Goal: Task Accomplishment & Management: Complete application form

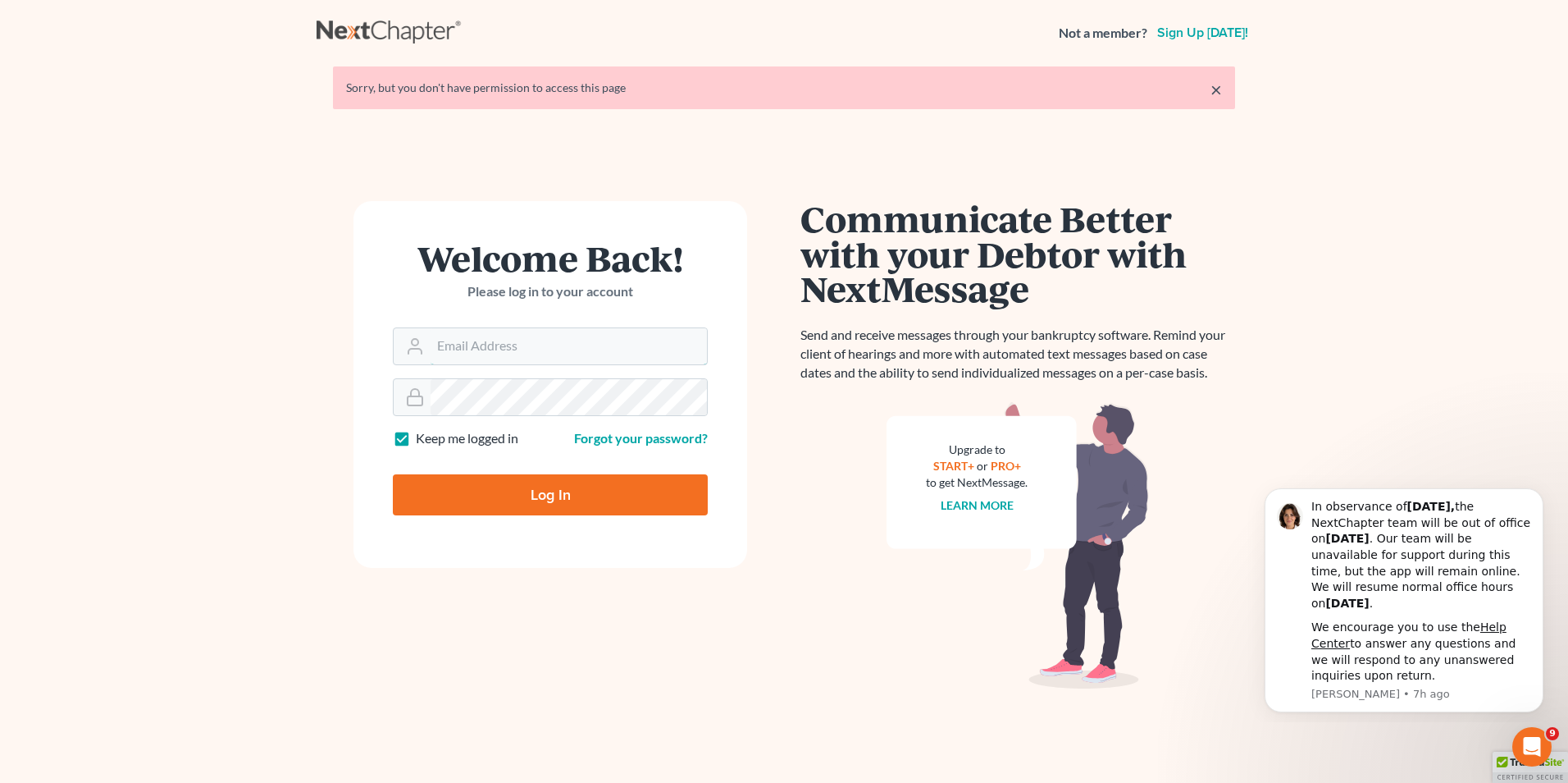
type input "[PERSON_NAME][EMAIL_ADDRESS][DOMAIN_NAME]"
click at [528, 491] on input "Log In" at bounding box center [550, 495] width 315 height 41
type input "Thinking..."
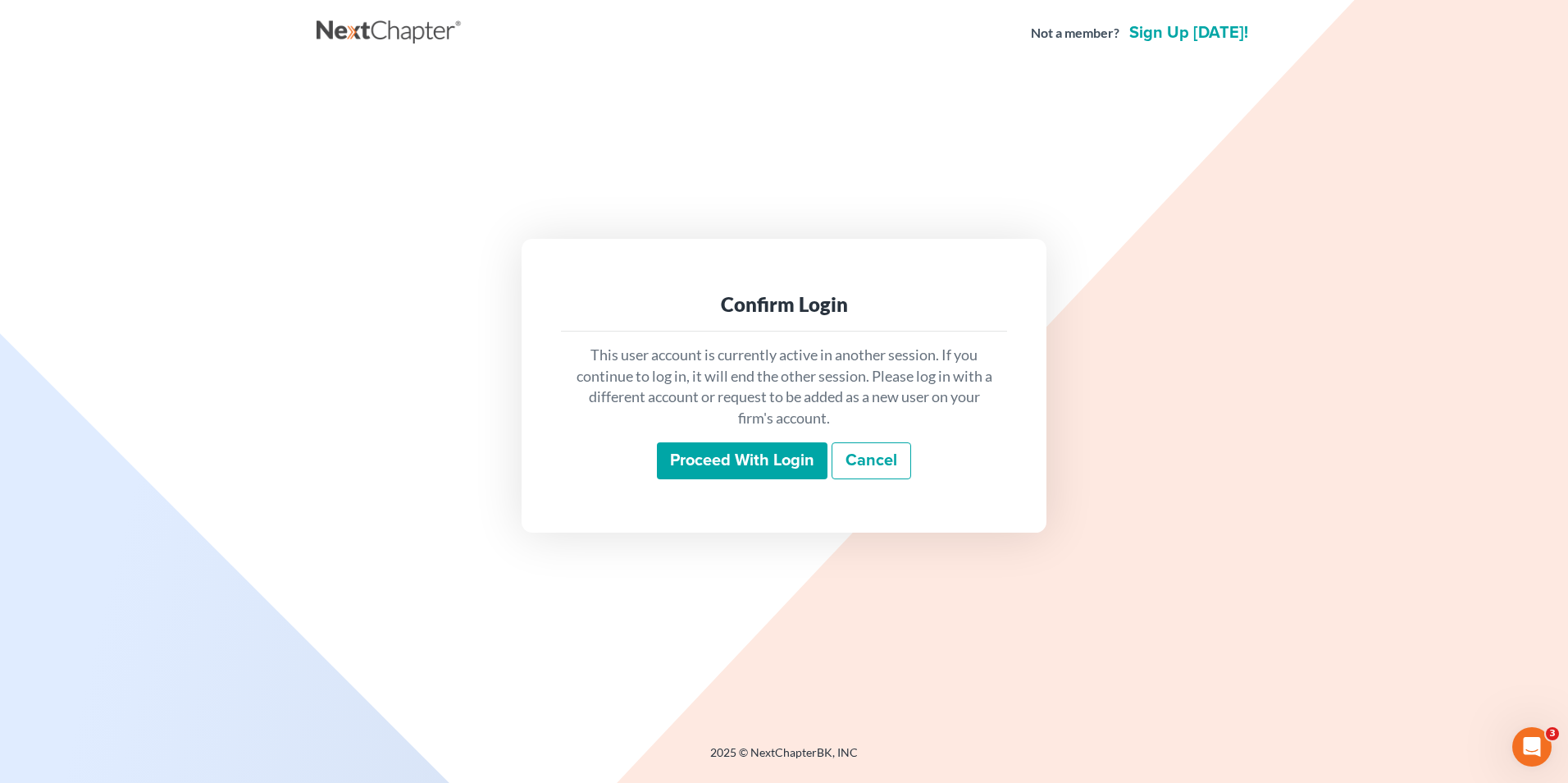
click at [697, 452] on input "Proceed with login" at bounding box center [742, 461] width 171 height 38
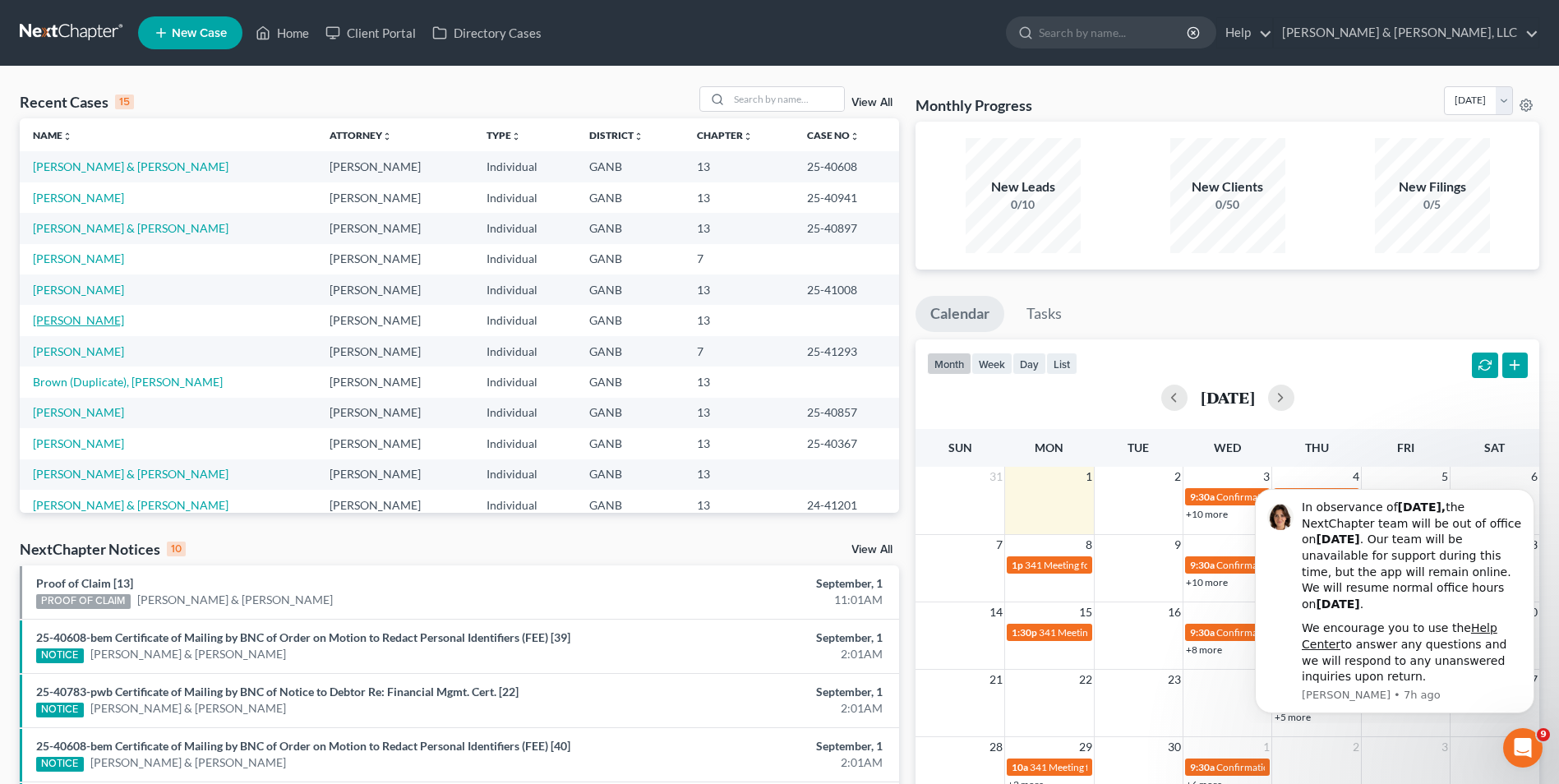
click at [78, 319] on link "Jones, Tammy" at bounding box center [78, 320] width 91 height 14
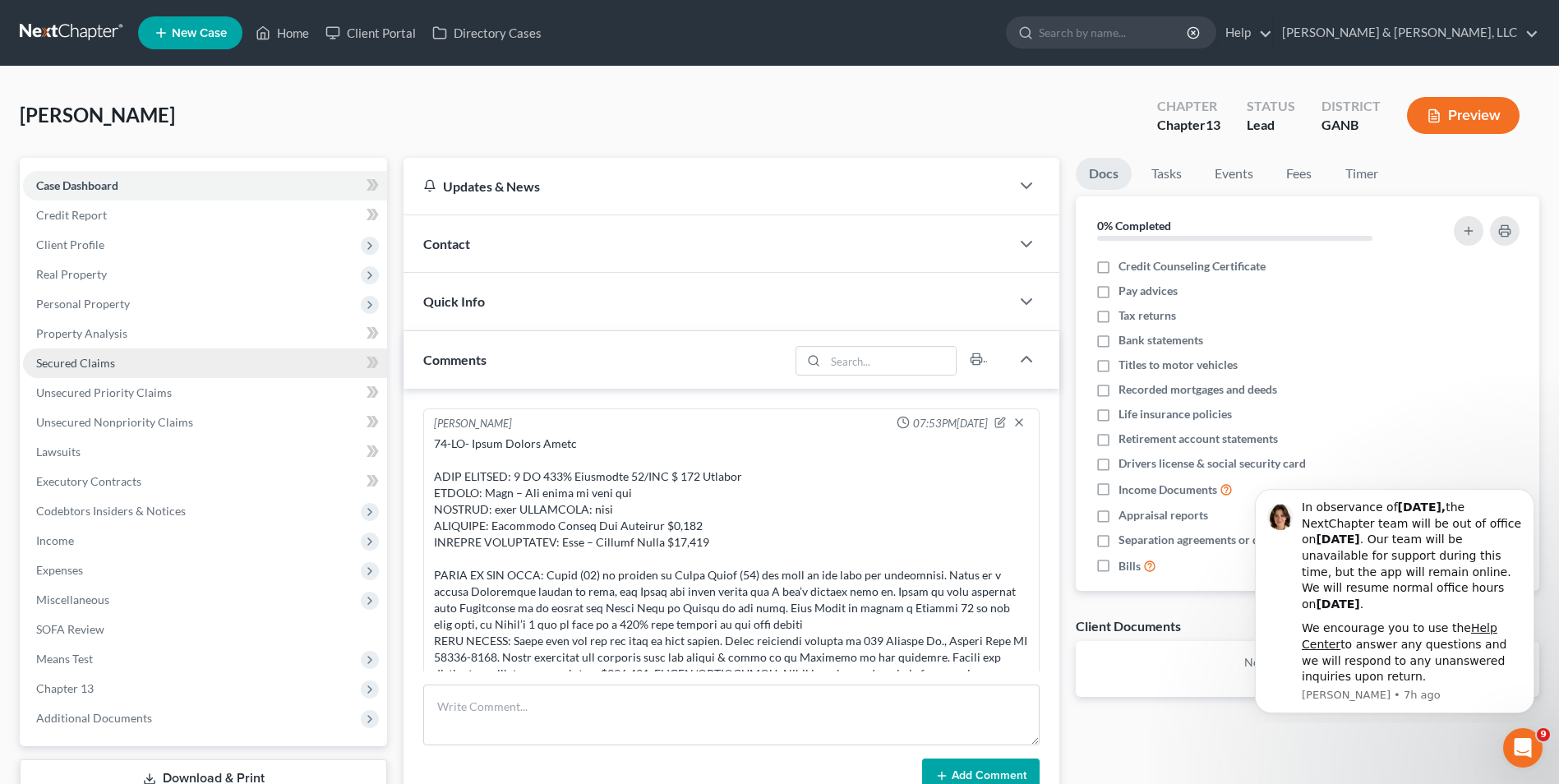
scroll to position [54, 0]
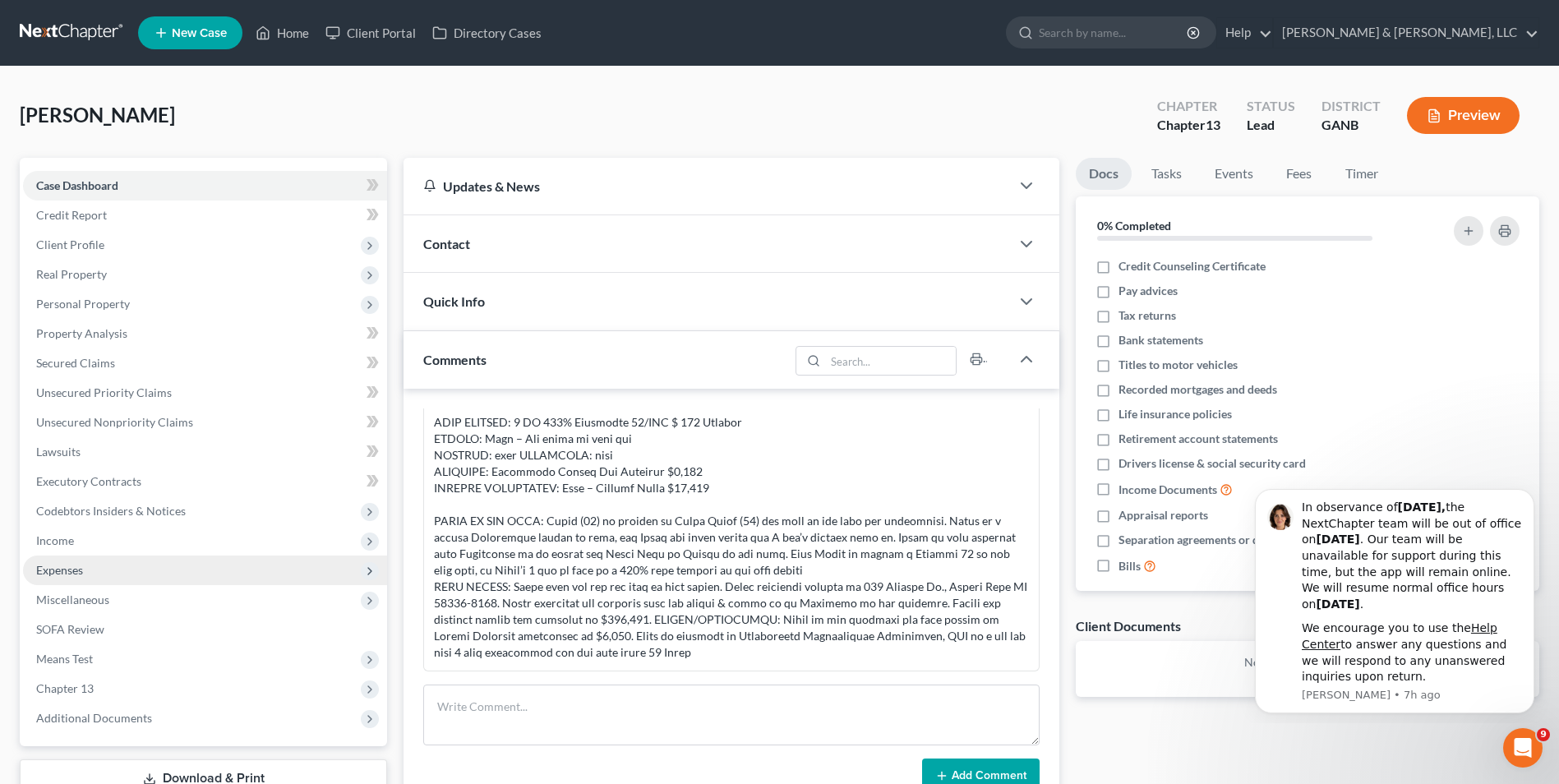
click at [80, 559] on span "Expenses" at bounding box center [205, 570] width 364 height 30
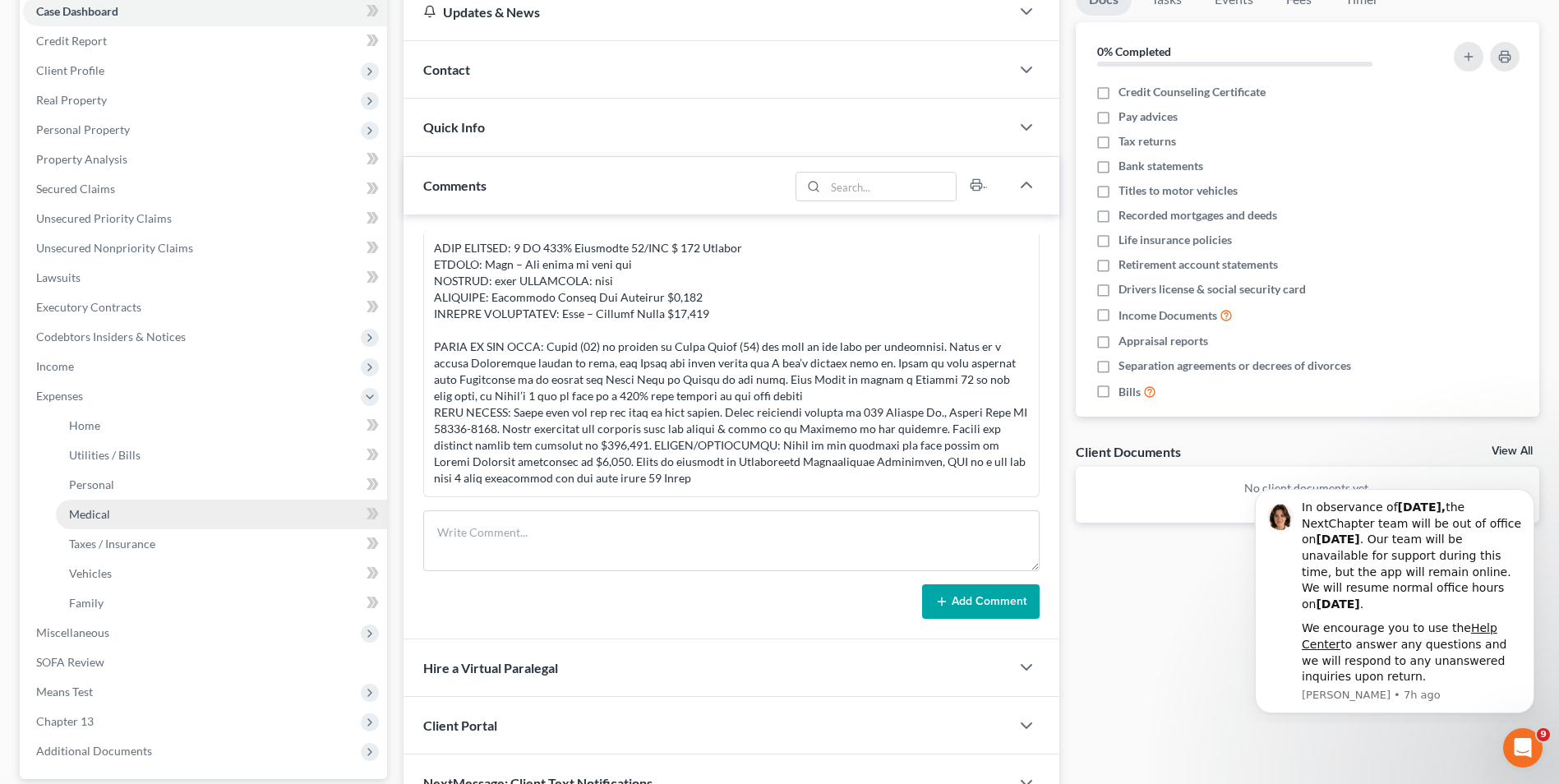
scroll to position [162, 0]
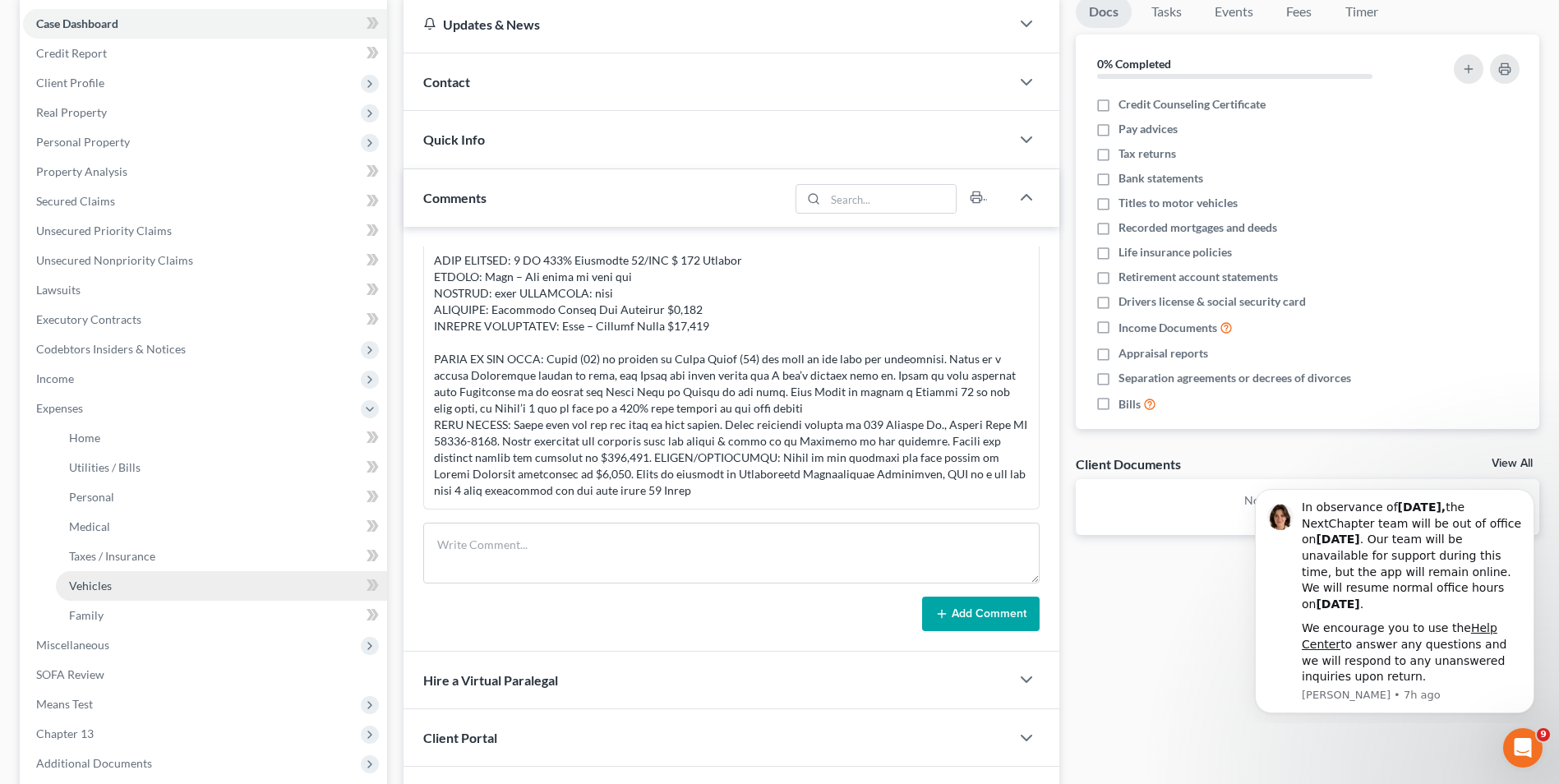
click at [162, 581] on link "Vehicles" at bounding box center [221, 585] width 331 height 30
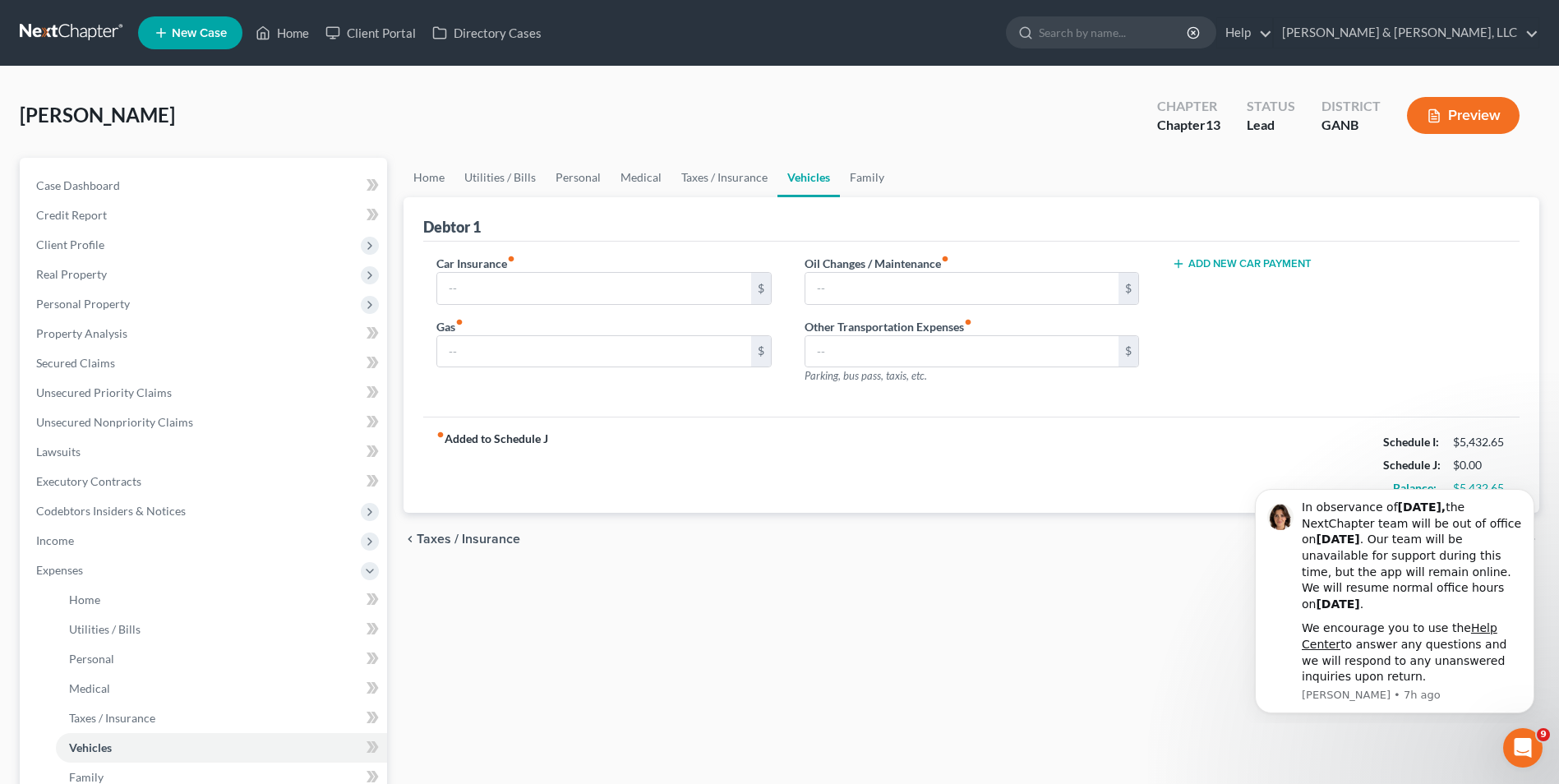
type input "330.00"
type input "524.32"
type input "0.00"
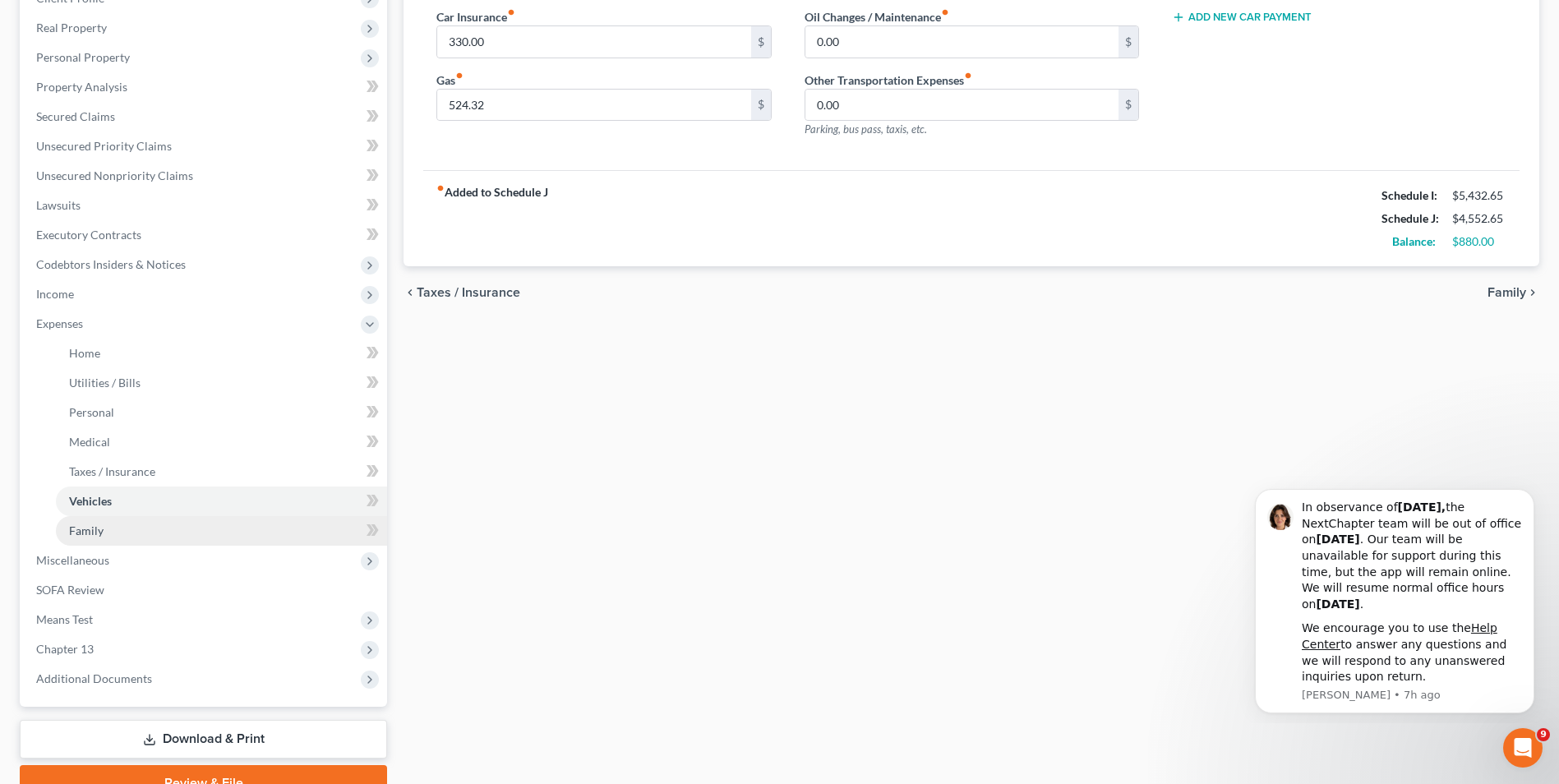
click at [104, 529] on link "Family" at bounding box center [221, 530] width 331 height 30
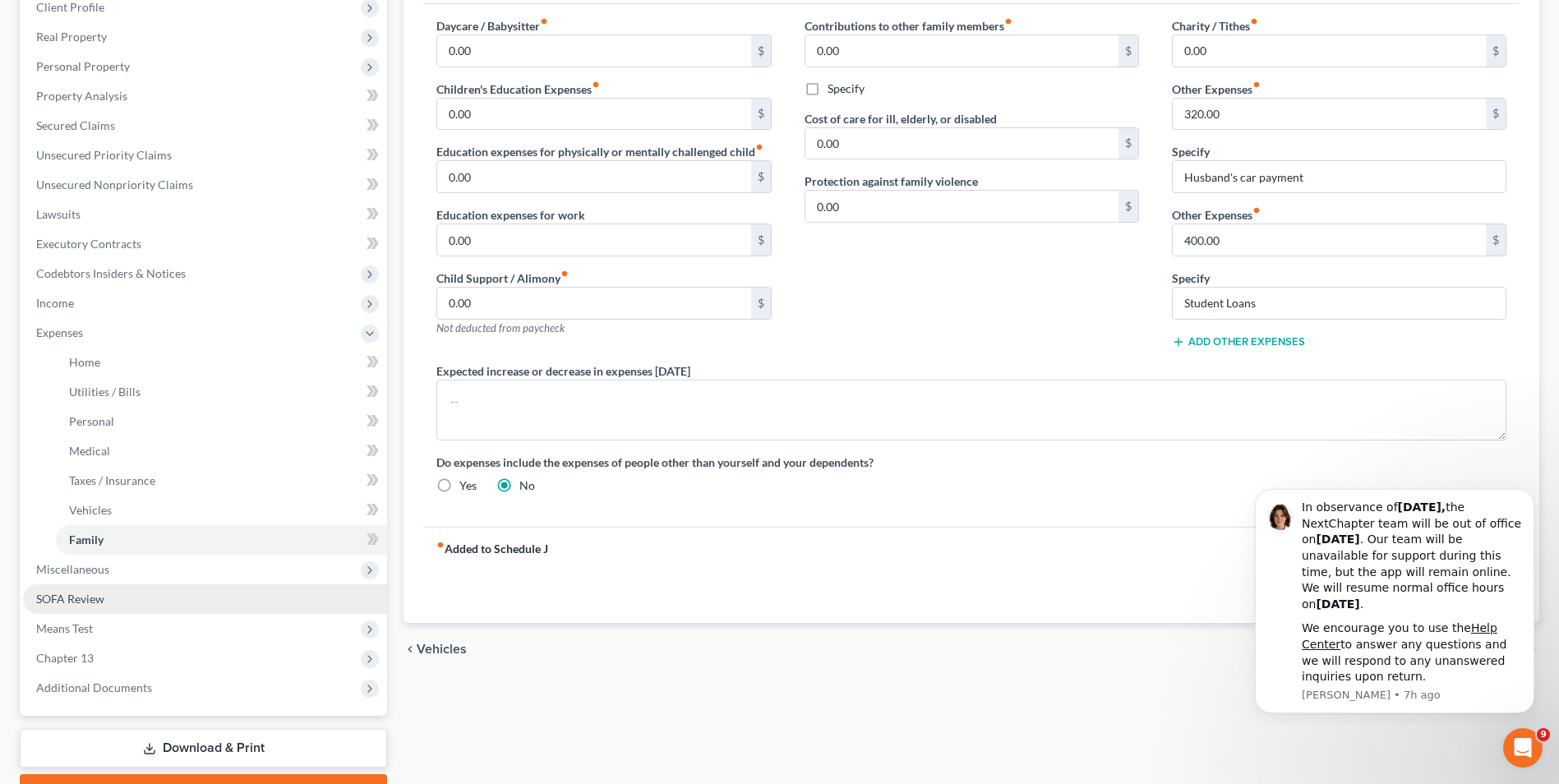
scroll to position [326, 0]
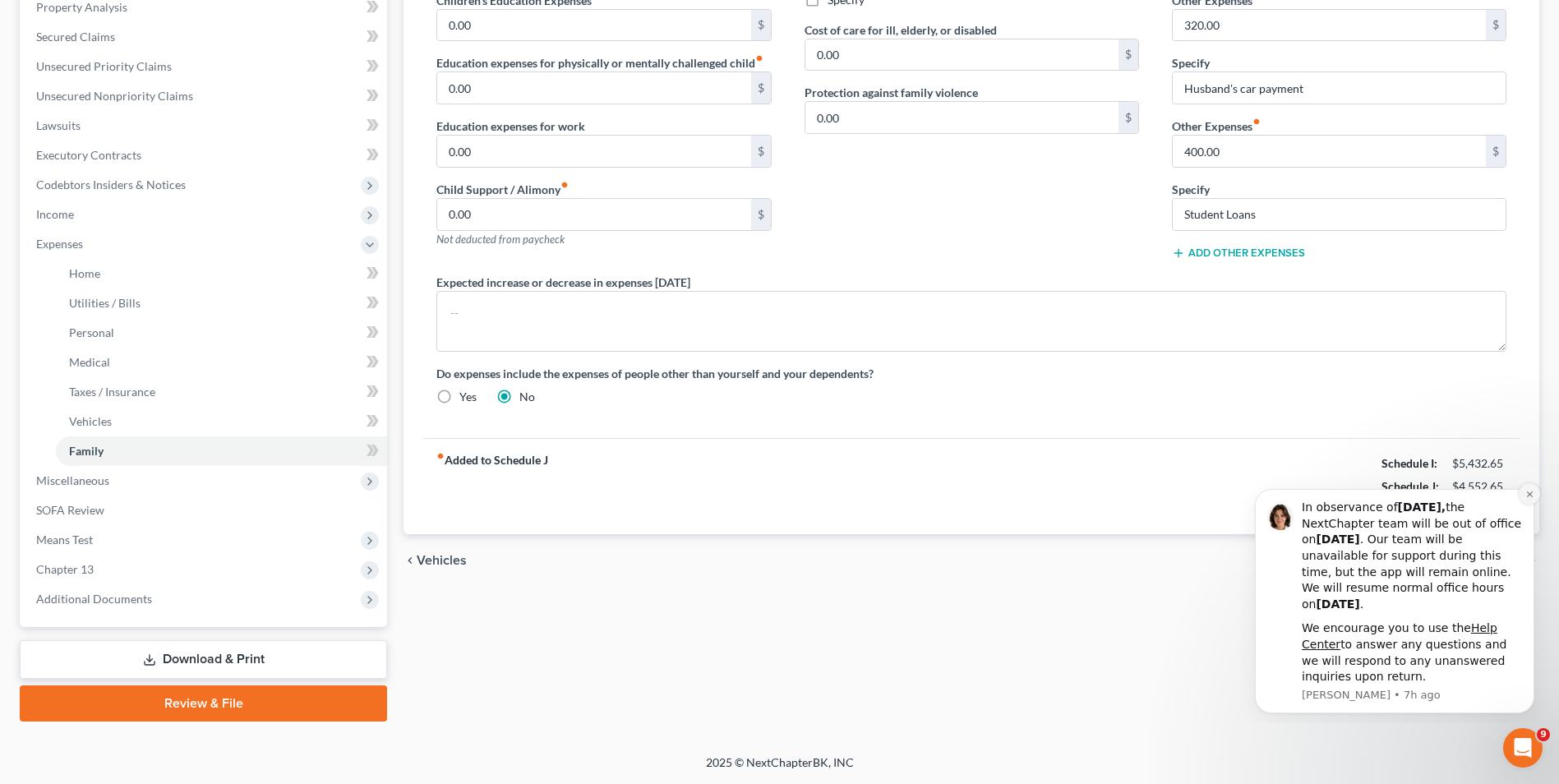
click at [1520, 497] on button "Dismiss notification" at bounding box center [1529, 493] width 21 height 21
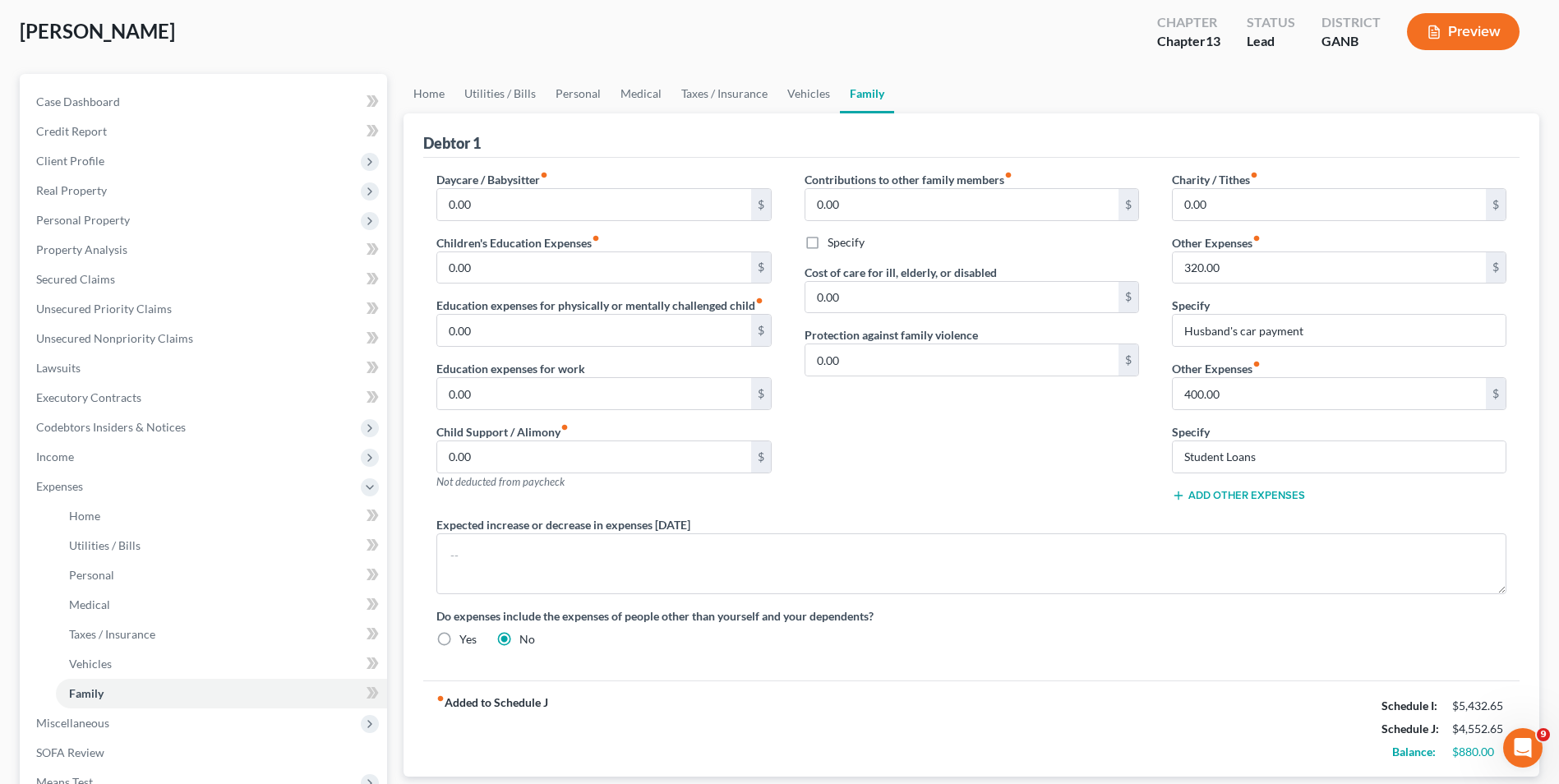
scroll to position [80, 0]
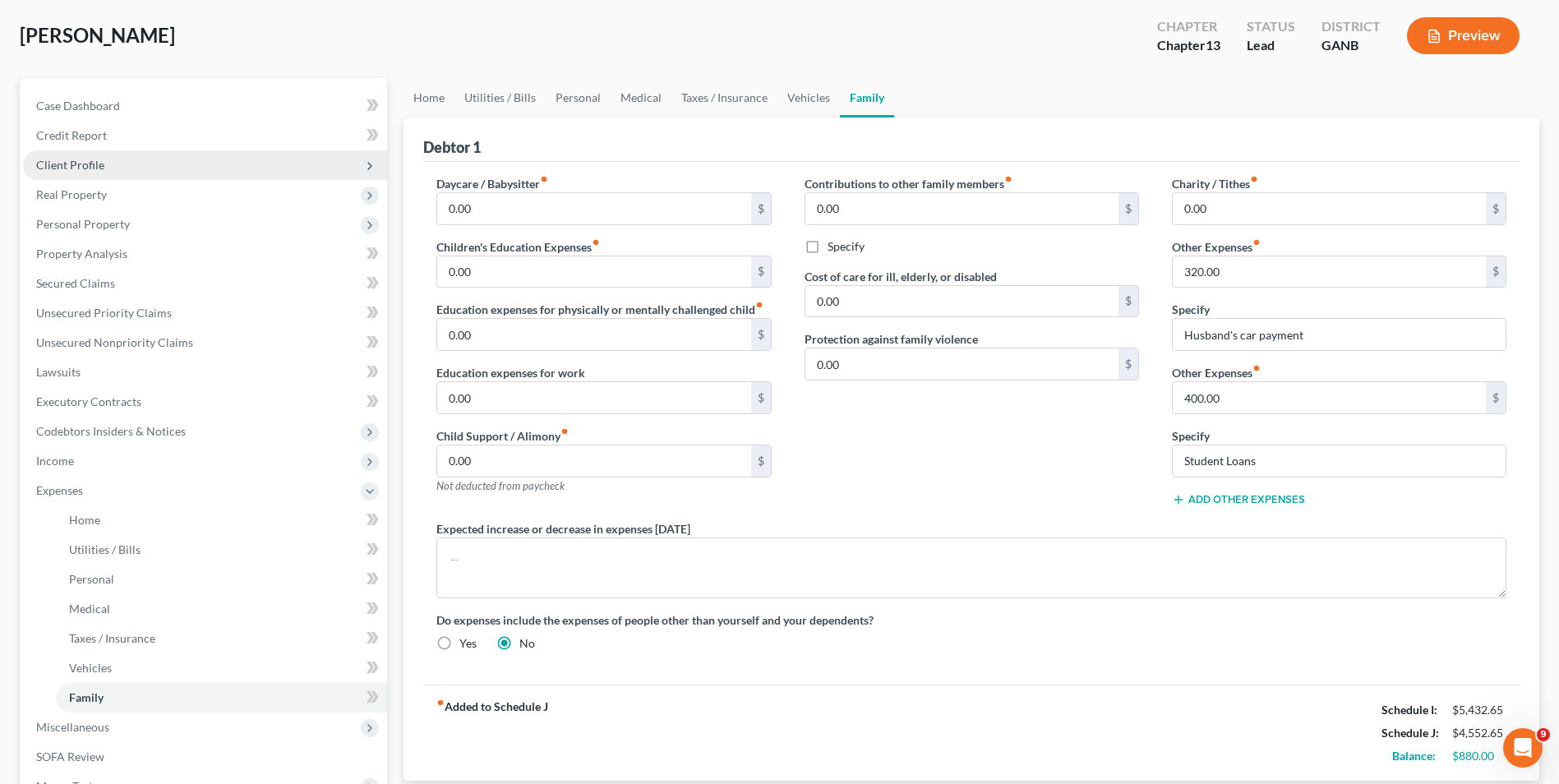
click at [100, 163] on span "Client Profile" at bounding box center [70, 164] width 69 height 14
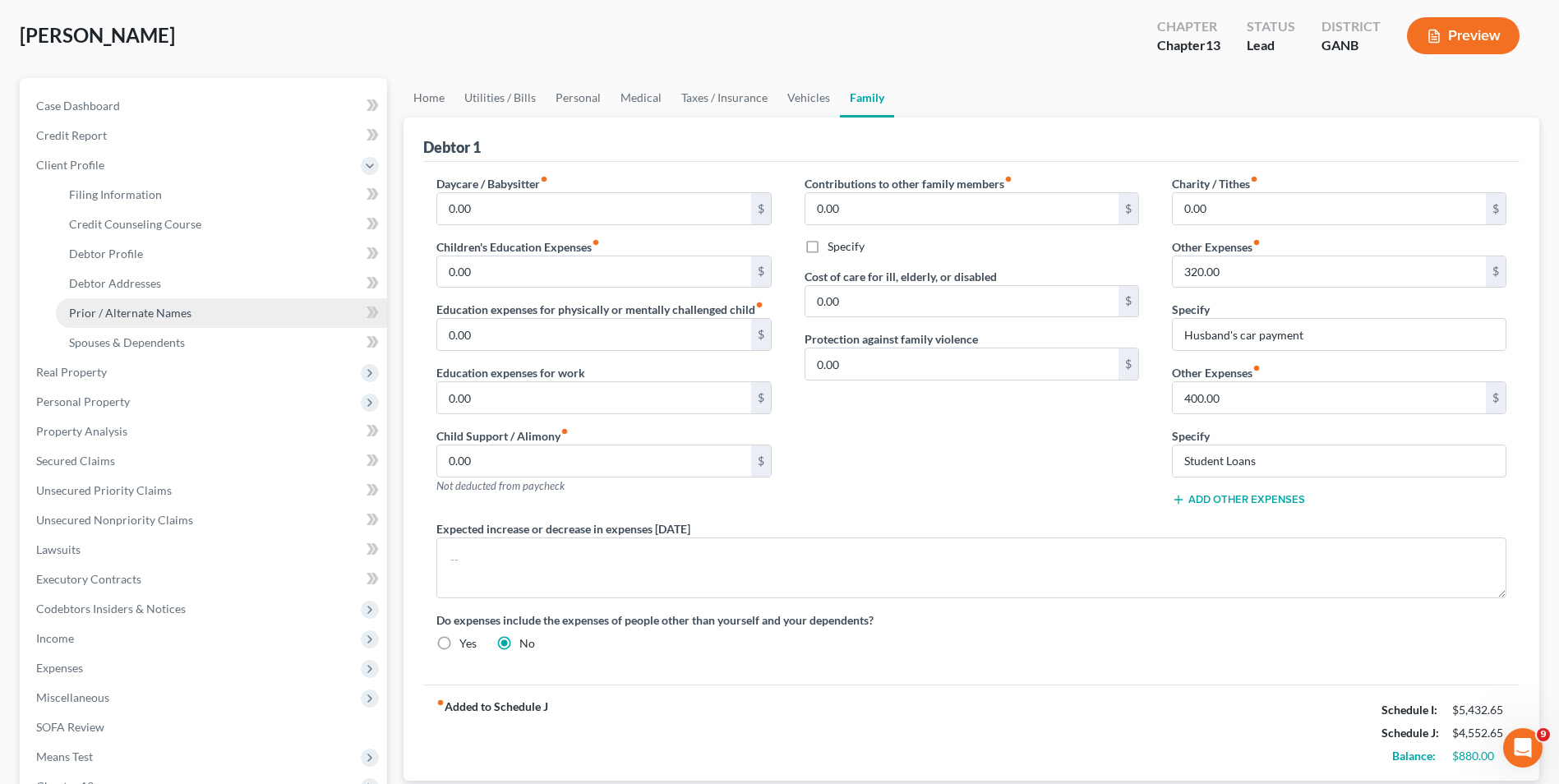
click at [119, 304] on link "Prior / Alternate Names" at bounding box center [221, 313] width 331 height 30
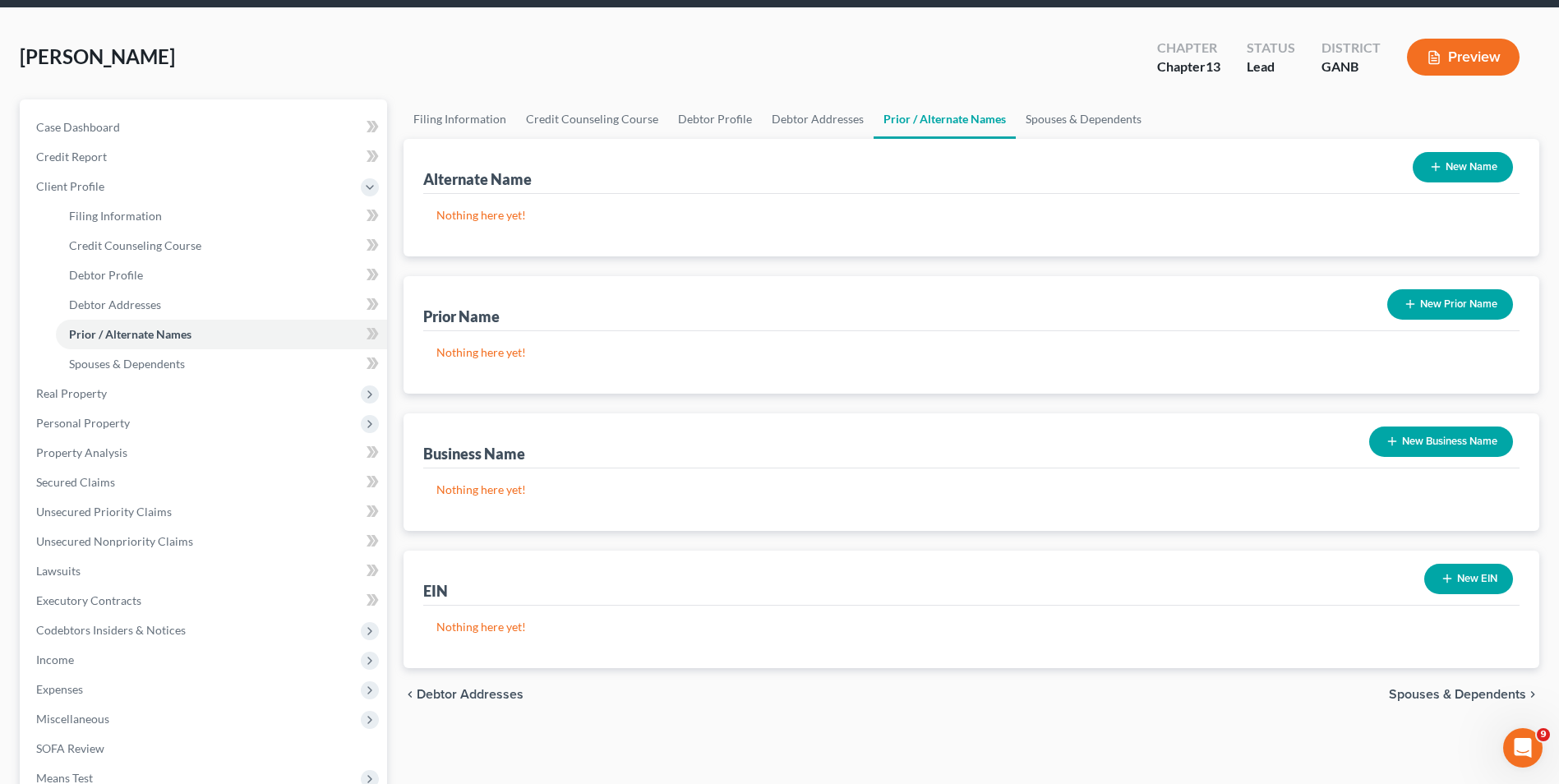
scroll to position [246, 0]
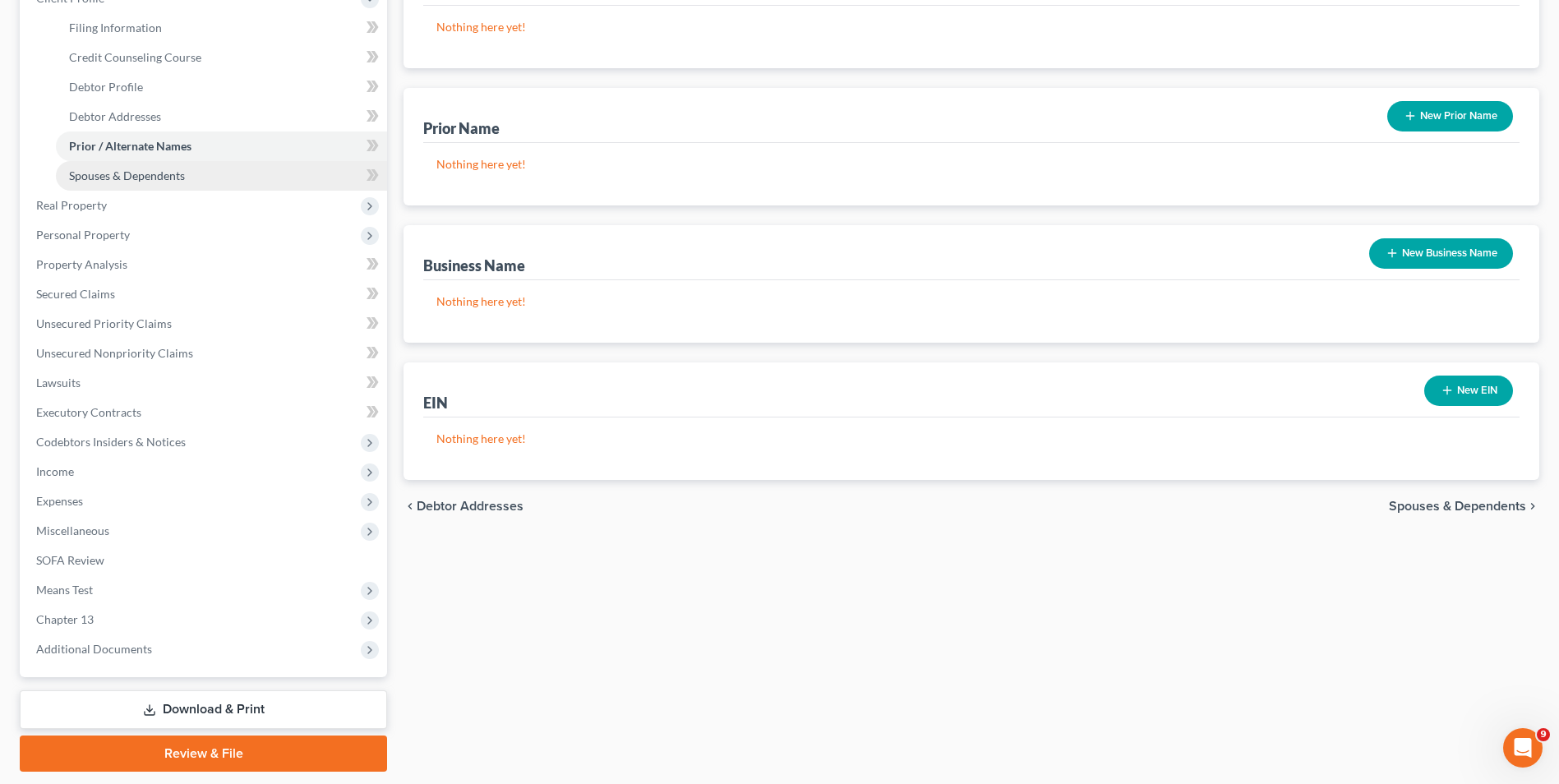
click at [149, 171] on span "Spouses & Dependents" at bounding box center [127, 175] width 116 height 14
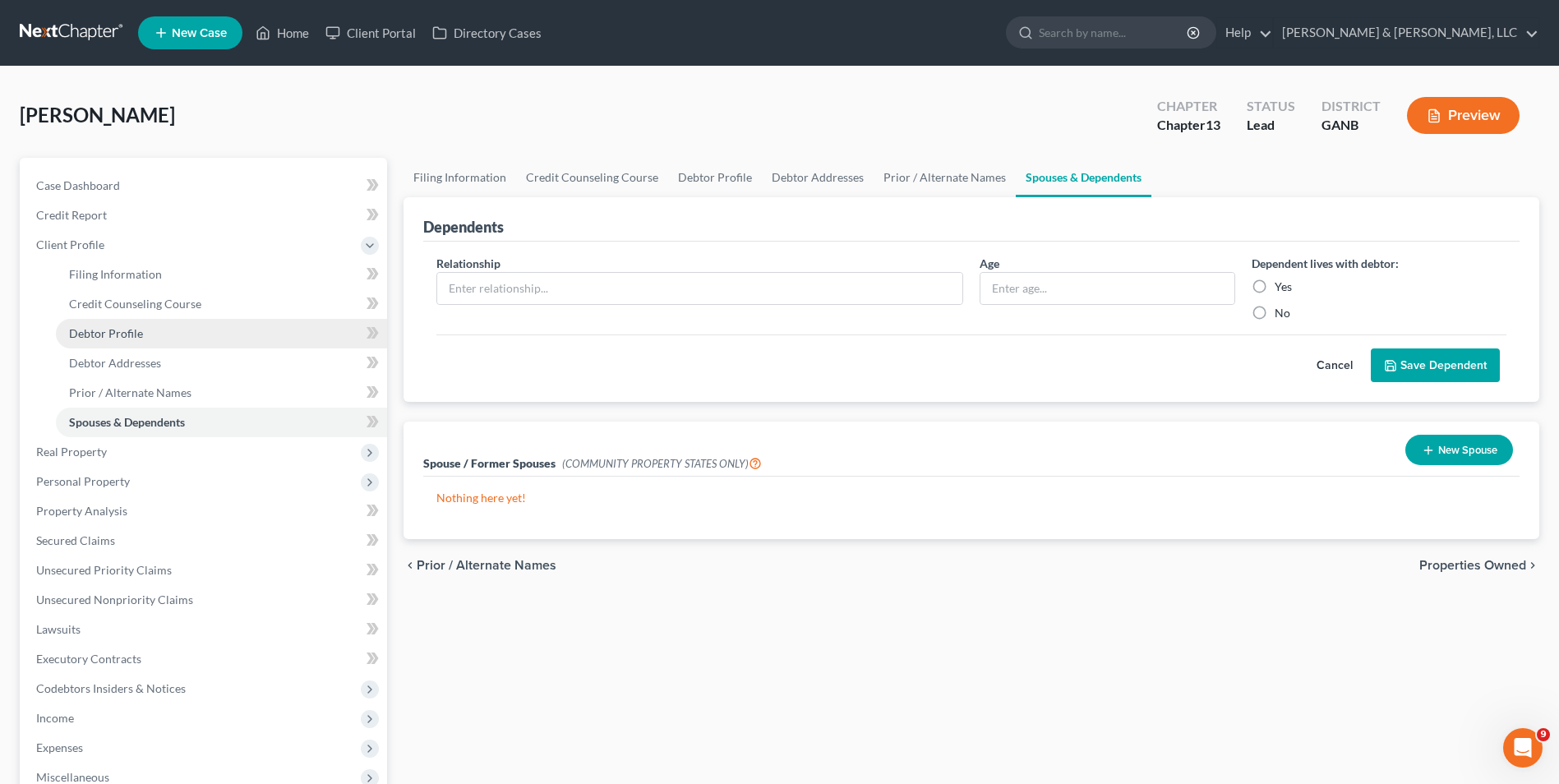
click at [122, 328] on span "Debtor Profile" at bounding box center [105, 333] width 74 height 14
select select "1"
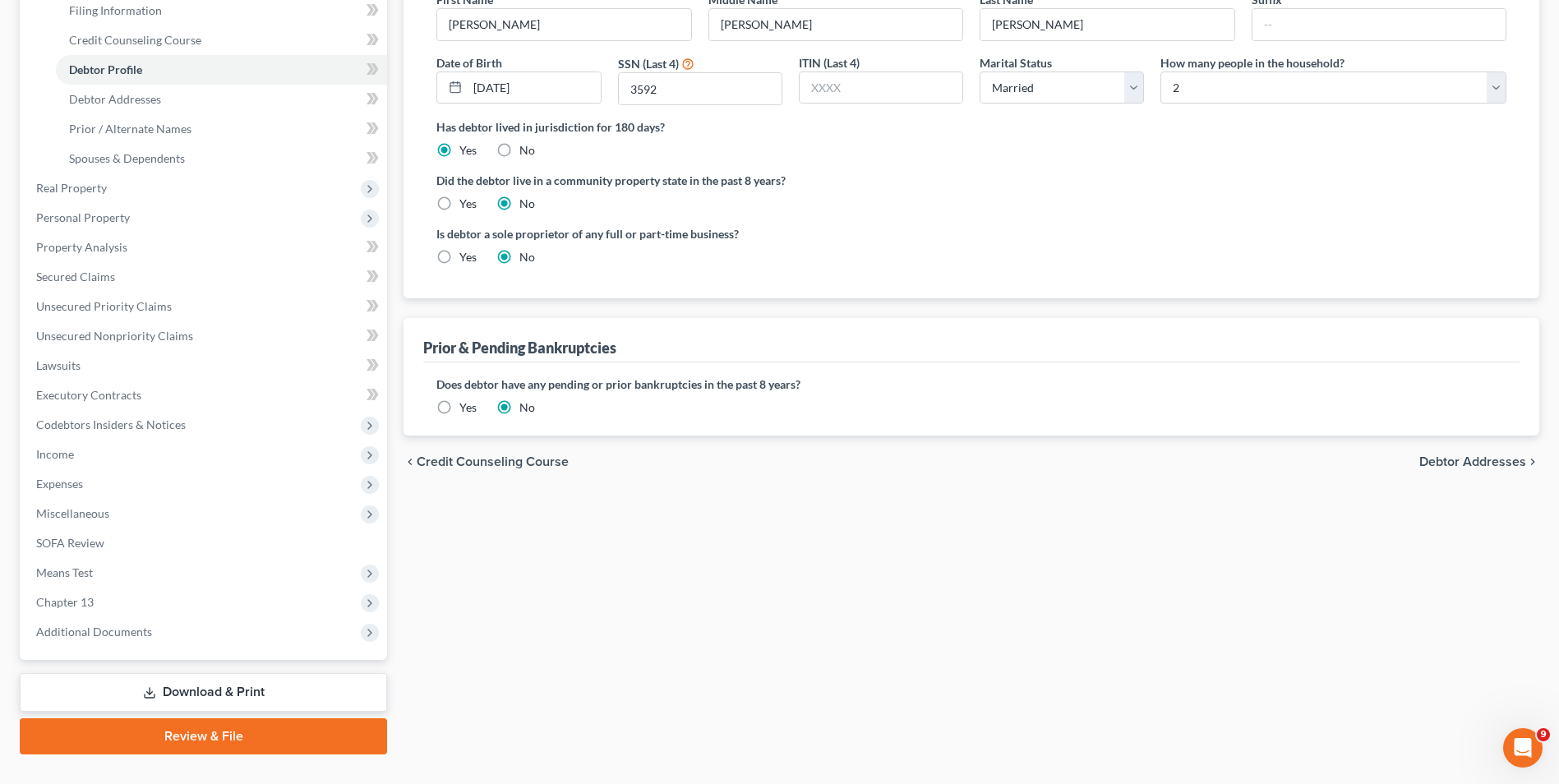
scroll to position [296, 0]
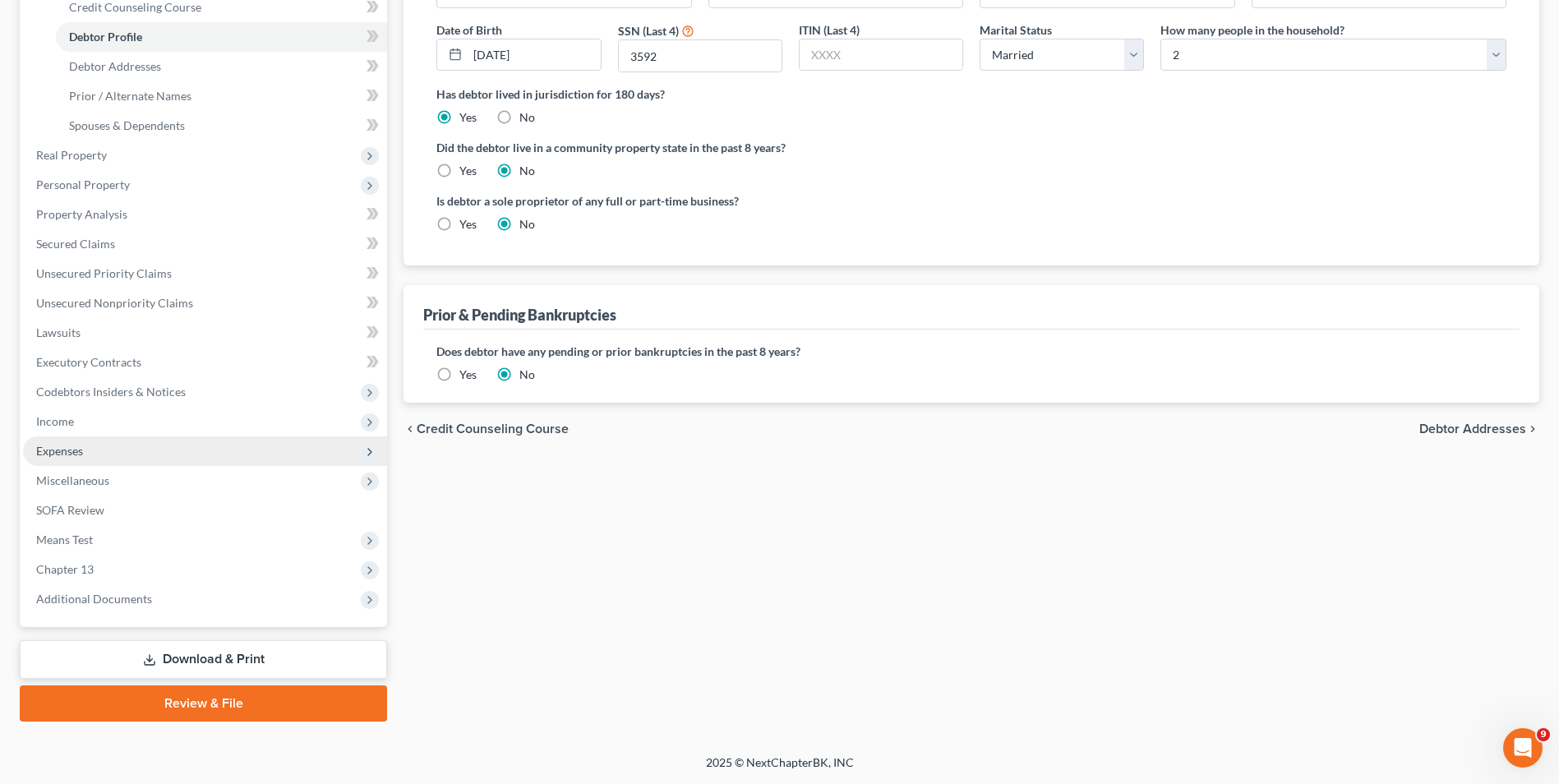
click at [168, 442] on span "Expenses" at bounding box center [205, 451] width 364 height 30
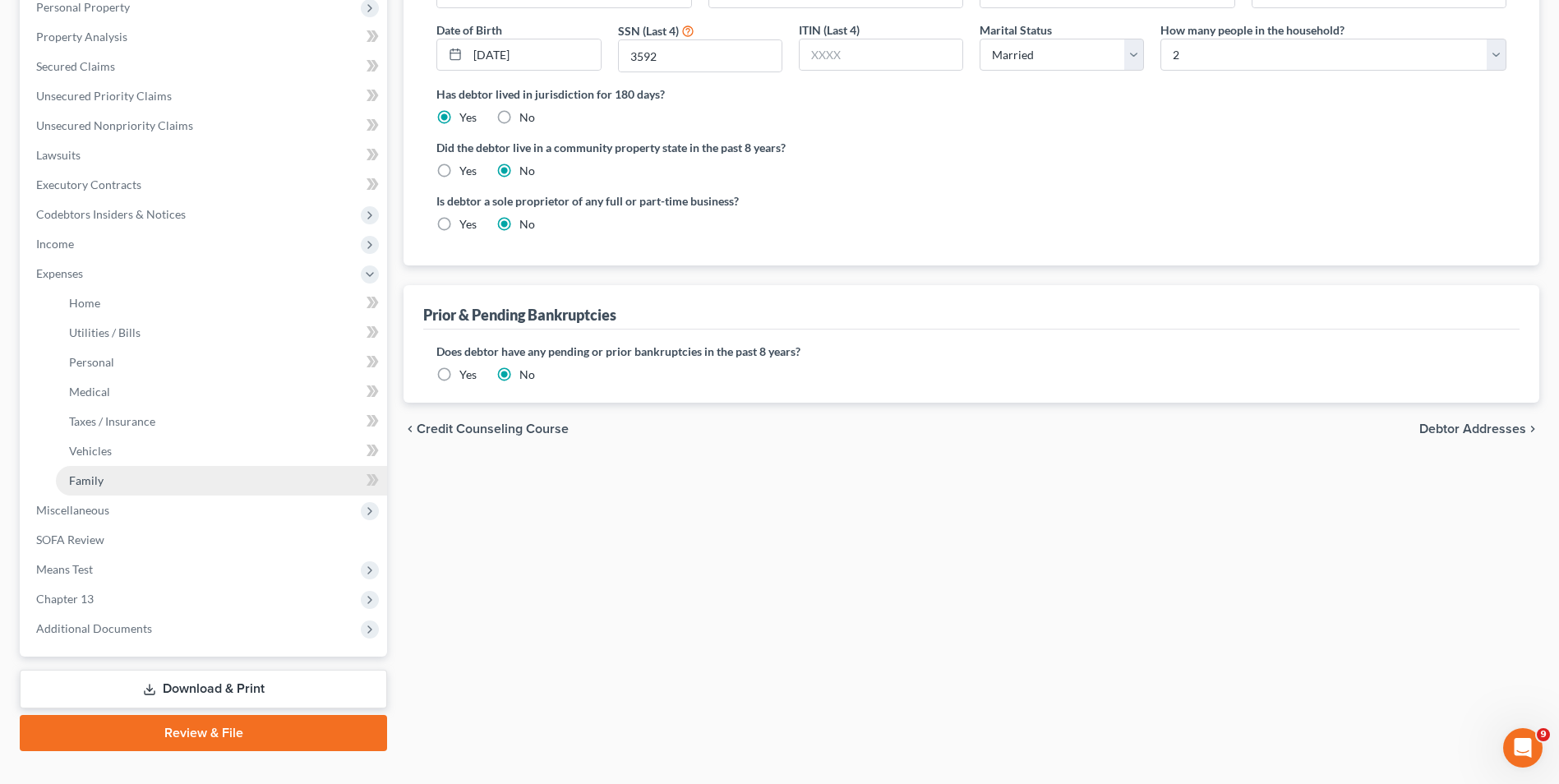
click at [184, 488] on link "Family" at bounding box center [221, 480] width 331 height 30
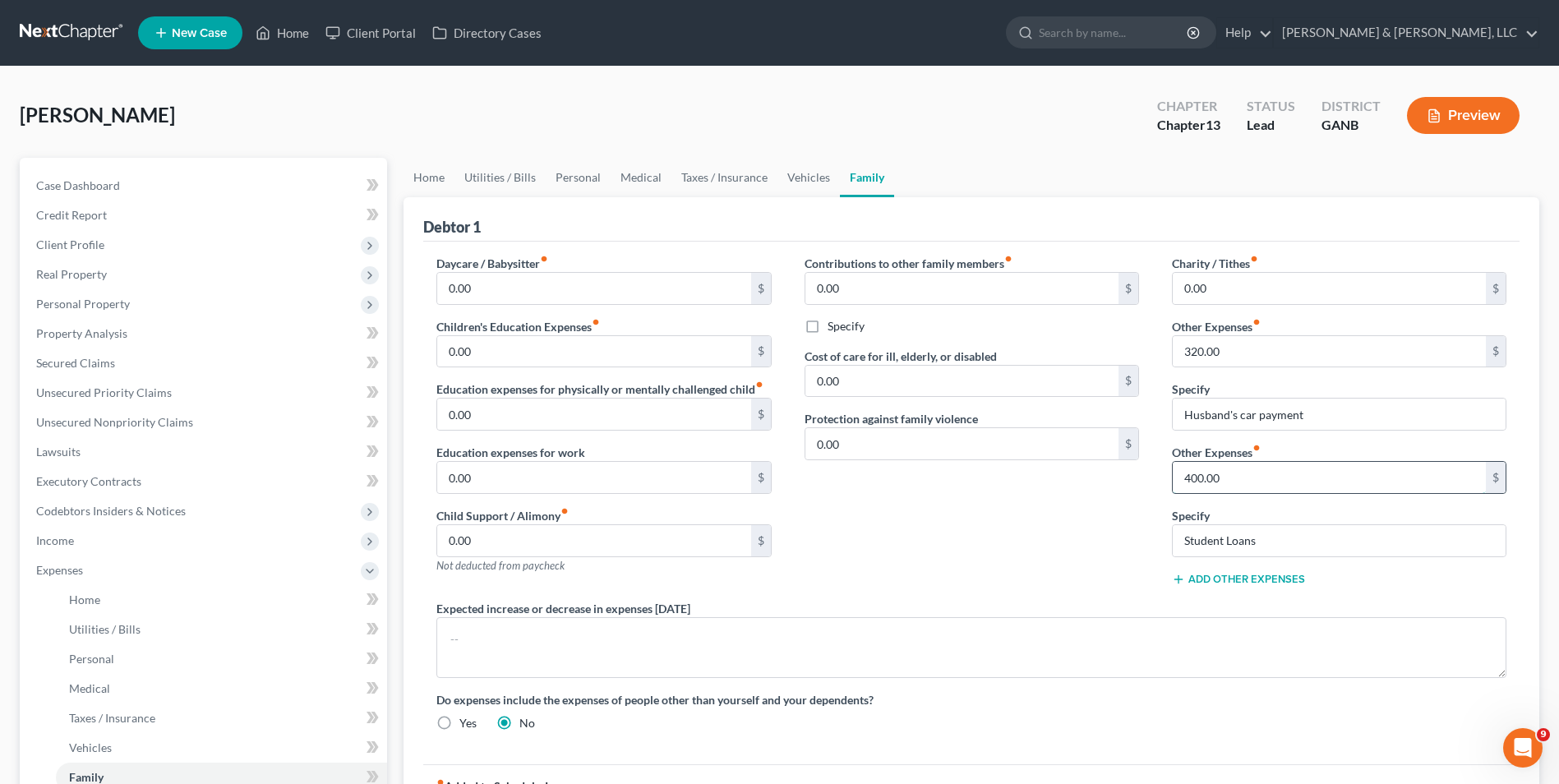
click at [1231, 467] on input "400.00" at bounding box center [1329, 477] width 313 height 31
click at [927, 484] on div "Contributions to other family members fiber_manual_record 0.00 $ Specify Cost o…" at bounding box center [972, 427] width 367 height 345
click at [802, 175] on link "Vehicles" at bounding box center [808, 177] width 63 height 40
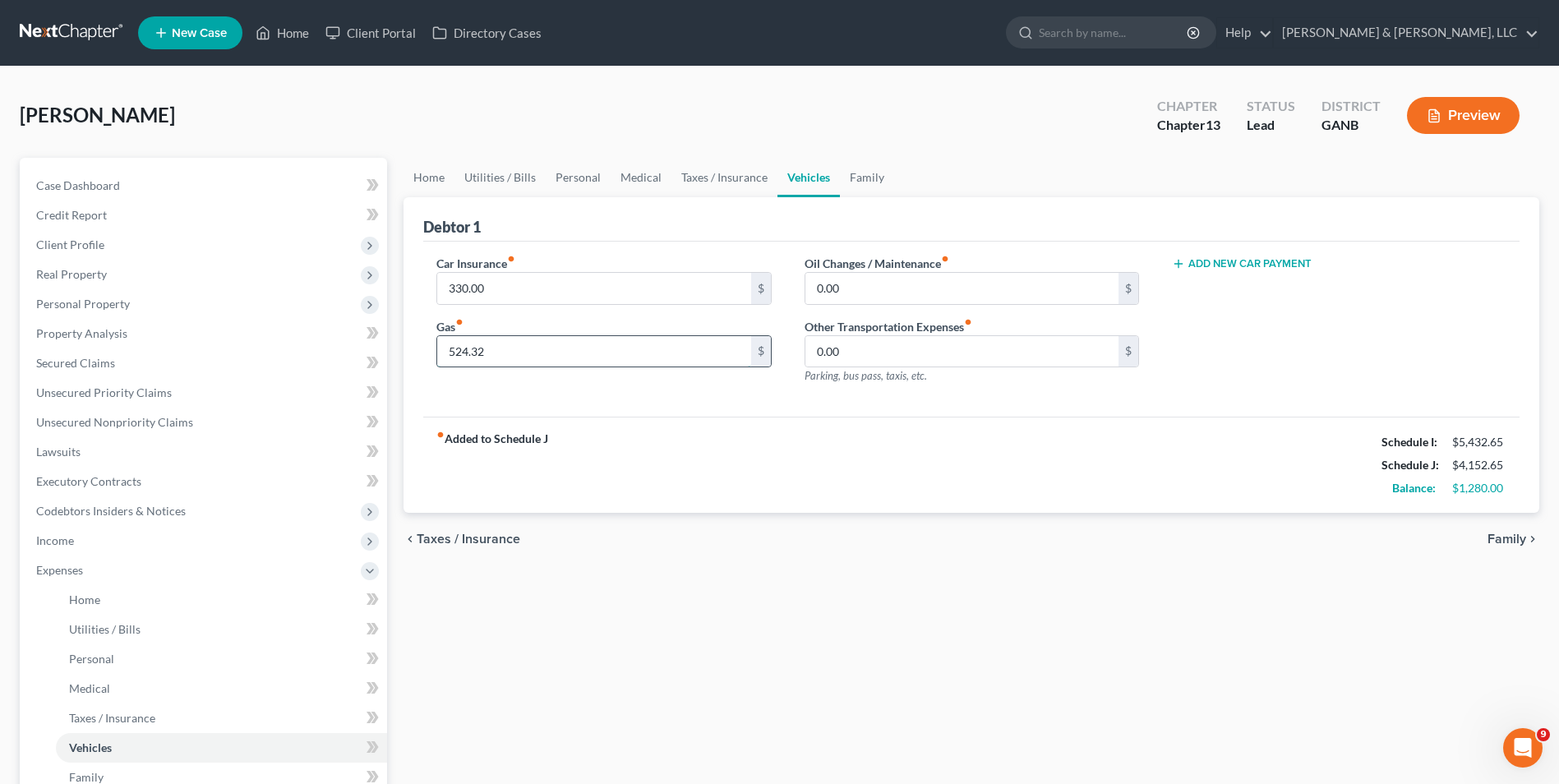
click at [464, 354] on input "524.32" at bounding box center [594, 351] width 313 height 31
click at [461, 350] on input "524.32" at bounding box center [594, 351] width 313 height 31
type input "554.32"
click at [717, 476] on div "fiber_manual_record Added to Schedule J Schedule I: $5,432.65 Schedule J: $4,18…" at bounding box center [971, 464] width 1096 height 97
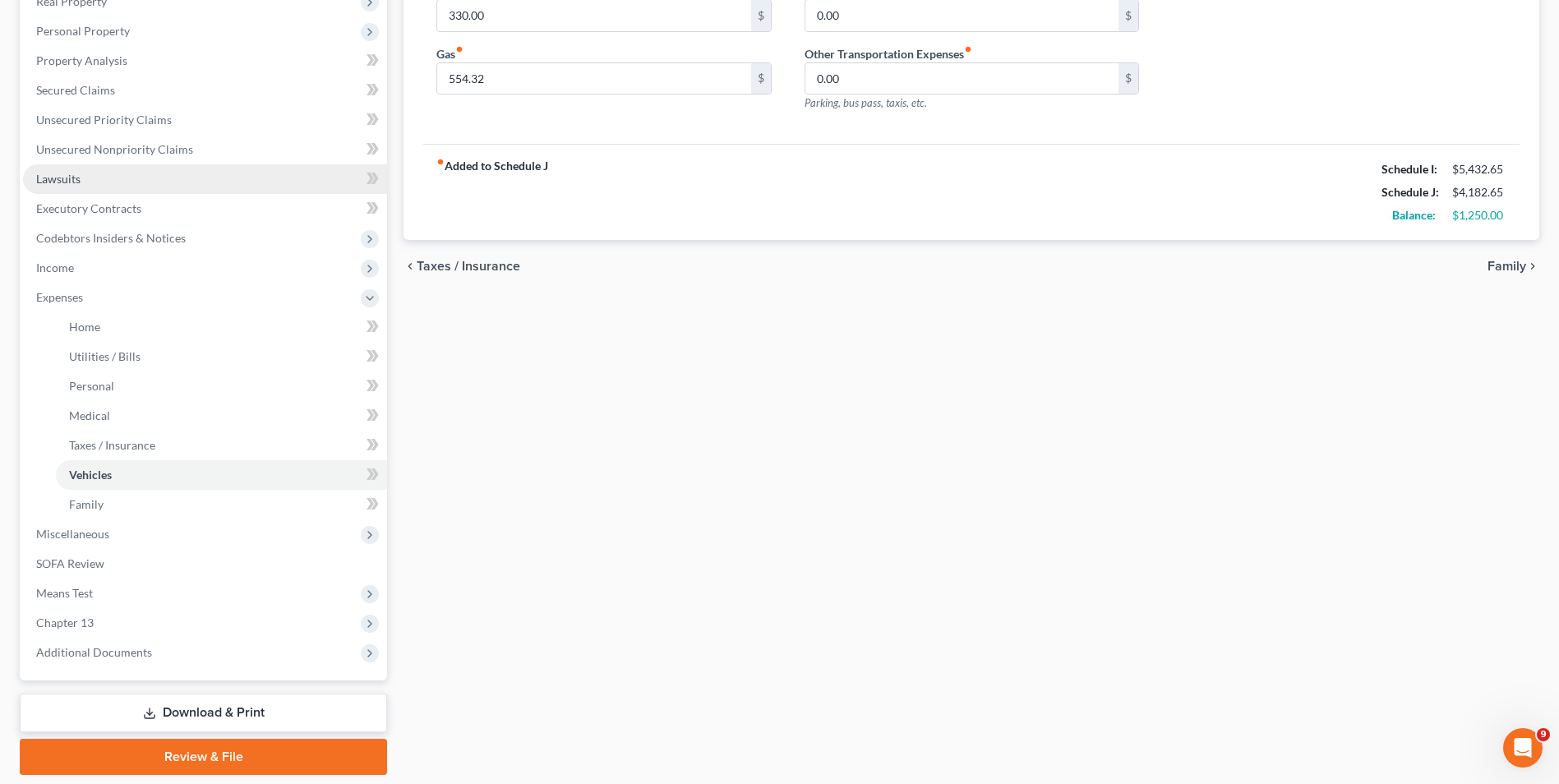
scroll to position [244, 0]
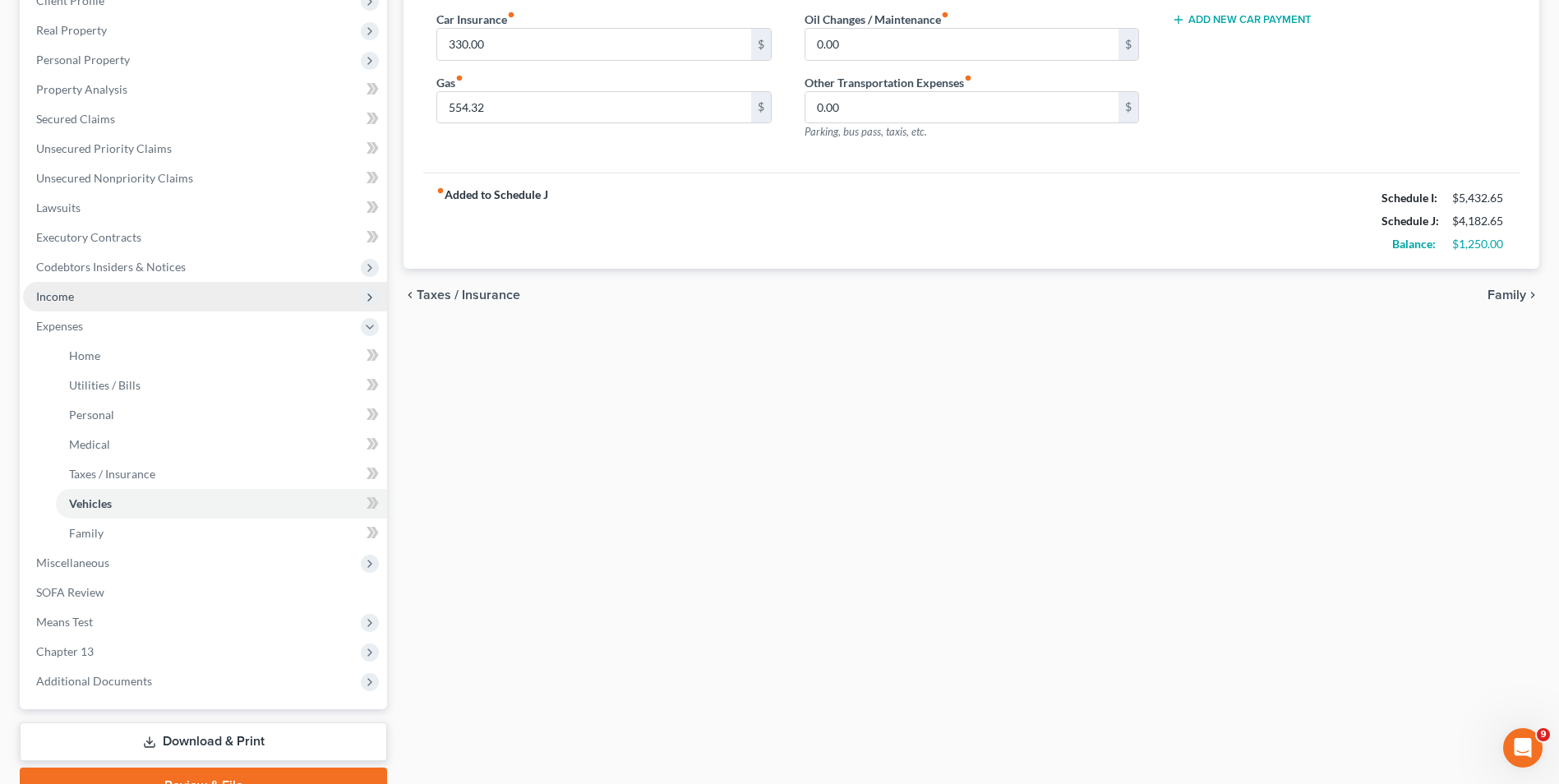
click at [85, 292] on span "Income" at bounding box center [205, 296] width 364 height 30
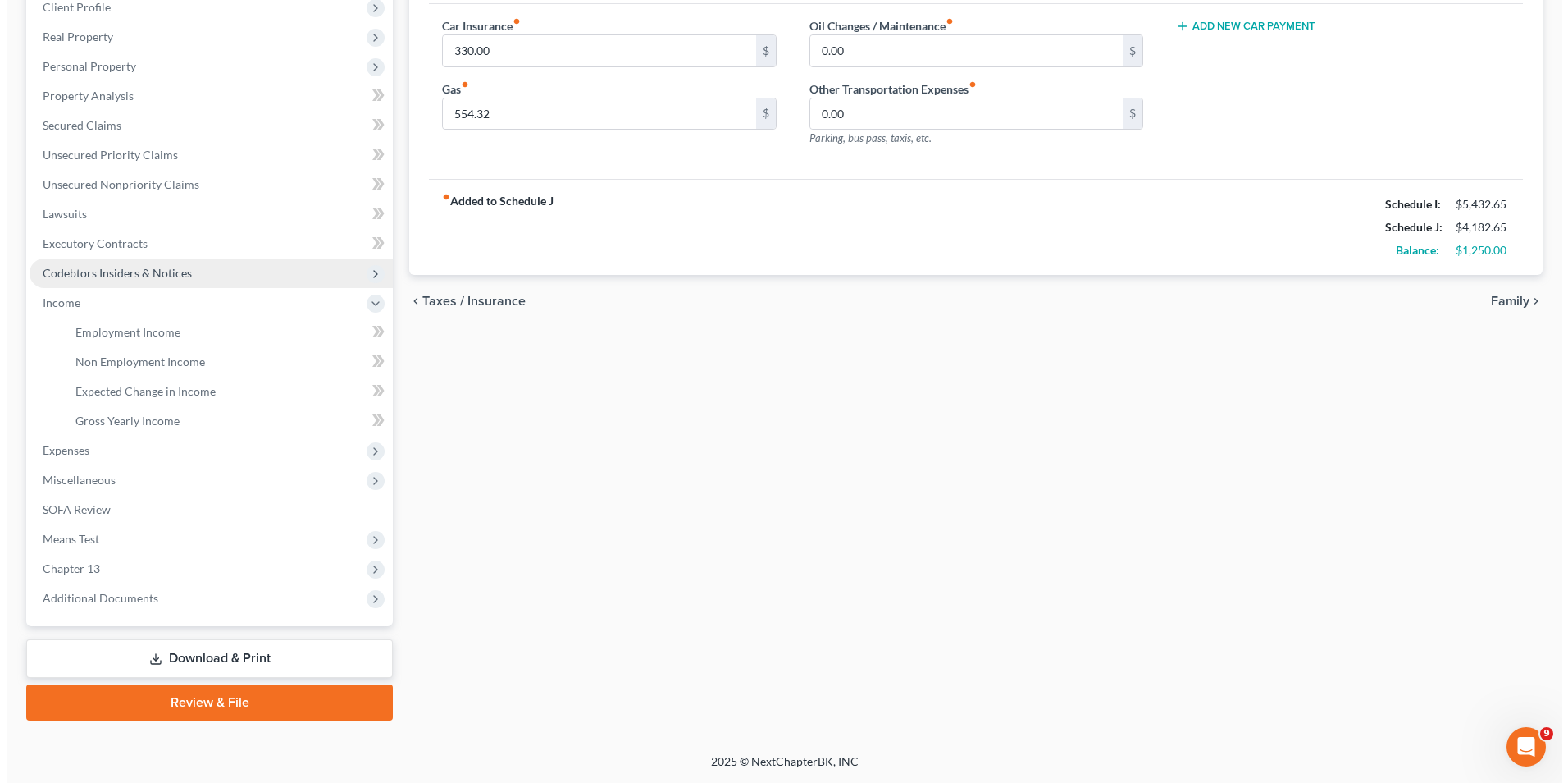
scroll to position [237, 0]
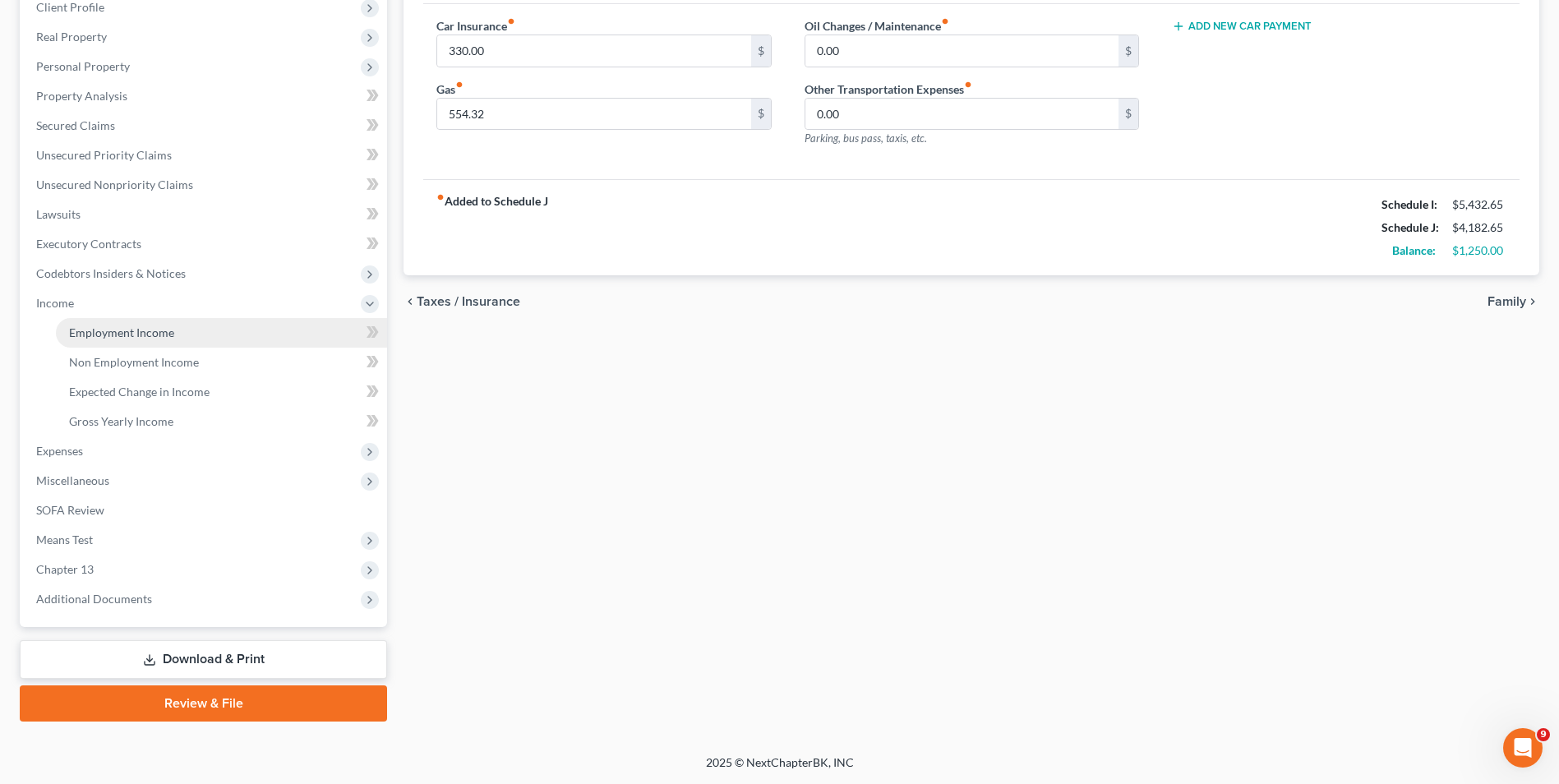
click at [147, 322] on link "Employment Income" at bounding box center [221, 332] width 331 height 30
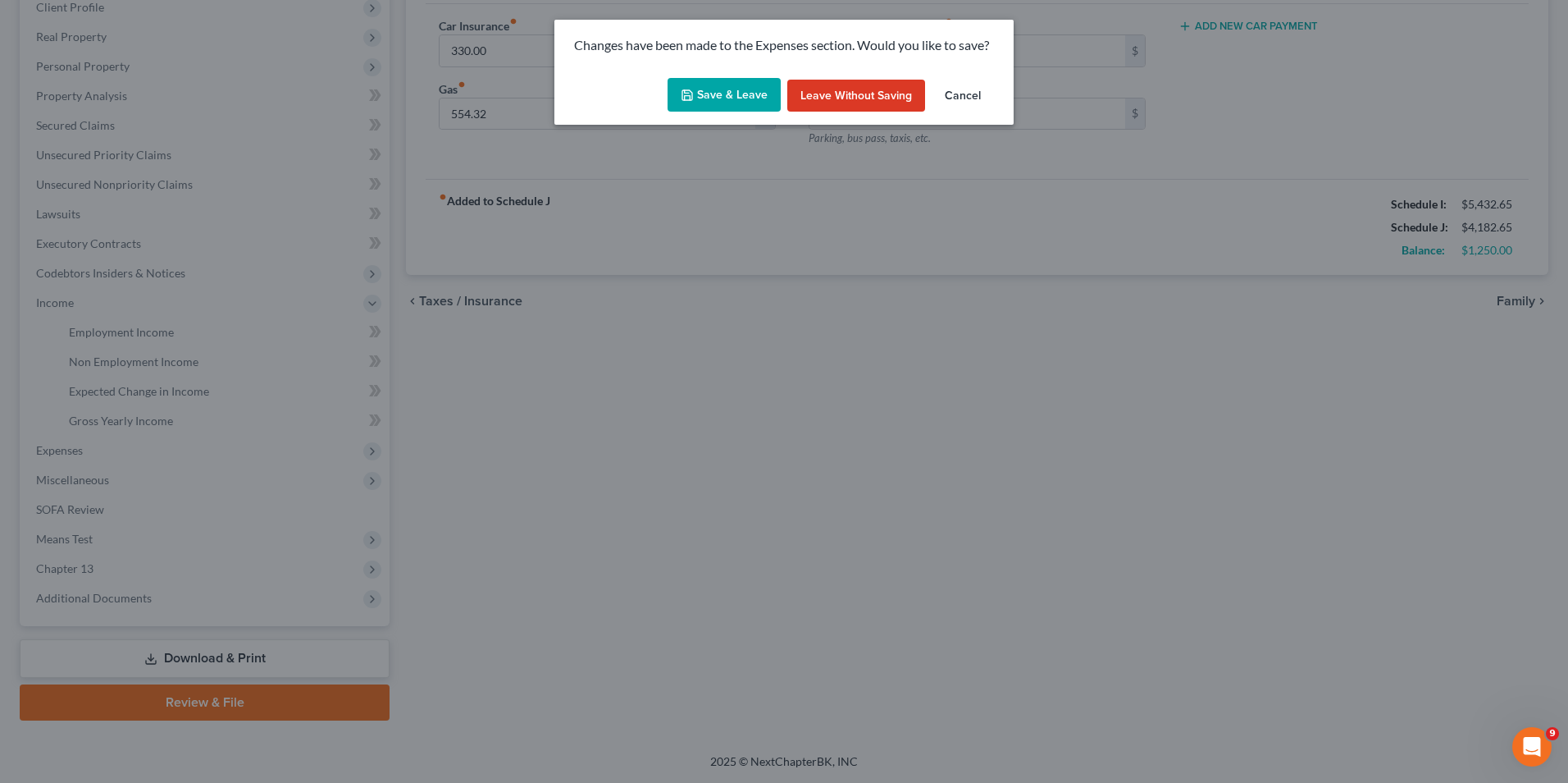
click at [707, 88] on button "Save & Leave" at bounding box center [724, 95] width 113 height 35
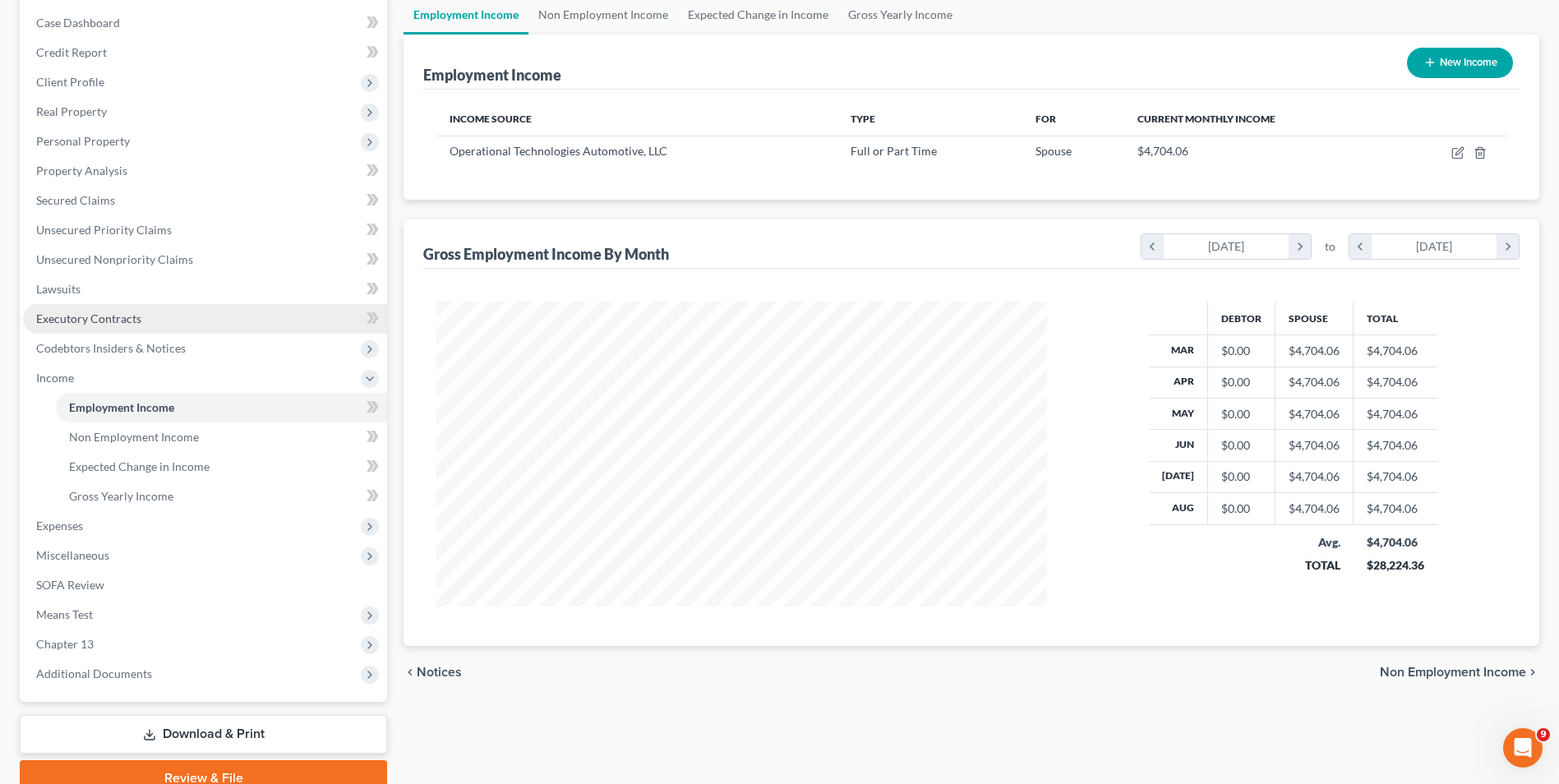
scroll to position [238, 0]
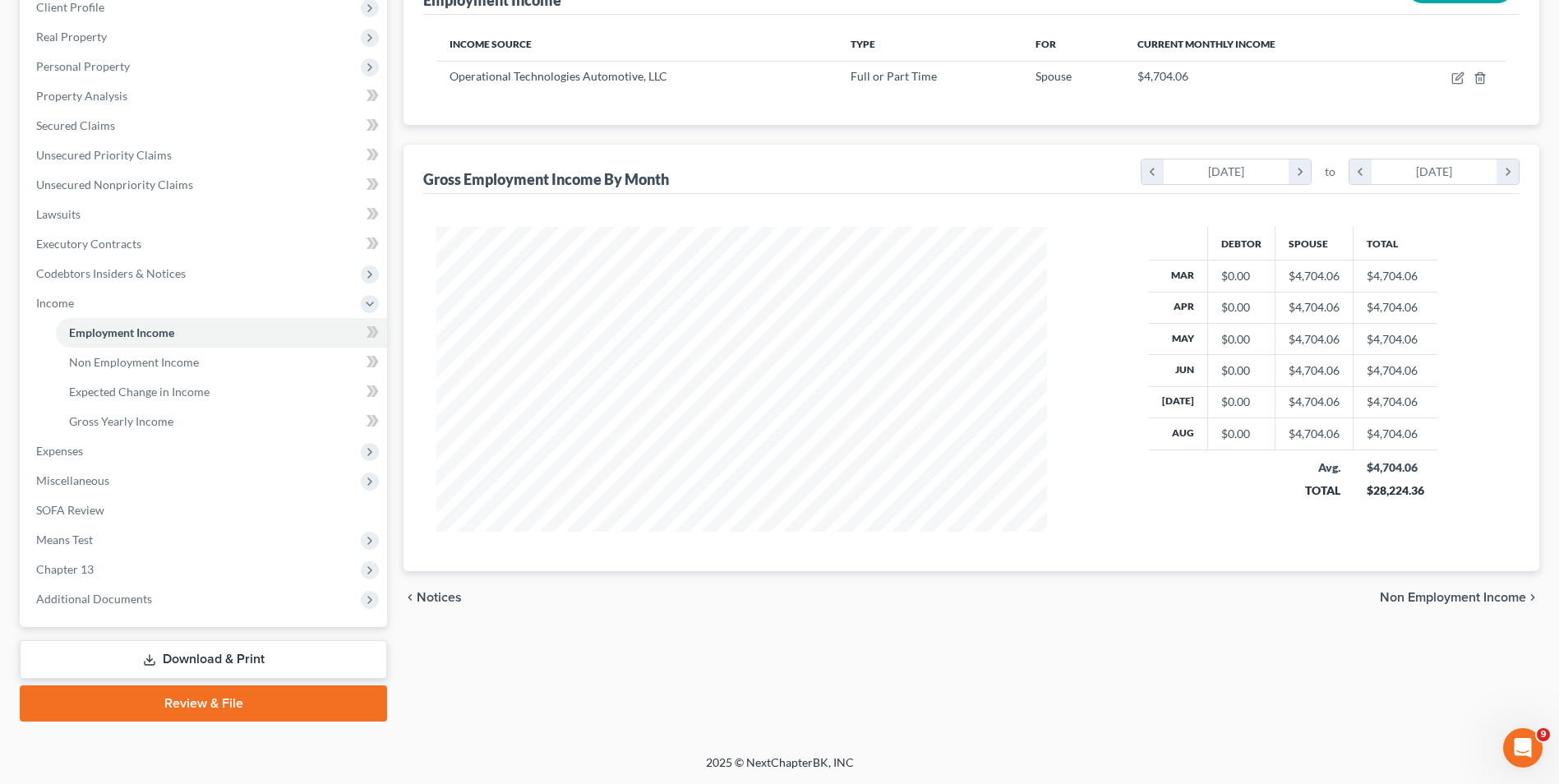
click at [205, 699] on link "Review & File" at bounding box center [203, 703] width 367 height 36
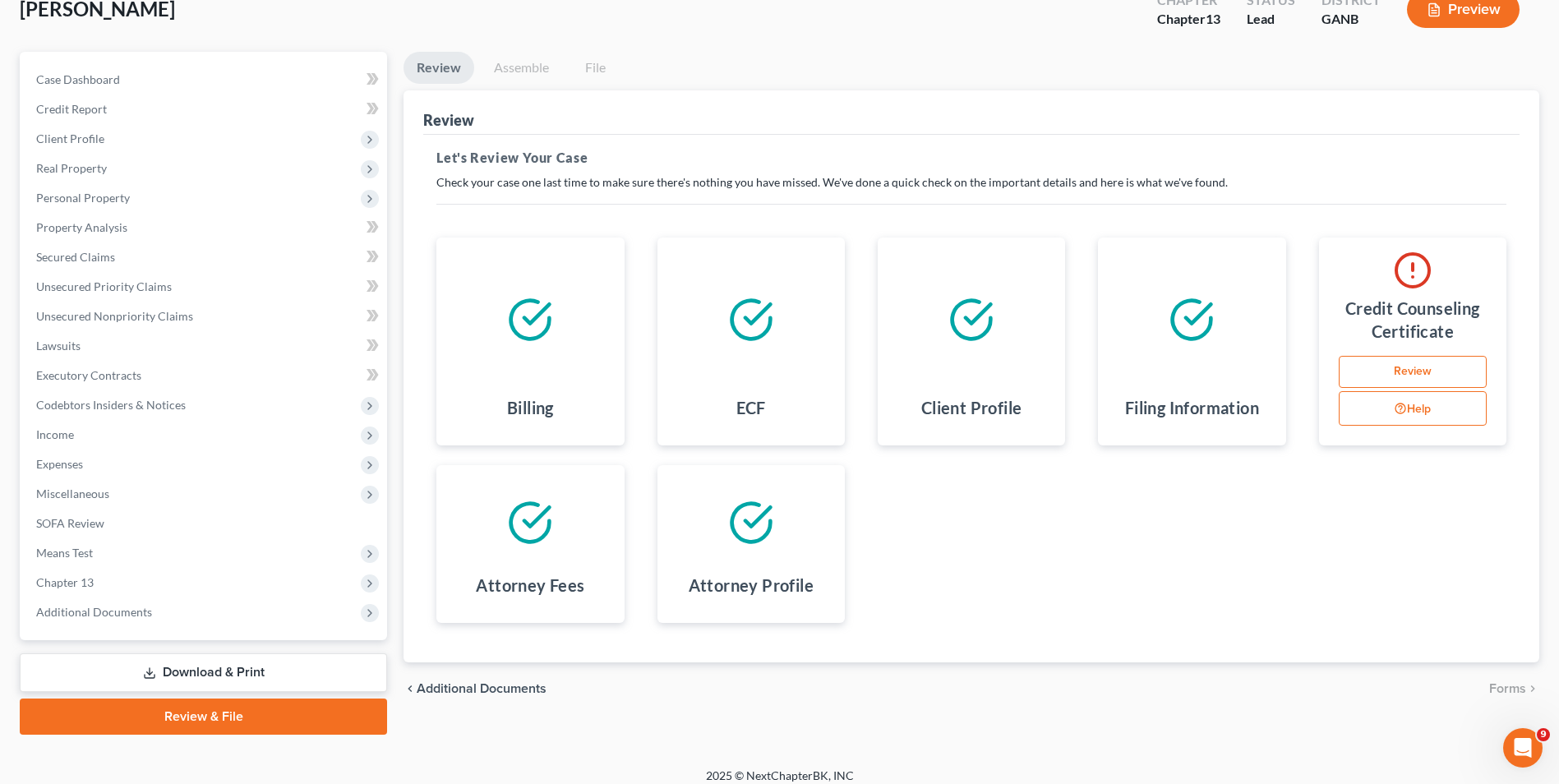
scroll to position [119, 0]
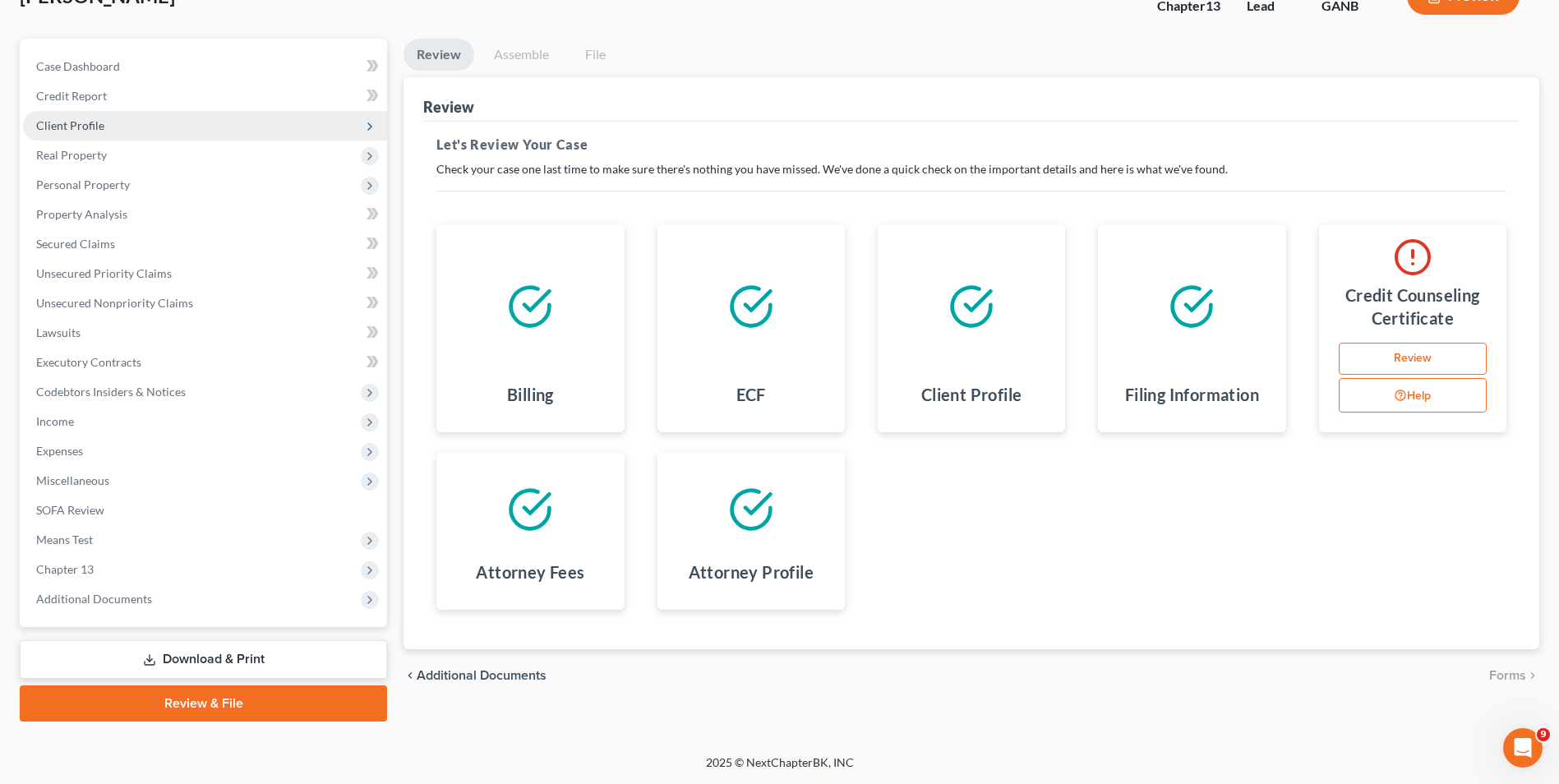
click at [89, 124] on span "Client Profile" at bounding box center [70, 126] width 69 height 14
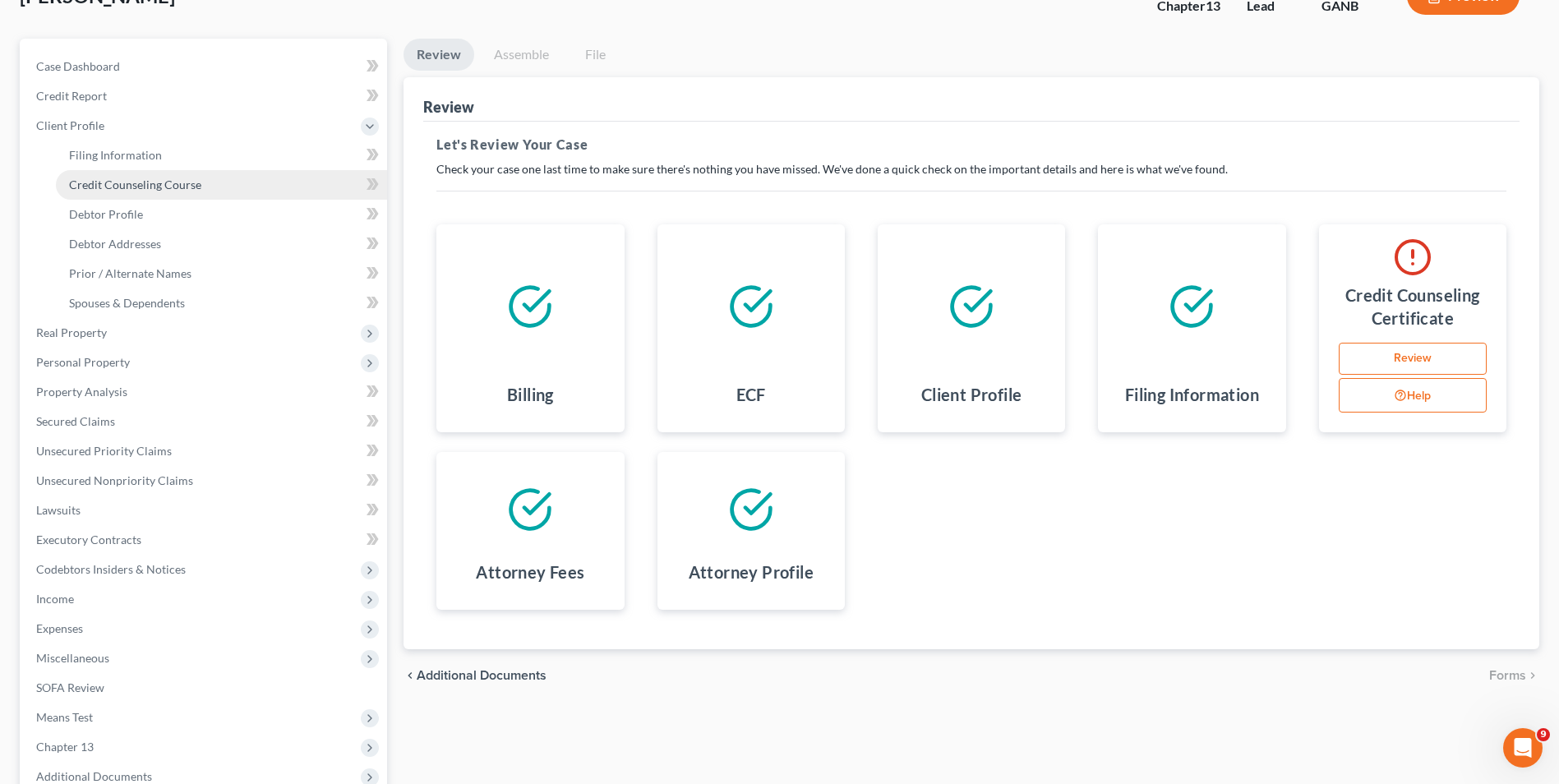
click at [119, 184] on span "Credit Counseling Course" at bounding box center [134, 184] width 132 height 14
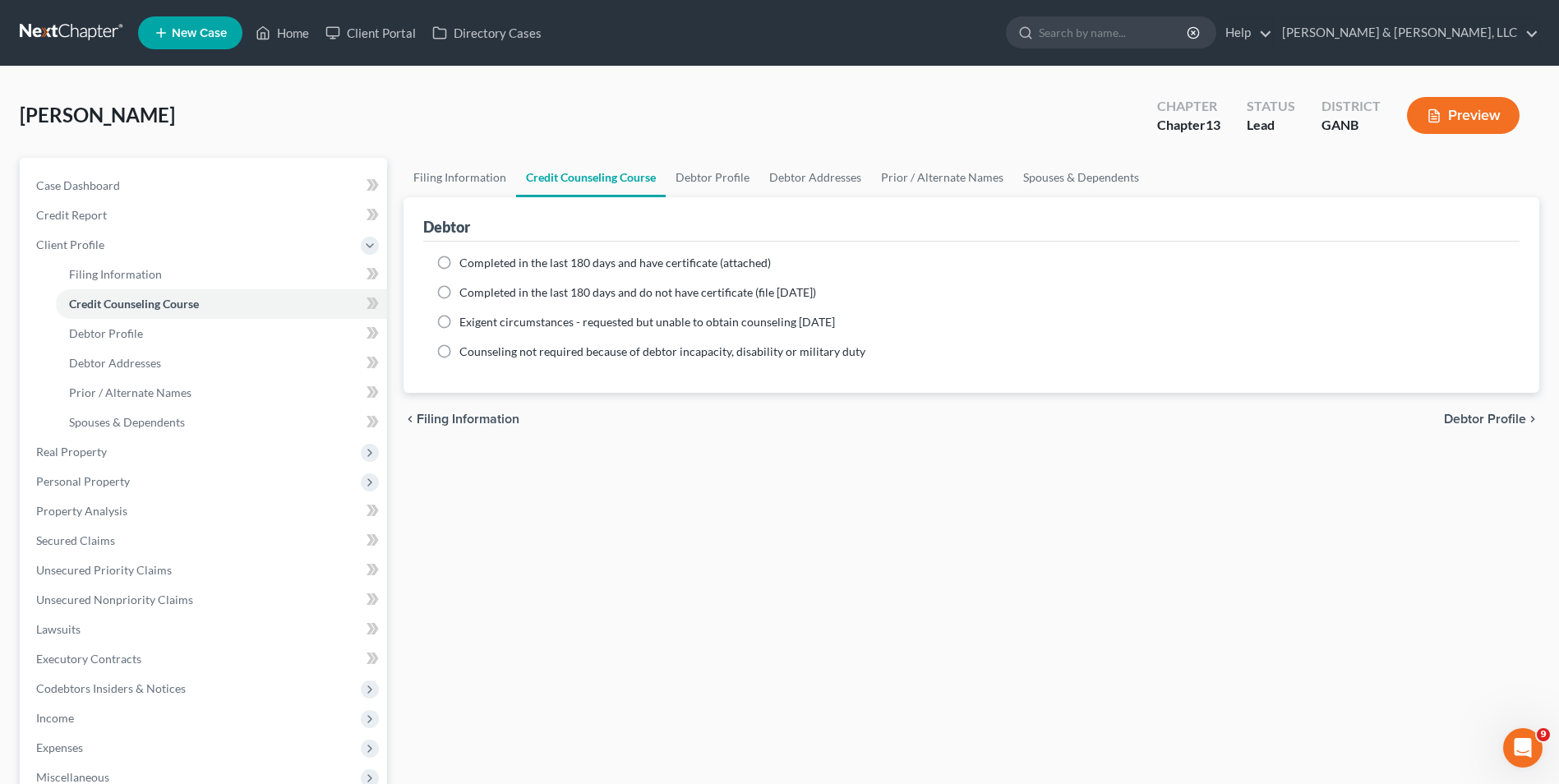
click at [460, 265] on label "Completed in the last 180 days and have certificate (attached)" at bounding box center [615, 263] width 311 height 16
click at [466, 265] on input "Completed in the last 180 days and have certificate (attached)" at bounding box center [470, 260] width 11 height 11
radio input "true"
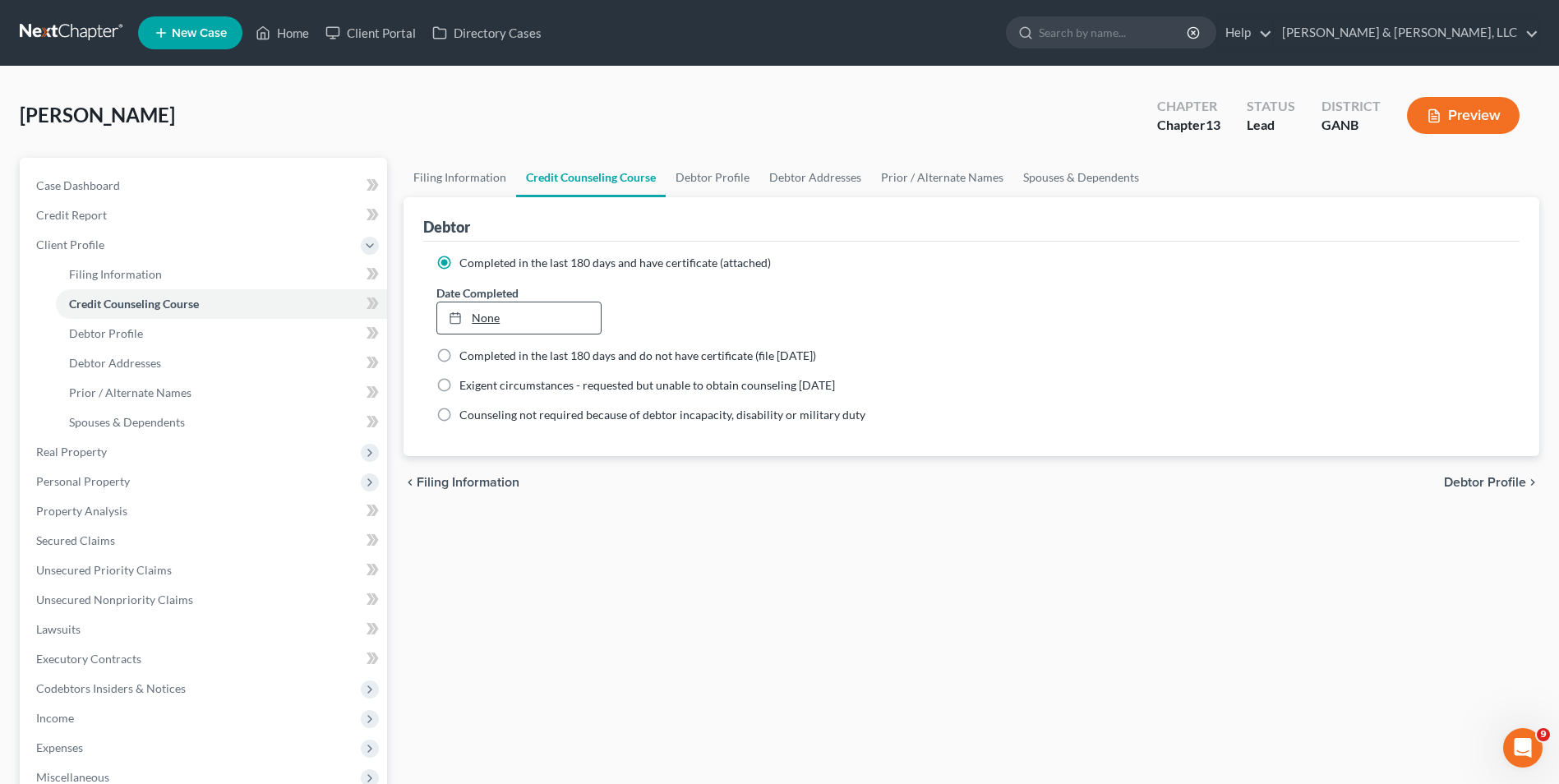
click at [481, 317] on link "None" at bounding box center [519, 318] width 162 height 31
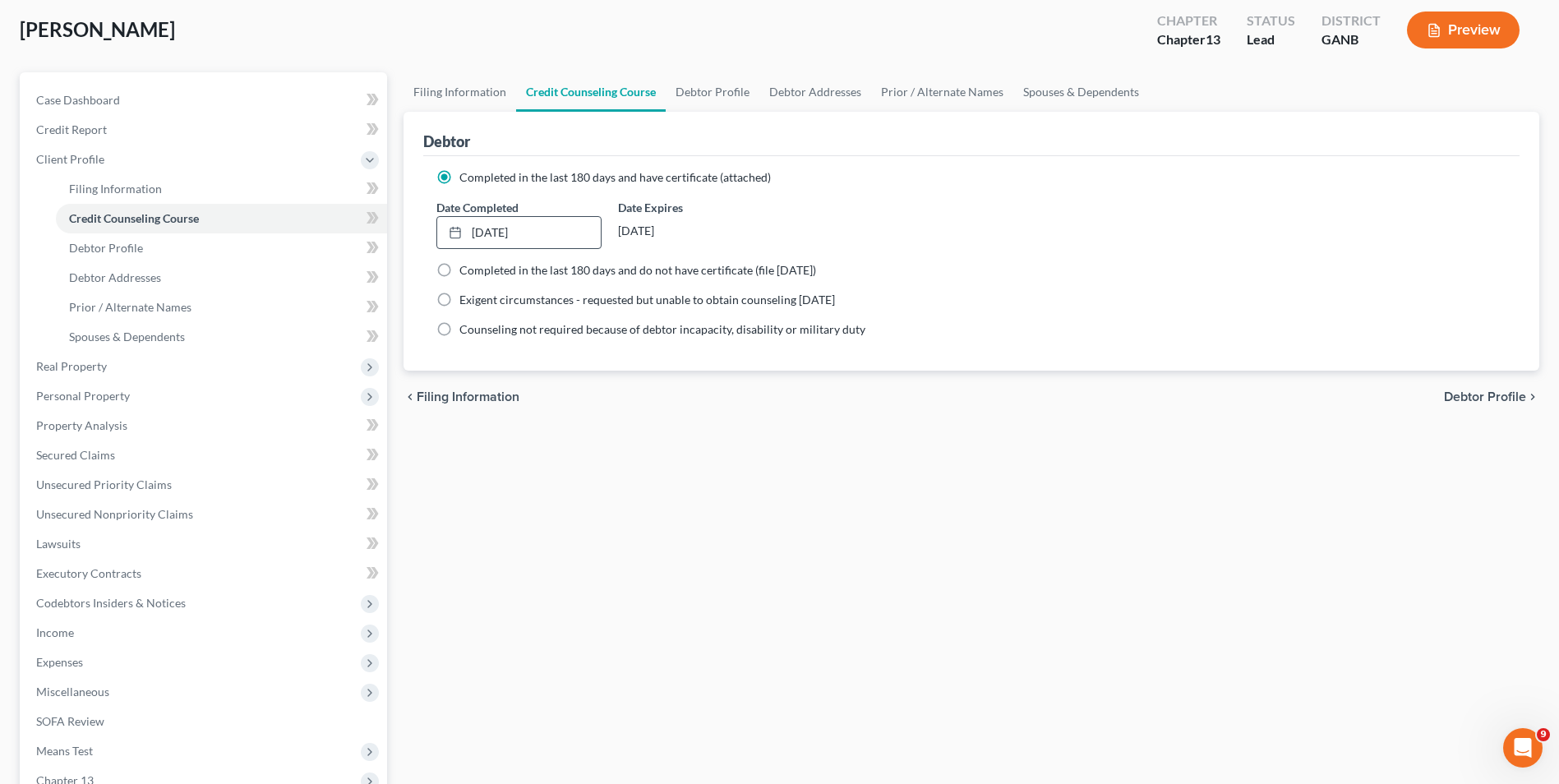
scroll to position [296, 0]
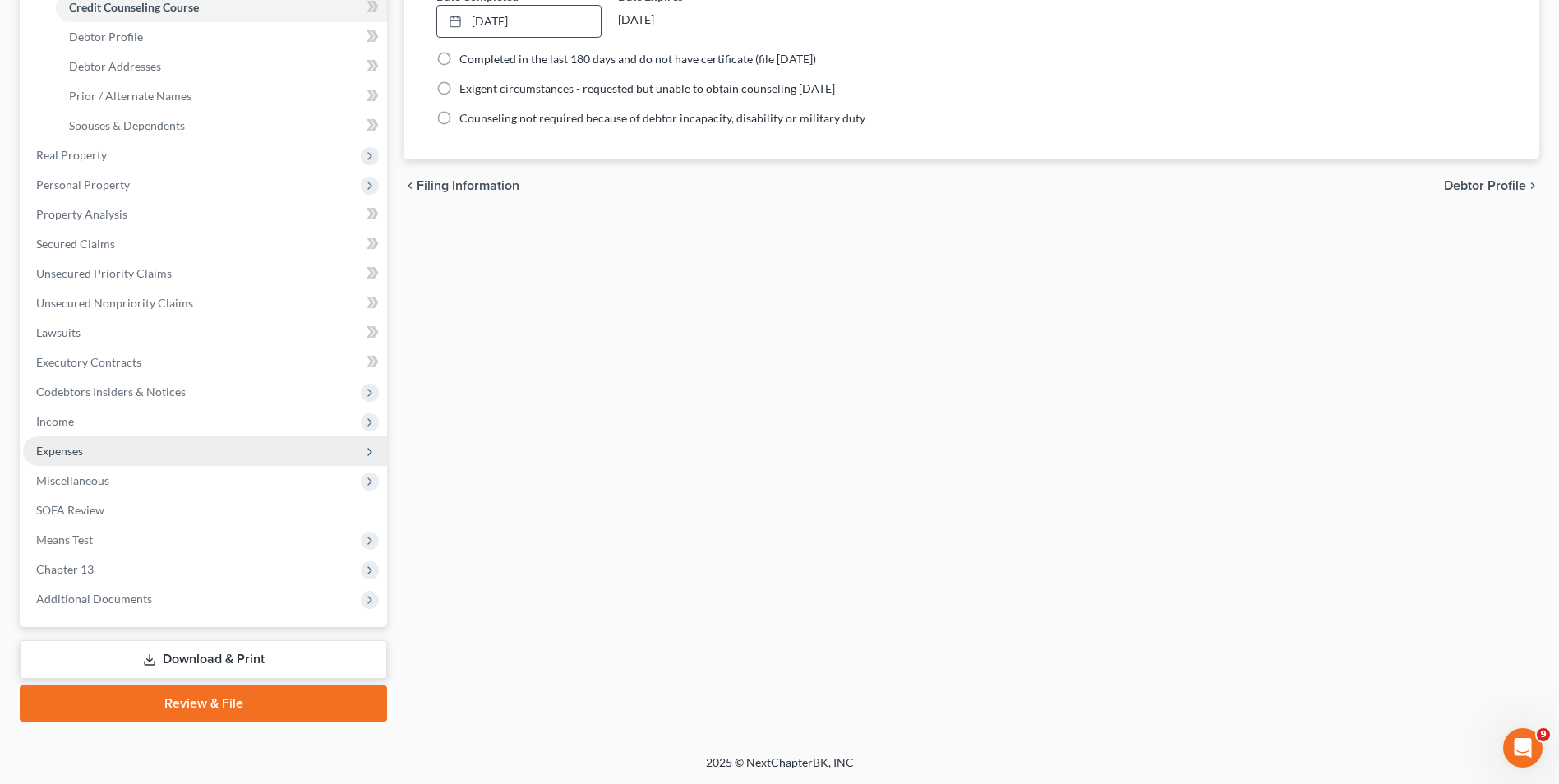
click at [97, 452] on span "Expenses" at bounding box center [205, 451] width 364 height 30
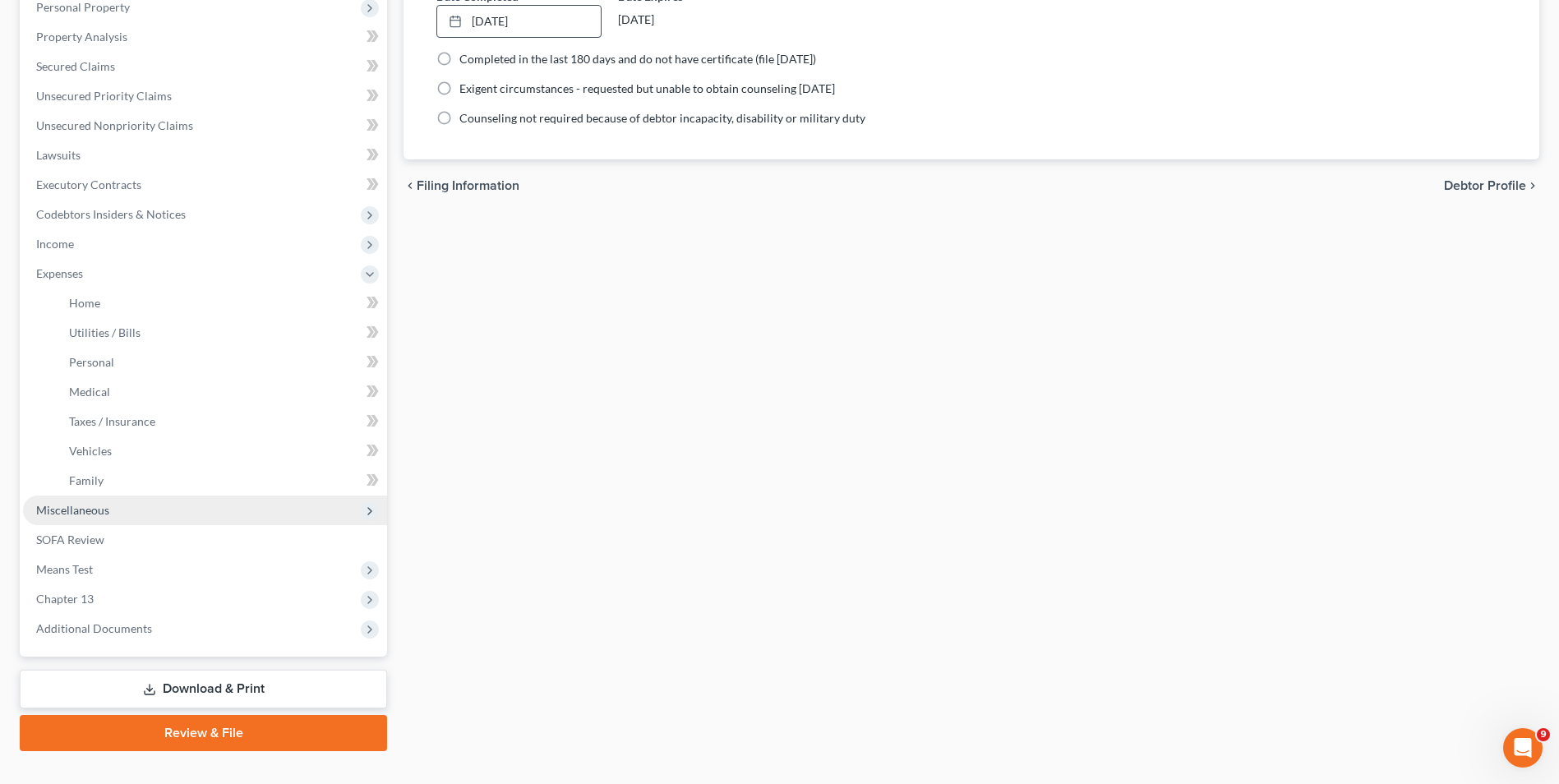
click at [113, 501] on span "Miscellaneous" at bounding box center [205, 510] width 364 height 30
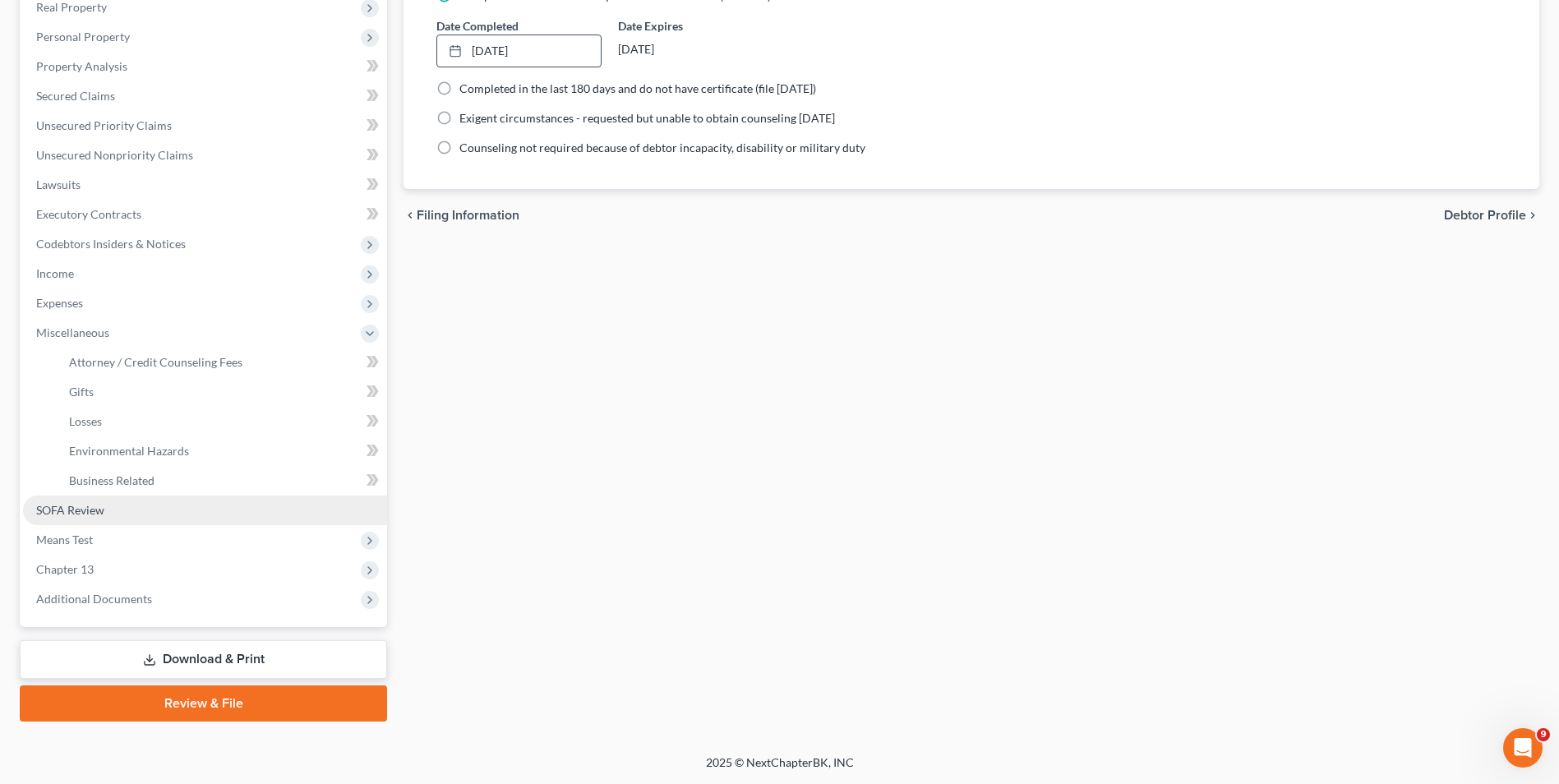
scroll to position [267, 0]
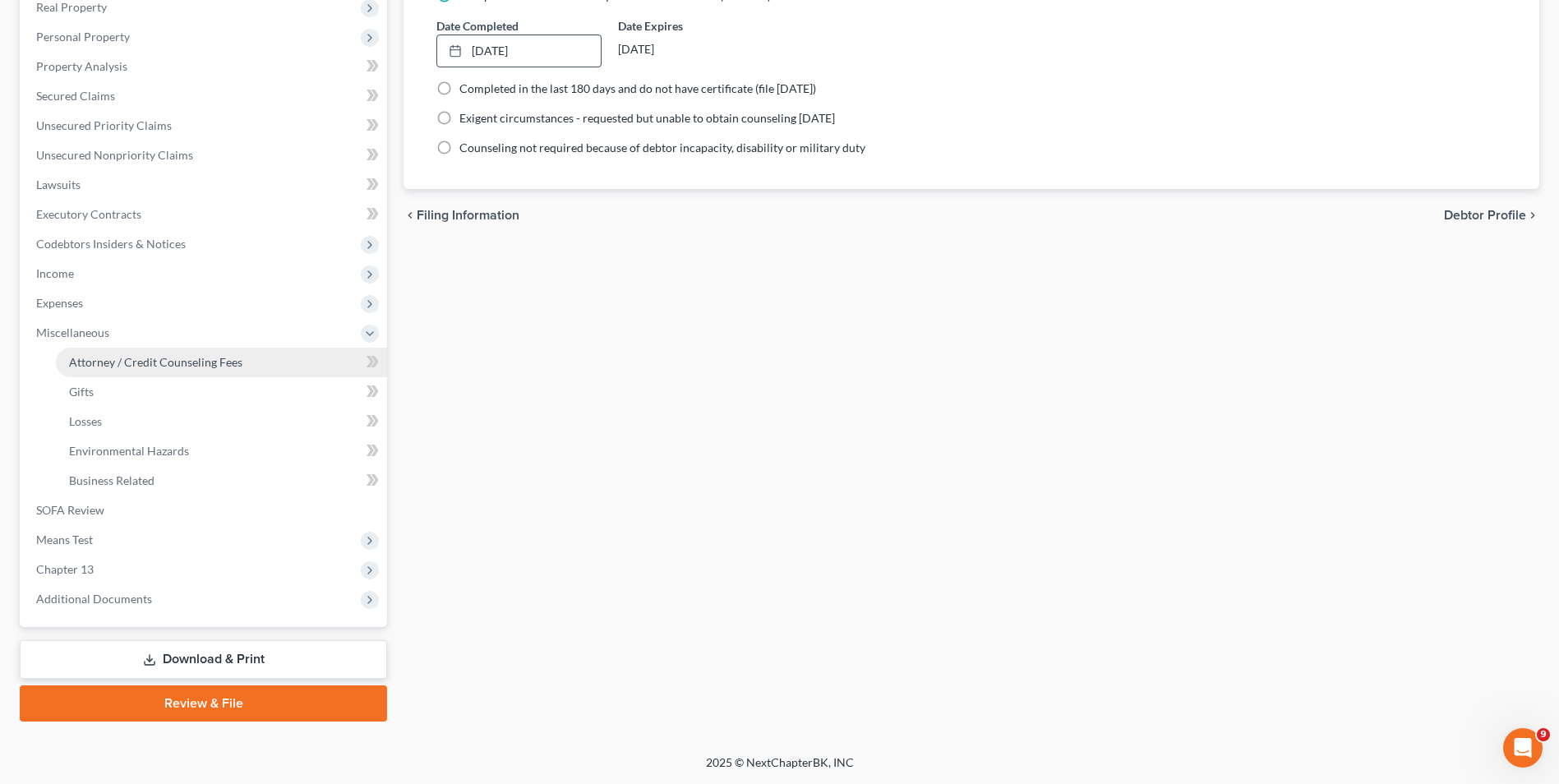
click at [162, 366] on span "Attorney / Credit Counseling Fees" at bounding box center [156, 362] width 174 height 14
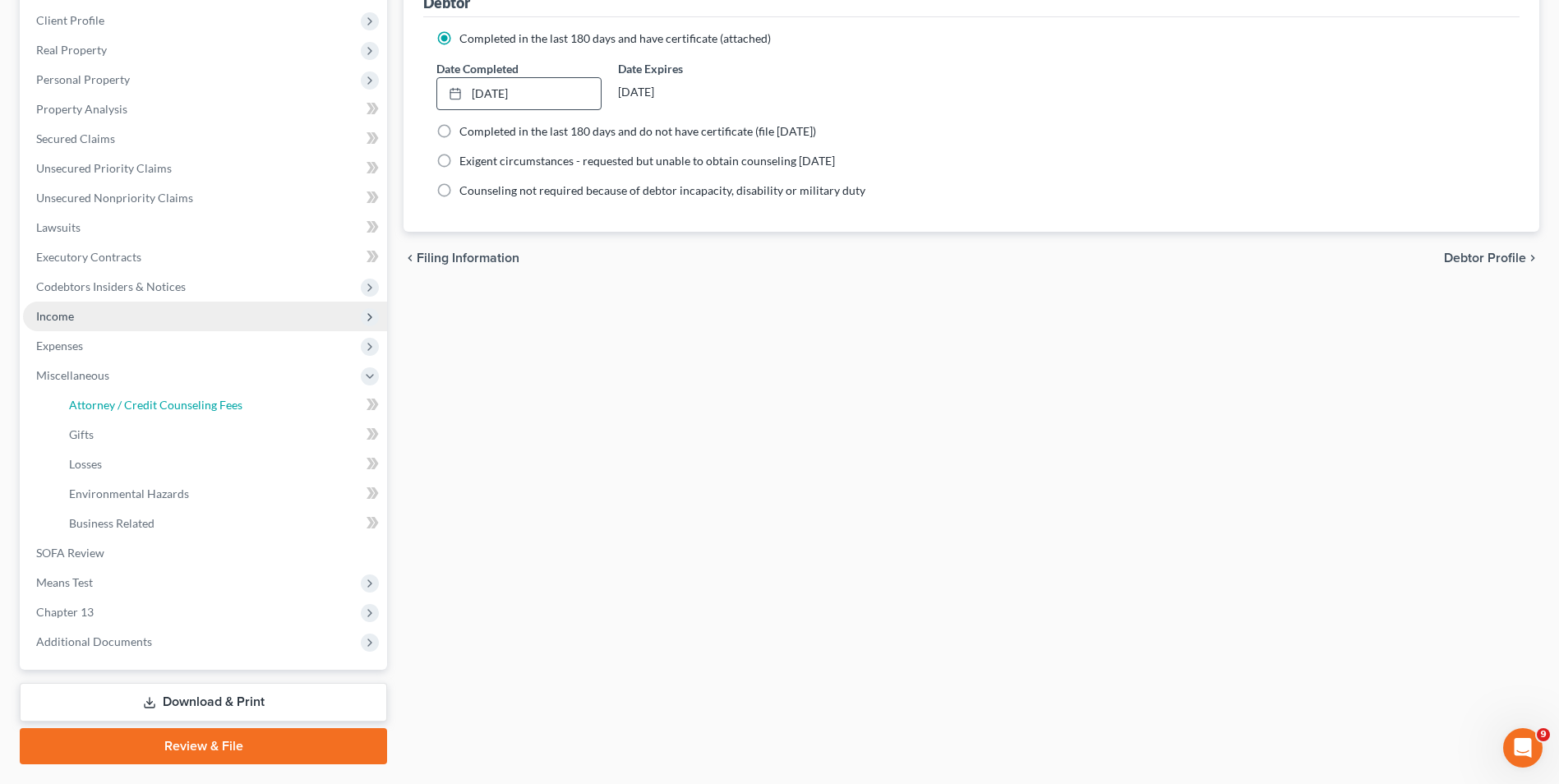
select select "3"
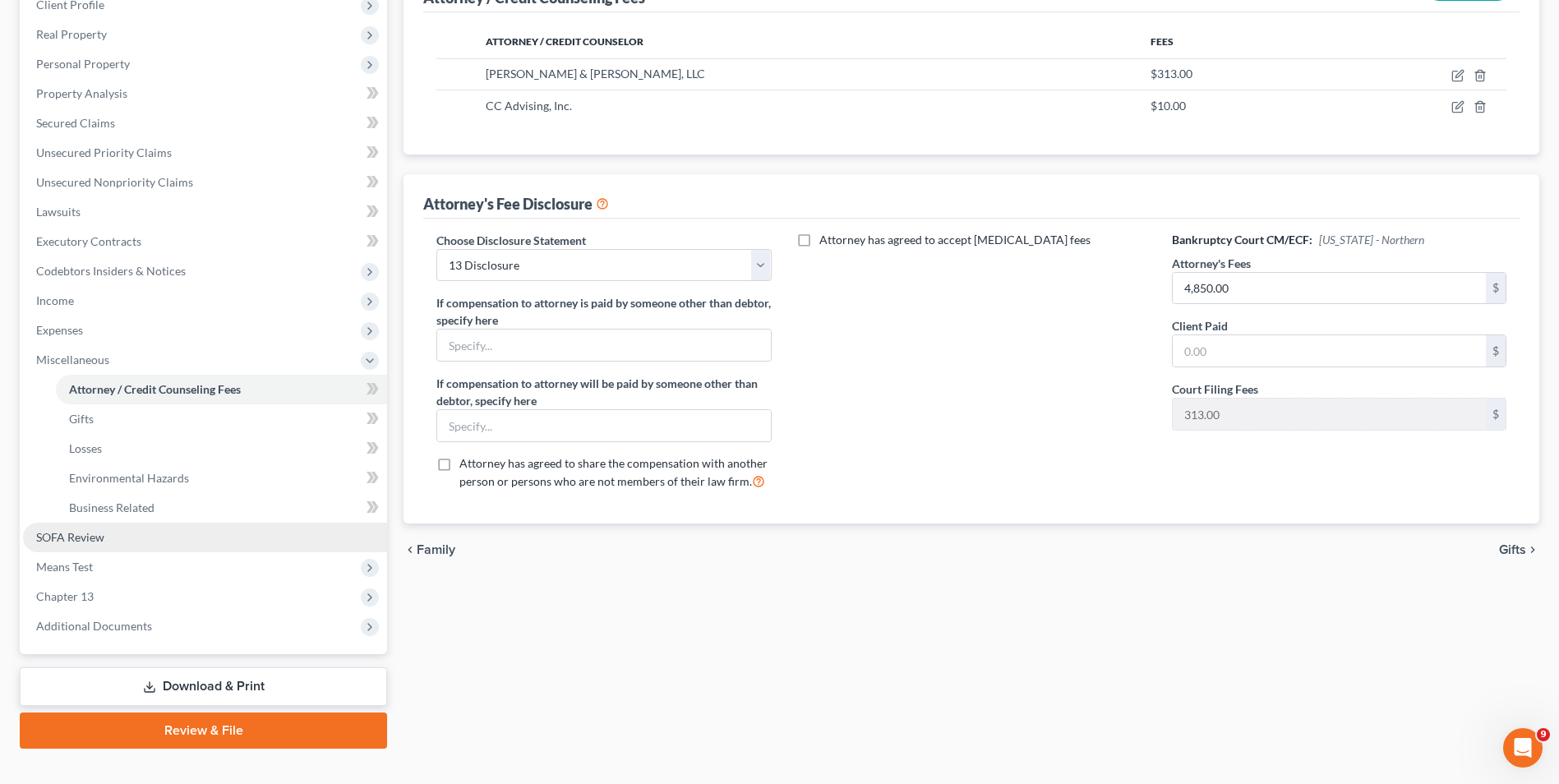
scroll to position [246, 0]
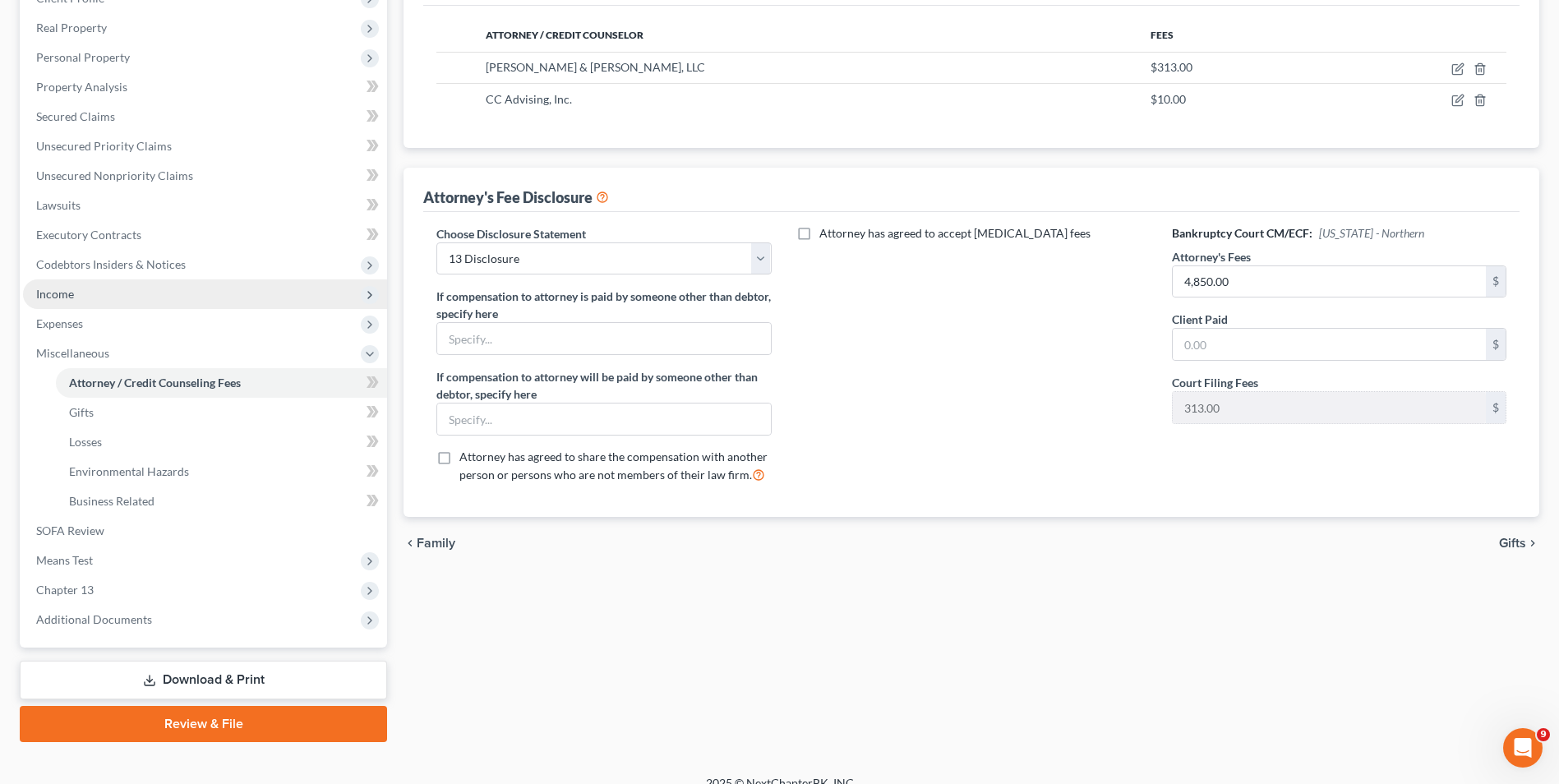
click at [80, 290] on span "Income" at bounding box center [205, 294] width 364 height 30
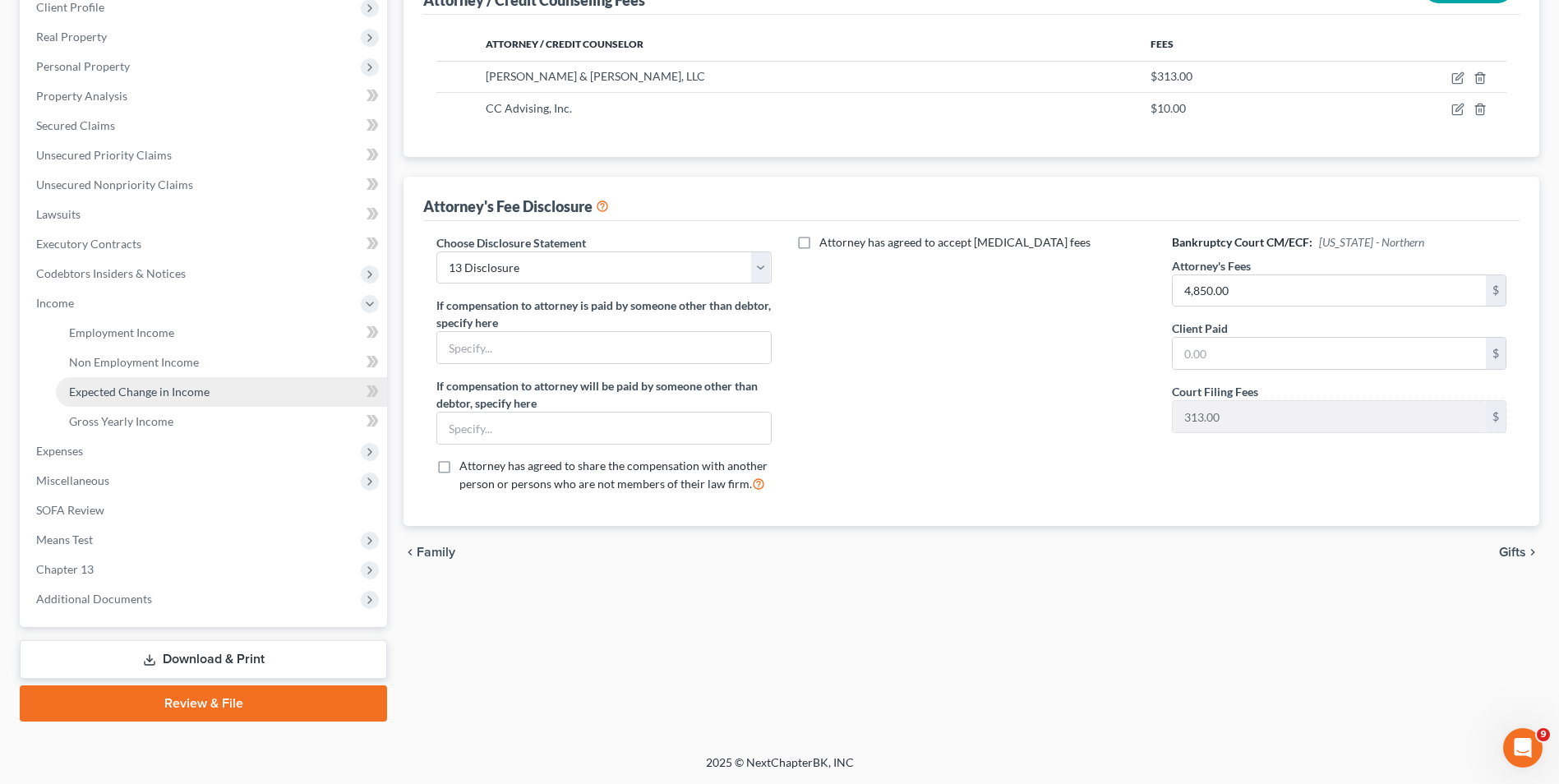
scroll to position [238, 0]
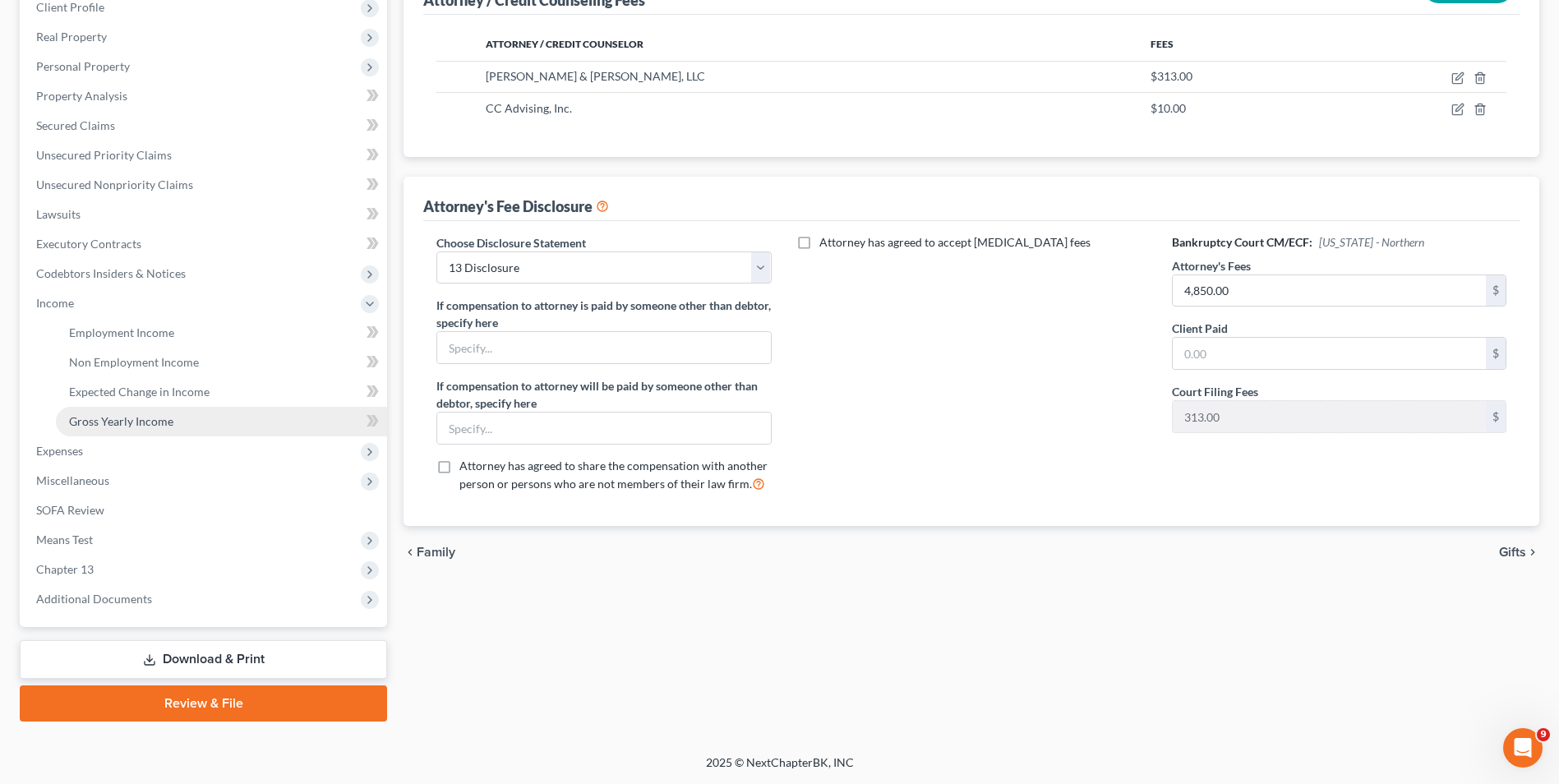
click at [128, 421] on span "Gross Yearly Income" at bounding box center [121, 421] width 104 height 14
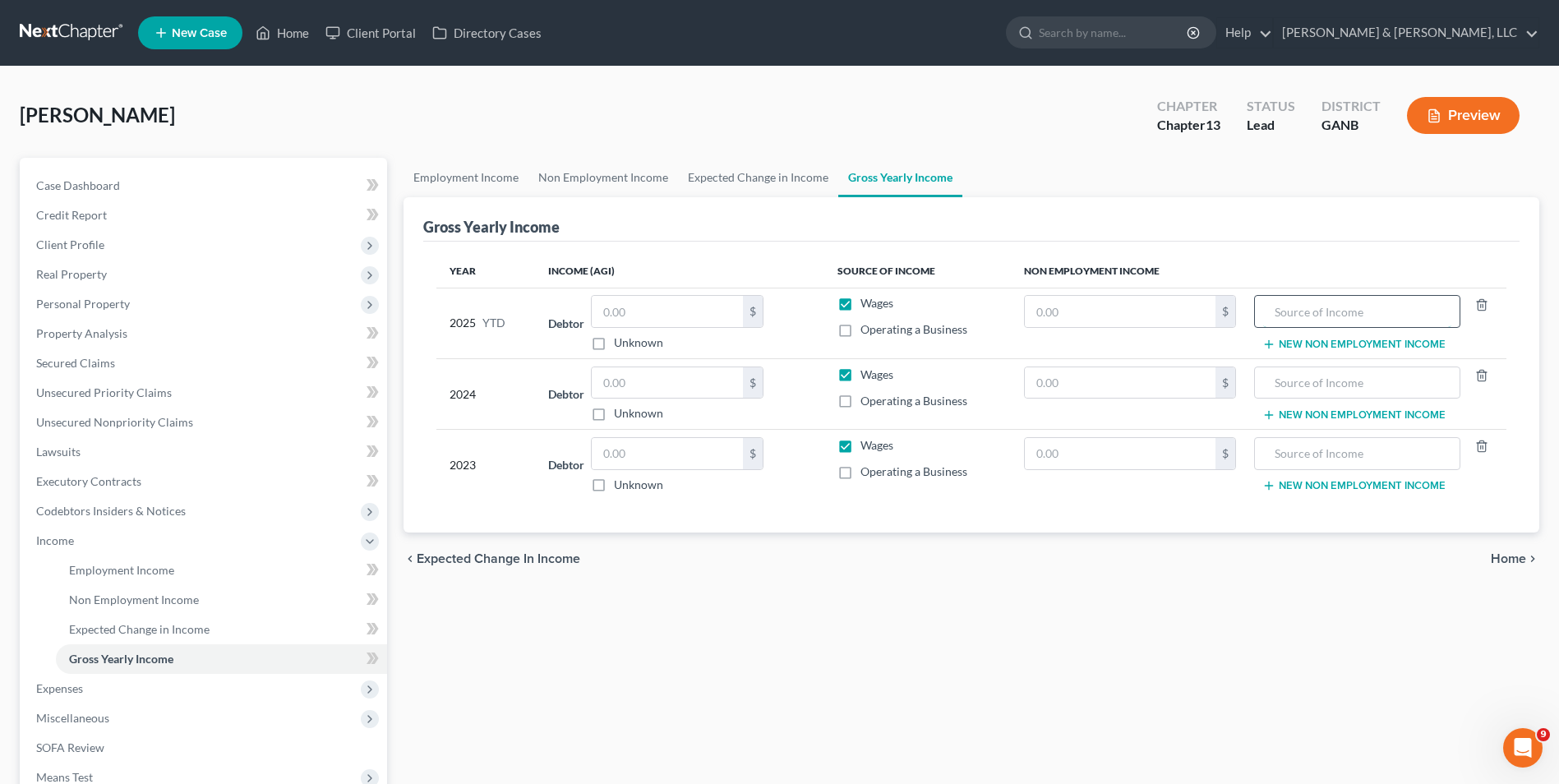
click at [1334, 307] on input "text" at bounding box center [1357, 311] width 188 height 31
click at [1358, 319] on input "Social Security" at bounding box center [1357, 311] width 188 height 31
drag, startPoint x: 1358, startPoint y: 317, endPoint x: 1248, endPoint y: 309, distance: 110.3
click at [1248, 309] on tr "2025 YTD Debtor $ Unknown Balance Undetermined $ Unknown Wages Operating a Busi…" at bounding box center [972, 322] width 1070 height 70
type input "Social Security"
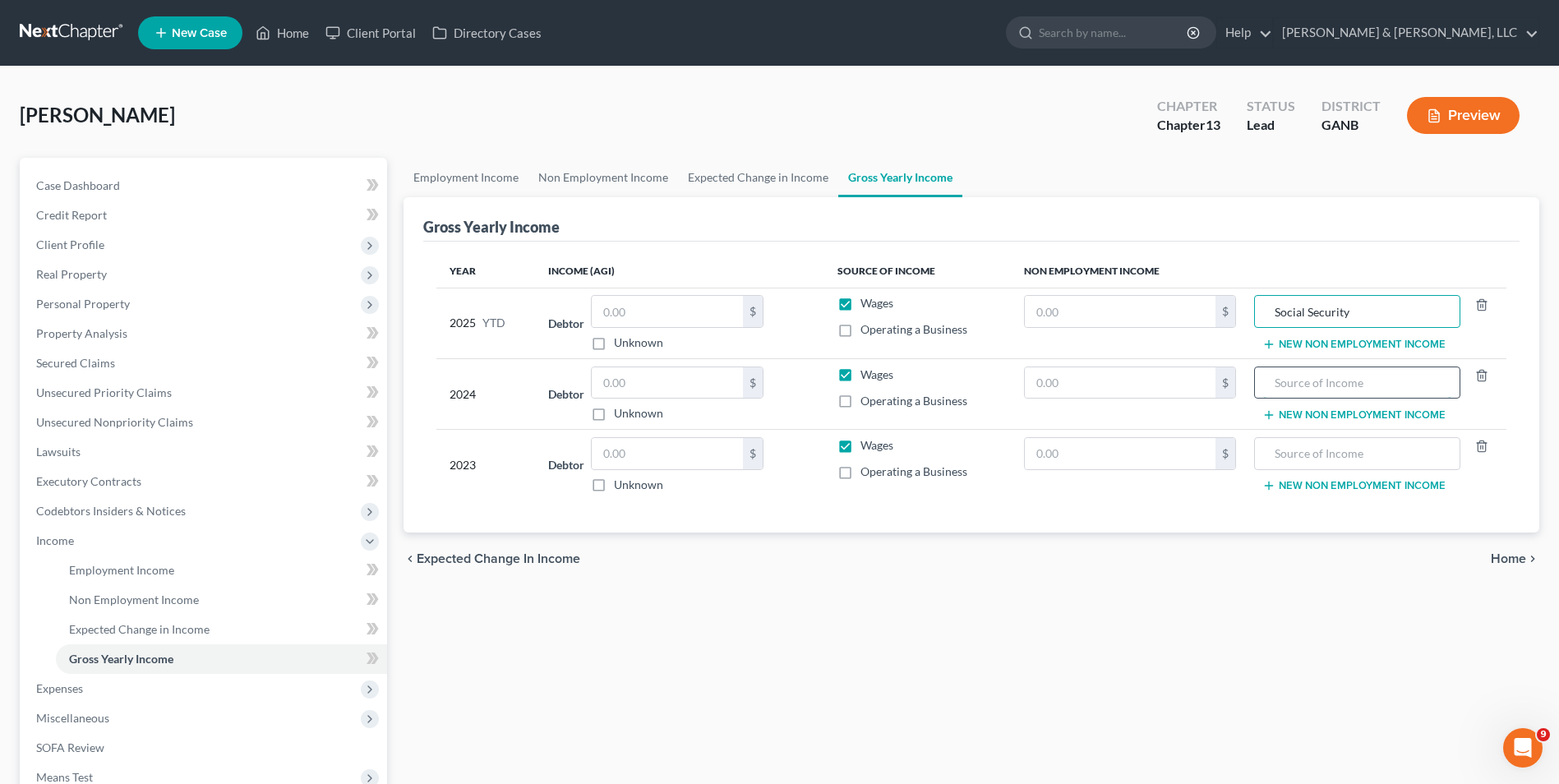
click at [1290, 383] on input "text" at bounding box center [1357, 382] width 188 height 31
paste input "Social Security"
type input "Social Security"
click at [1318, 451] on input "text" at bounding box center [1357, 454] width 188 height 31
paste input "Social Security"
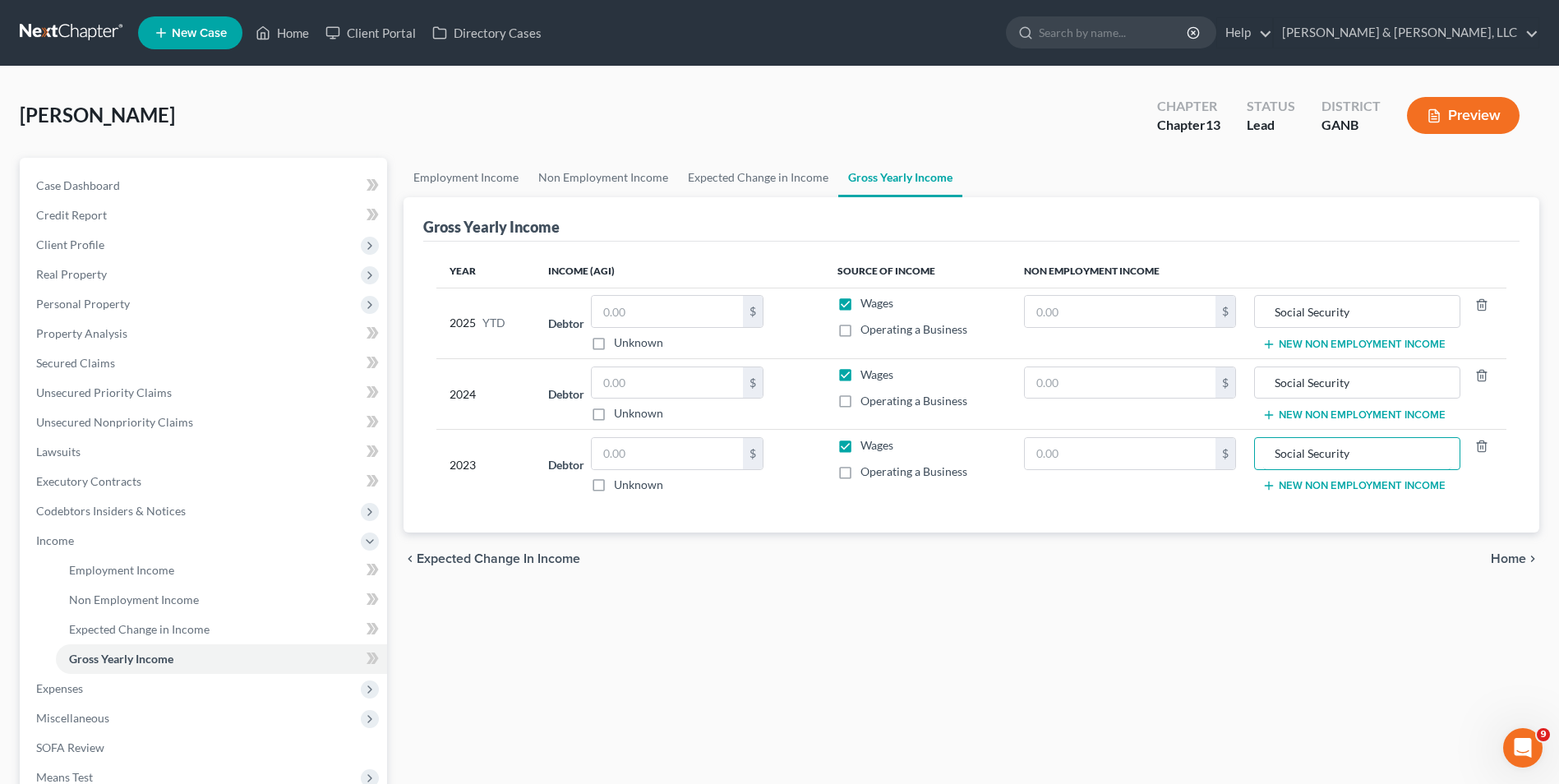
type input "Social Security"
click at [1224, 495] on td "$" at bounding box center [1130, 464] width 239 height 70
click at [1121, 394] on input "text" at bounding box center [1120, 382] width 190 height 31
type input "24,000"
click at [1088, 454] on input "text" at bounding box center [1120, 454] width 190 height 31
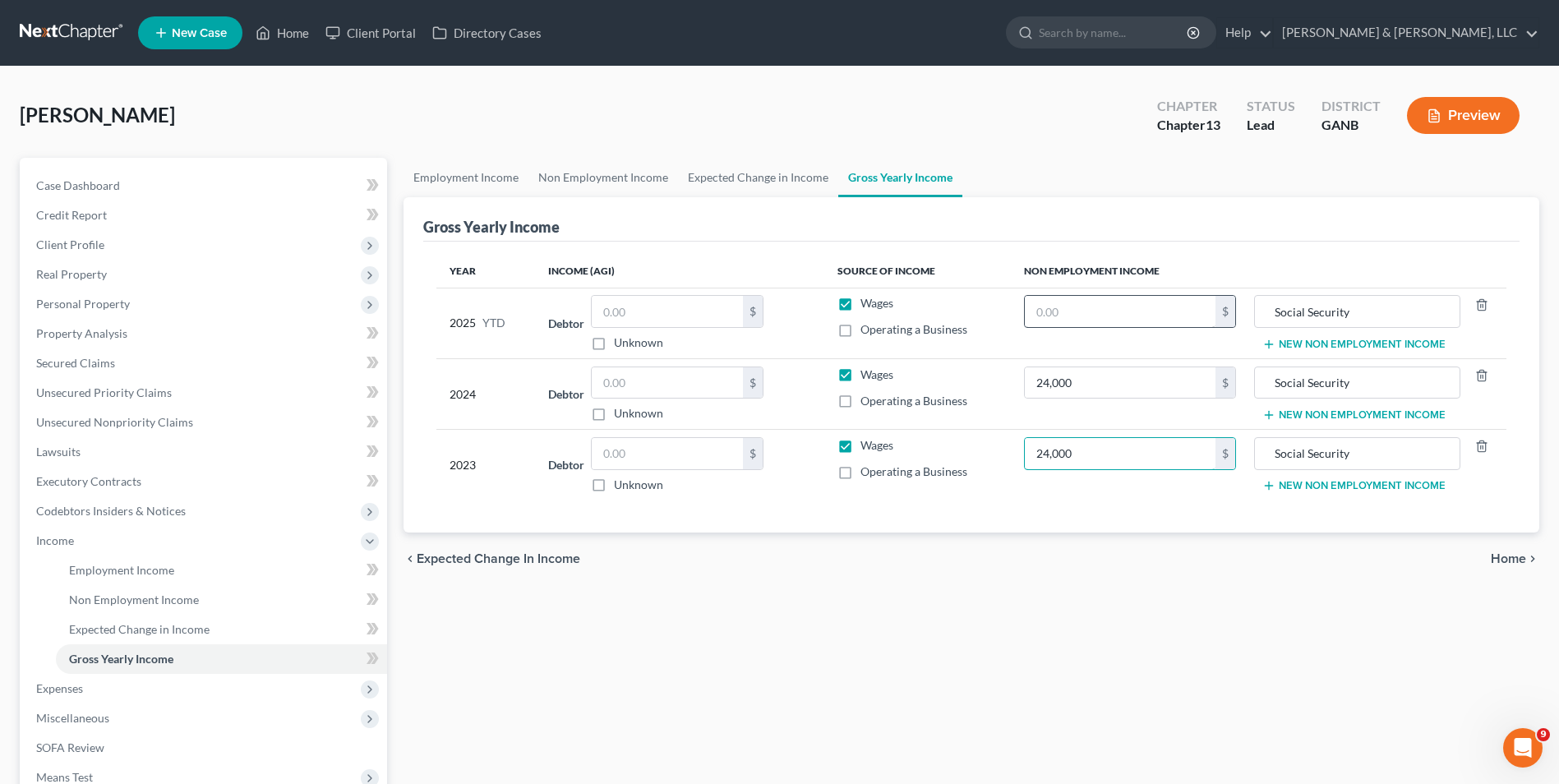
type input "24,000"
click at [1066, 313] on input "text" at bounding box center [1120, 311] width 190 height 31
type input "18,000"
click at [1211, 515] on div "Year Income (AGI) Source of Income Non Employment Income 2025 YTD Debtor $ Unkn…" at bounding box center [971, 387] width 1096 height 292
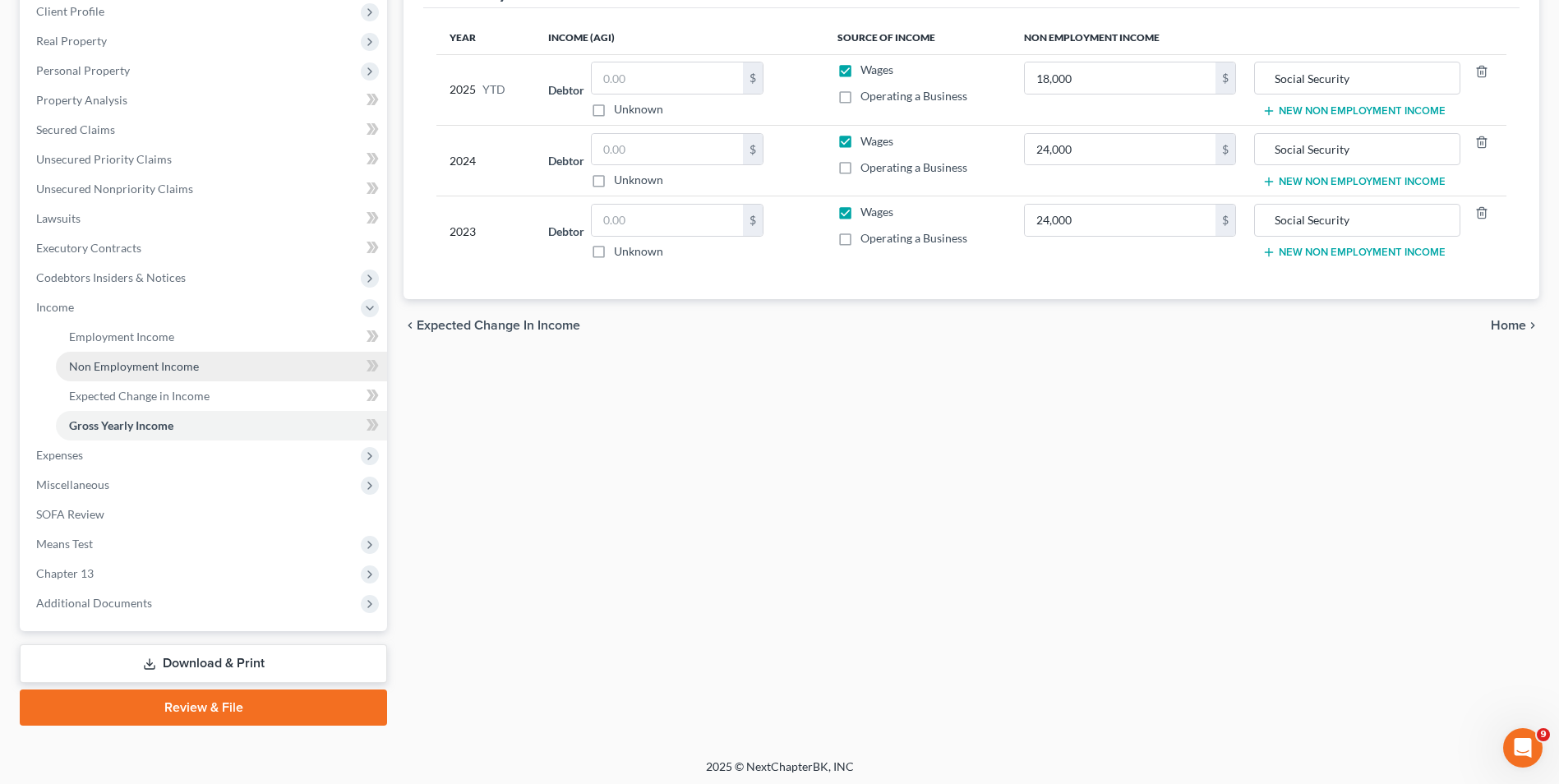
scroll to position [238, 0]
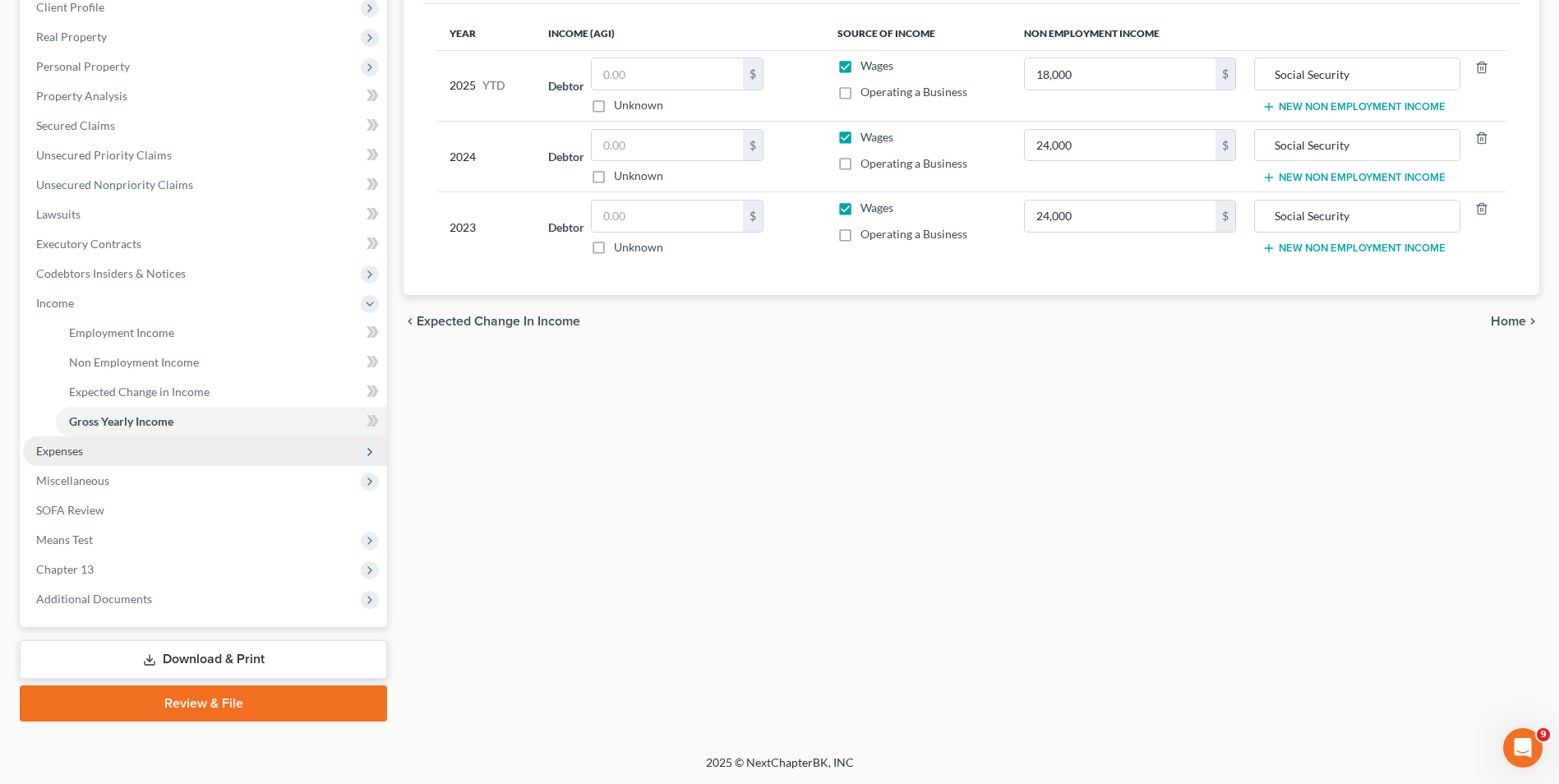
click at [71, 454] on span "Expenses" at bounding box center [59, 450] width 46 height 14
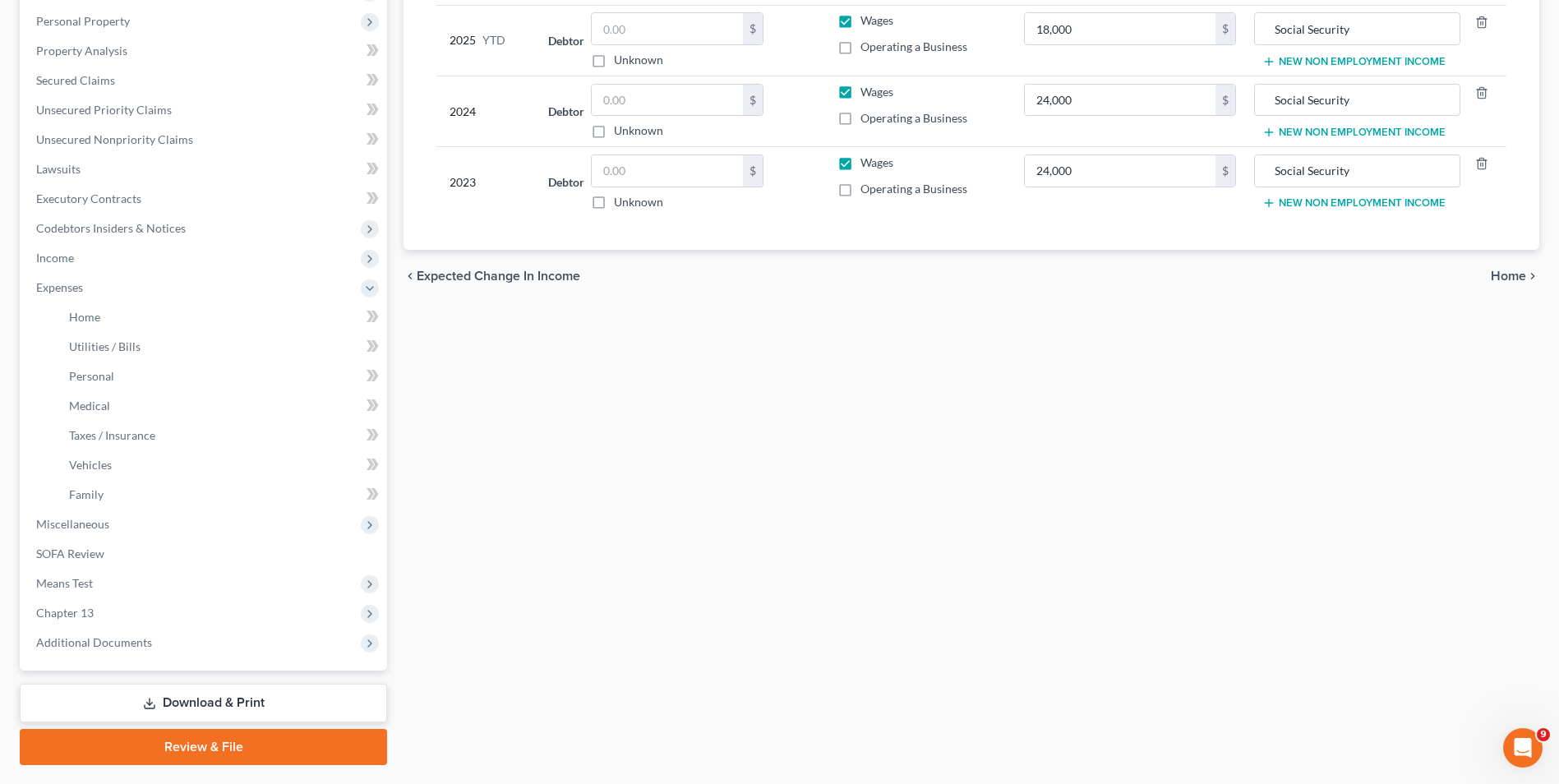
scroll to position [326, 0]
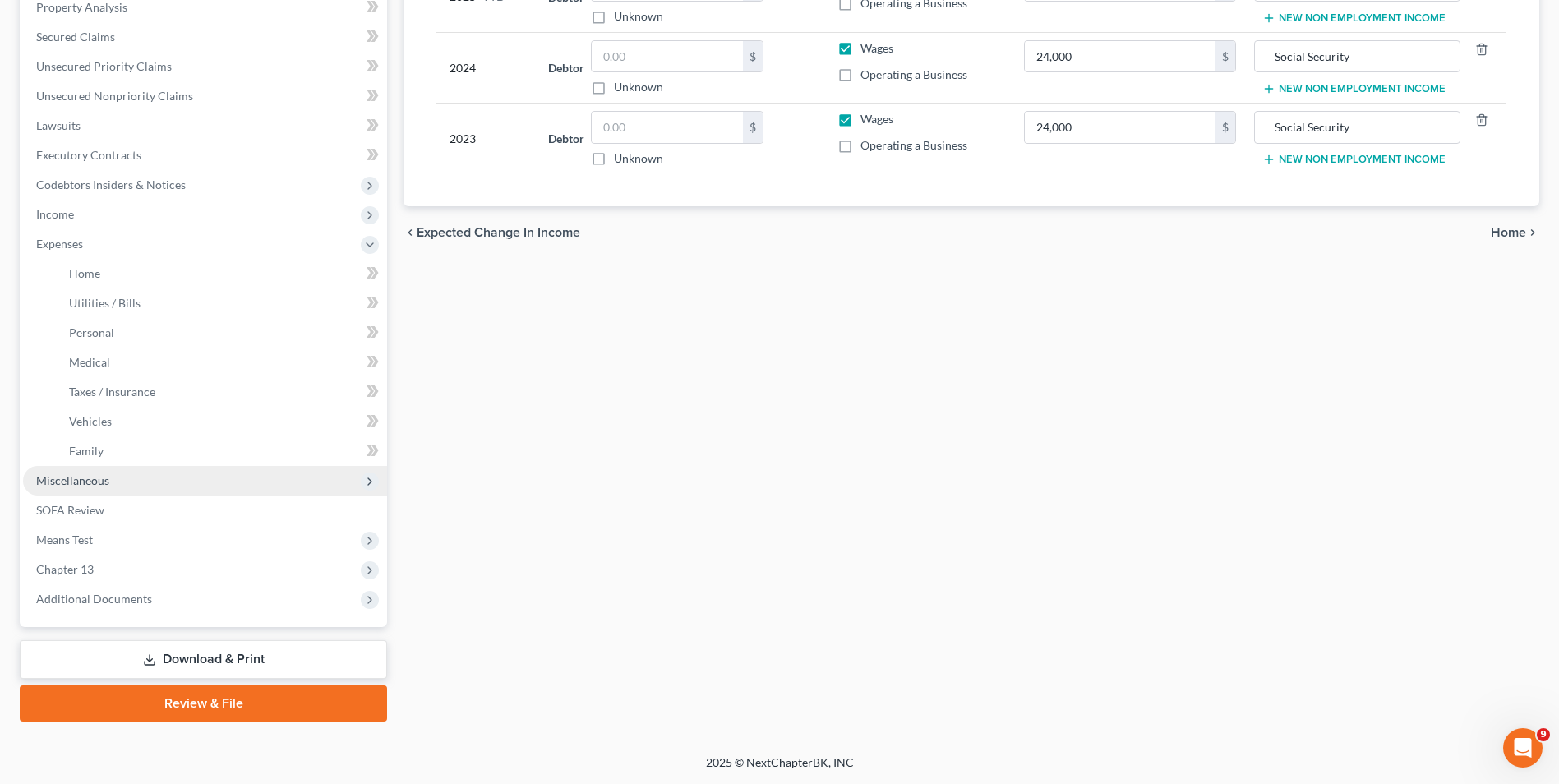
click at [106, 479] on span "Miscellaneous" at bounding box center [72, 480] width 73 height 14
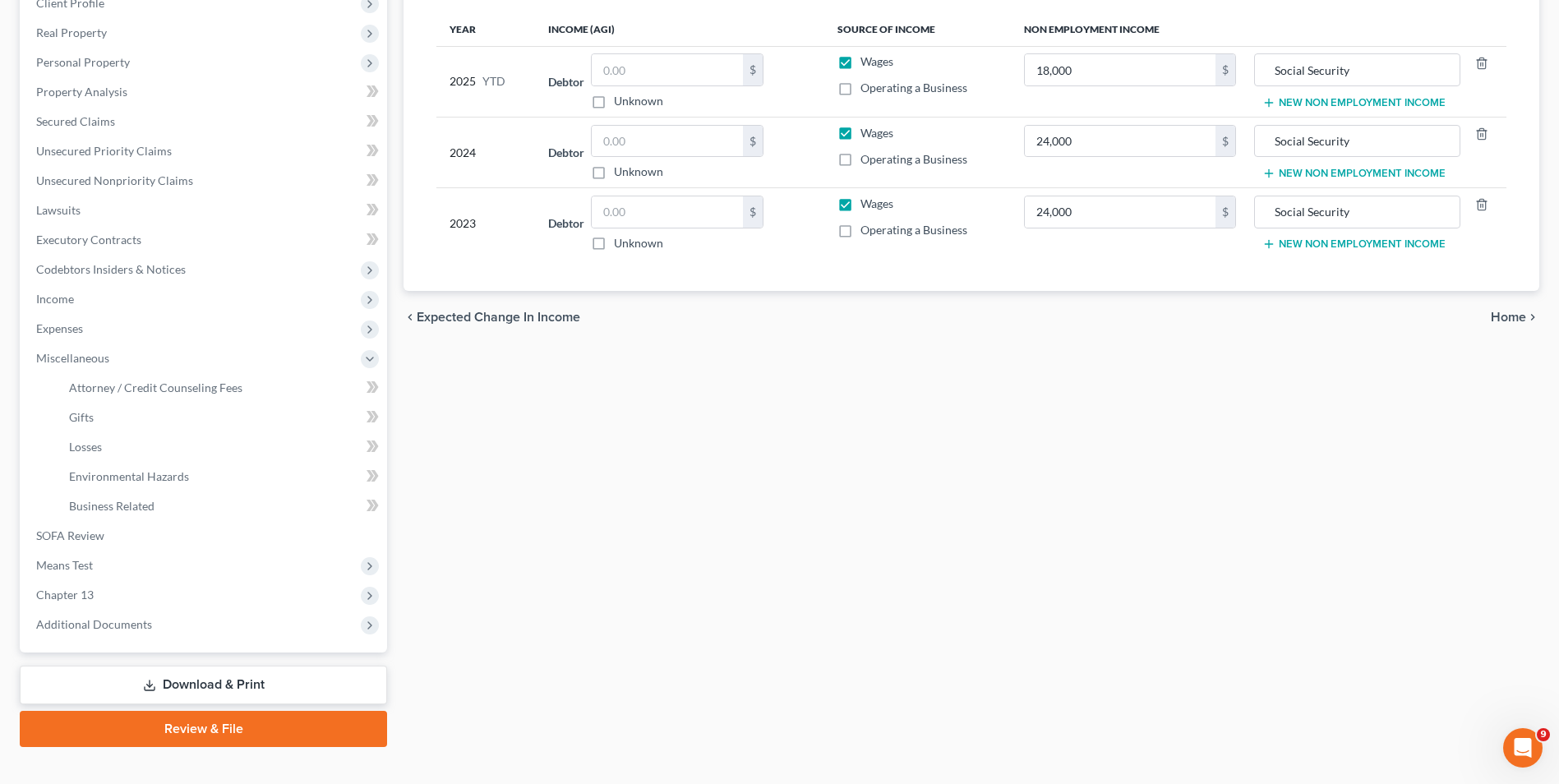
scroll to position [267, 0]
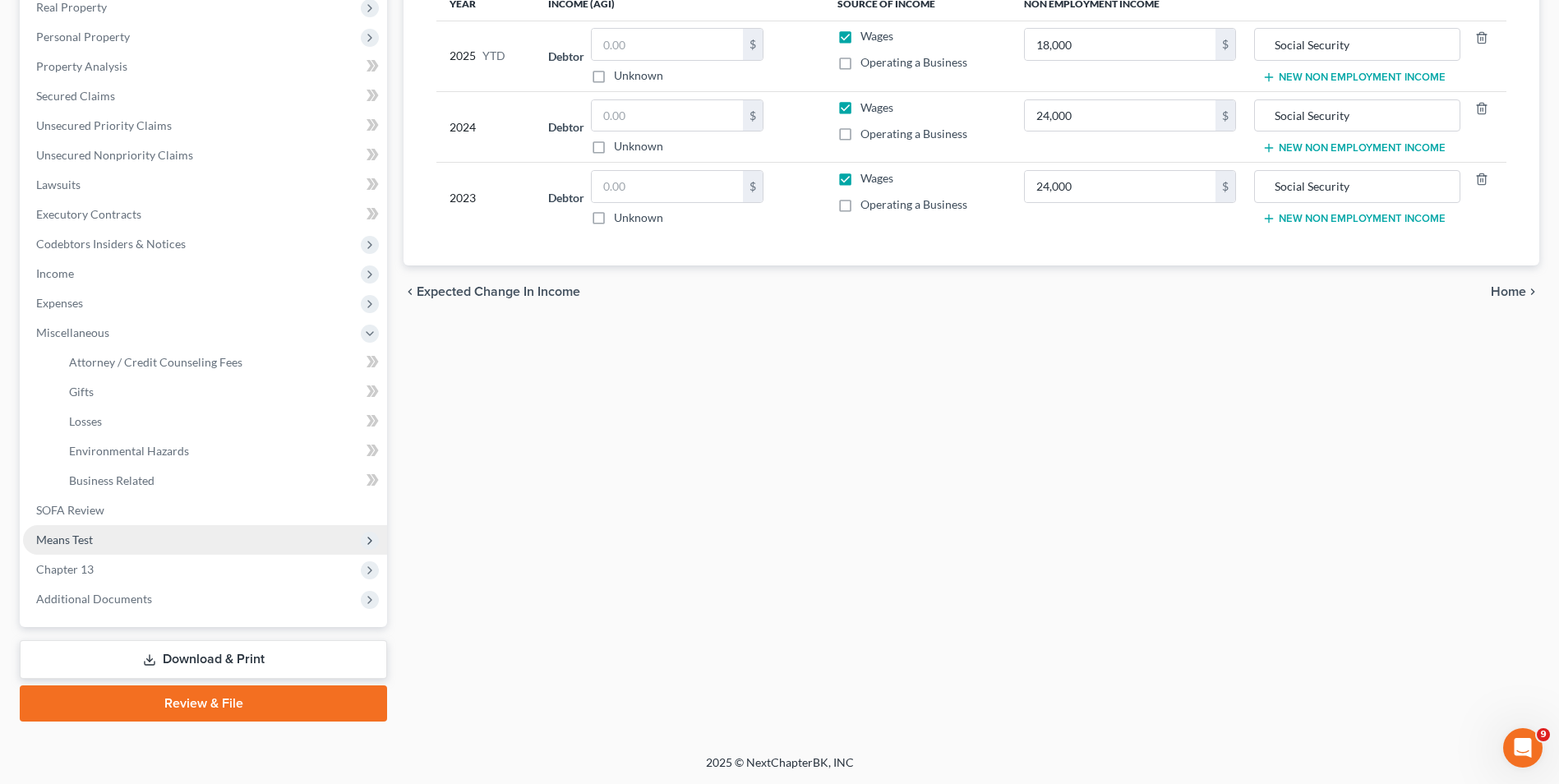
click at [188, 540] on span "Means Test" at bounding box center [205, 540] width 364 height 30
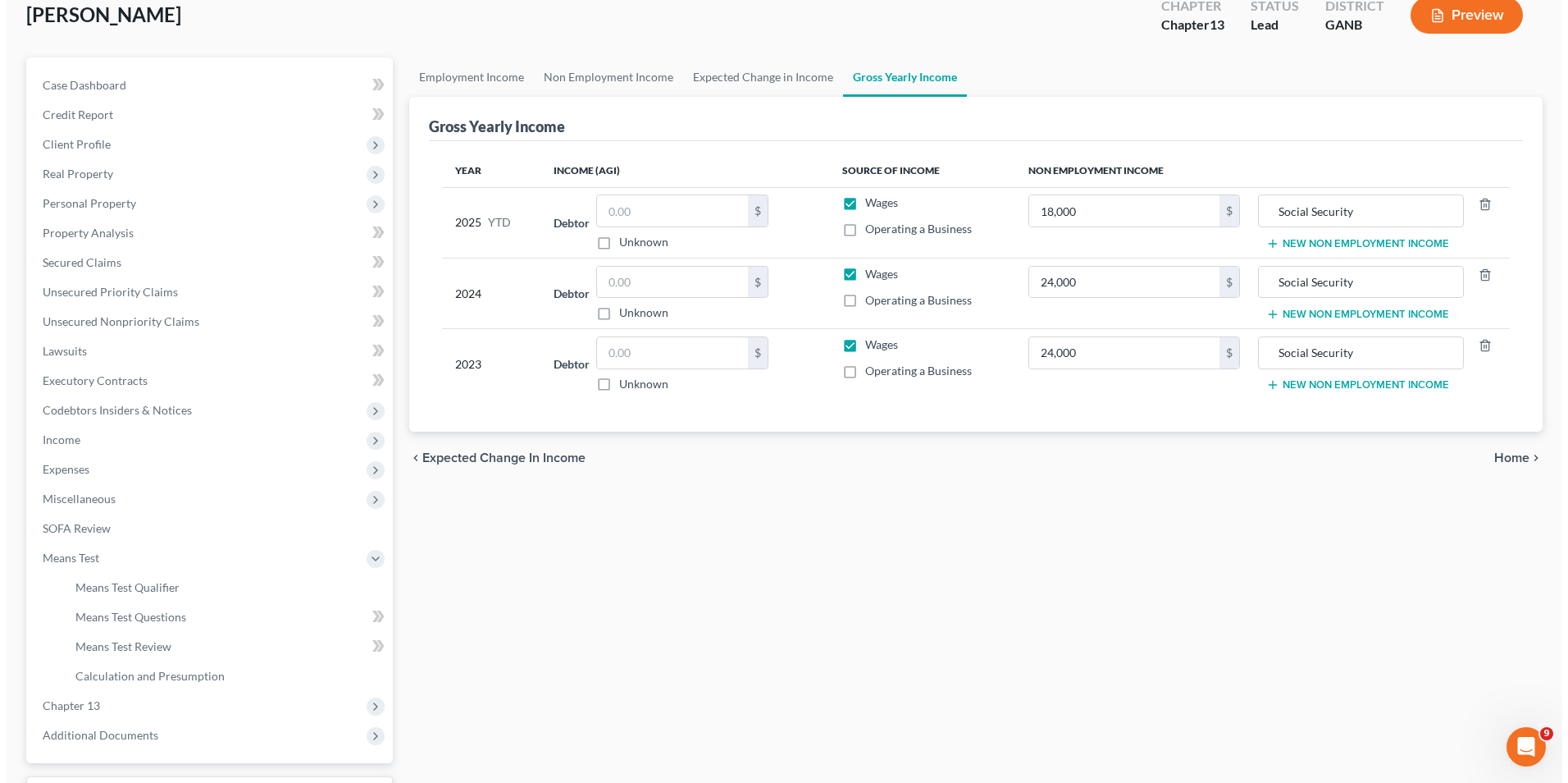
scroll to position [237, 0]
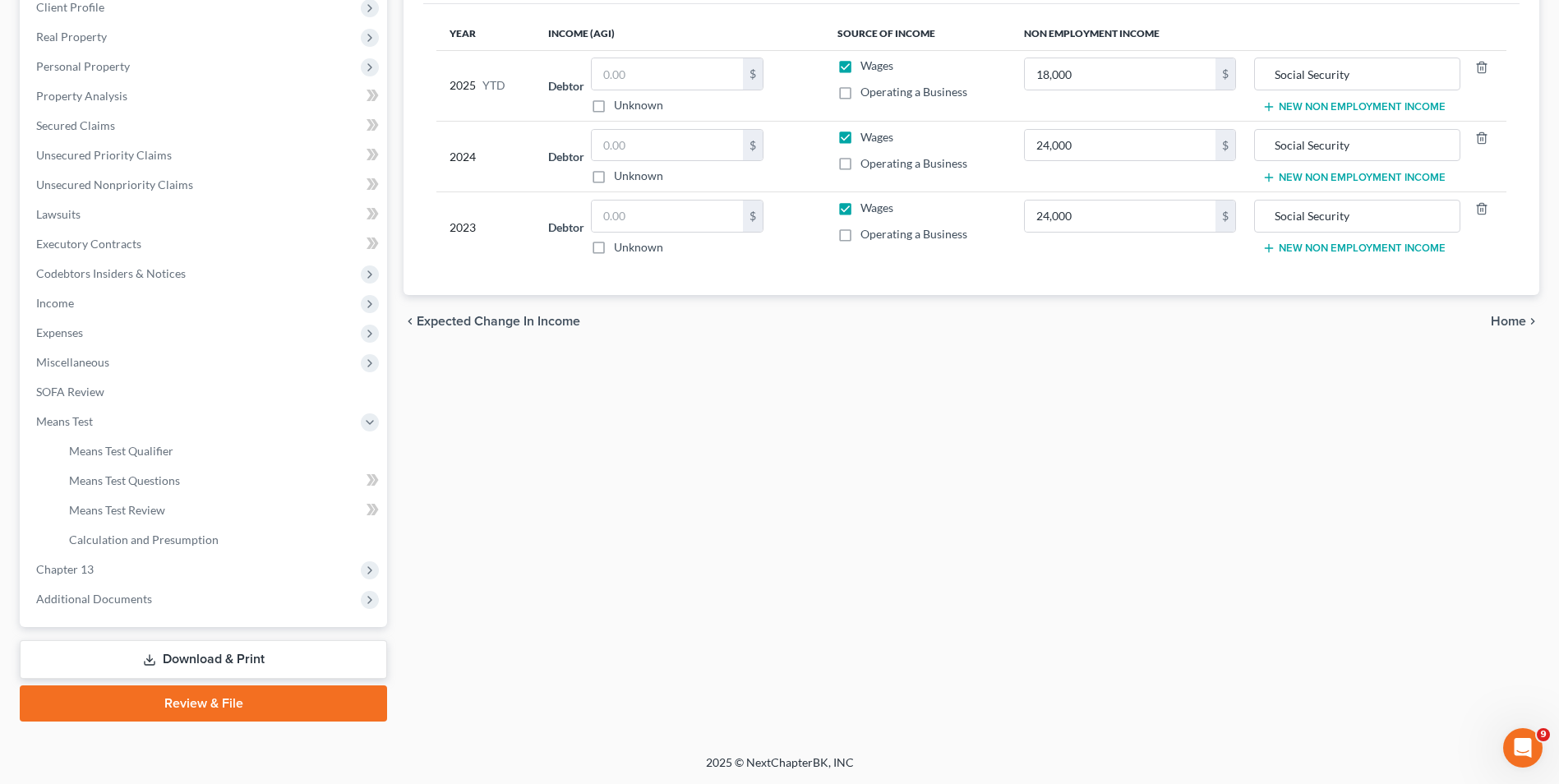
click at [246, 653] on link "Download & Print" at bounding box center [203, 659] width 367 height 39
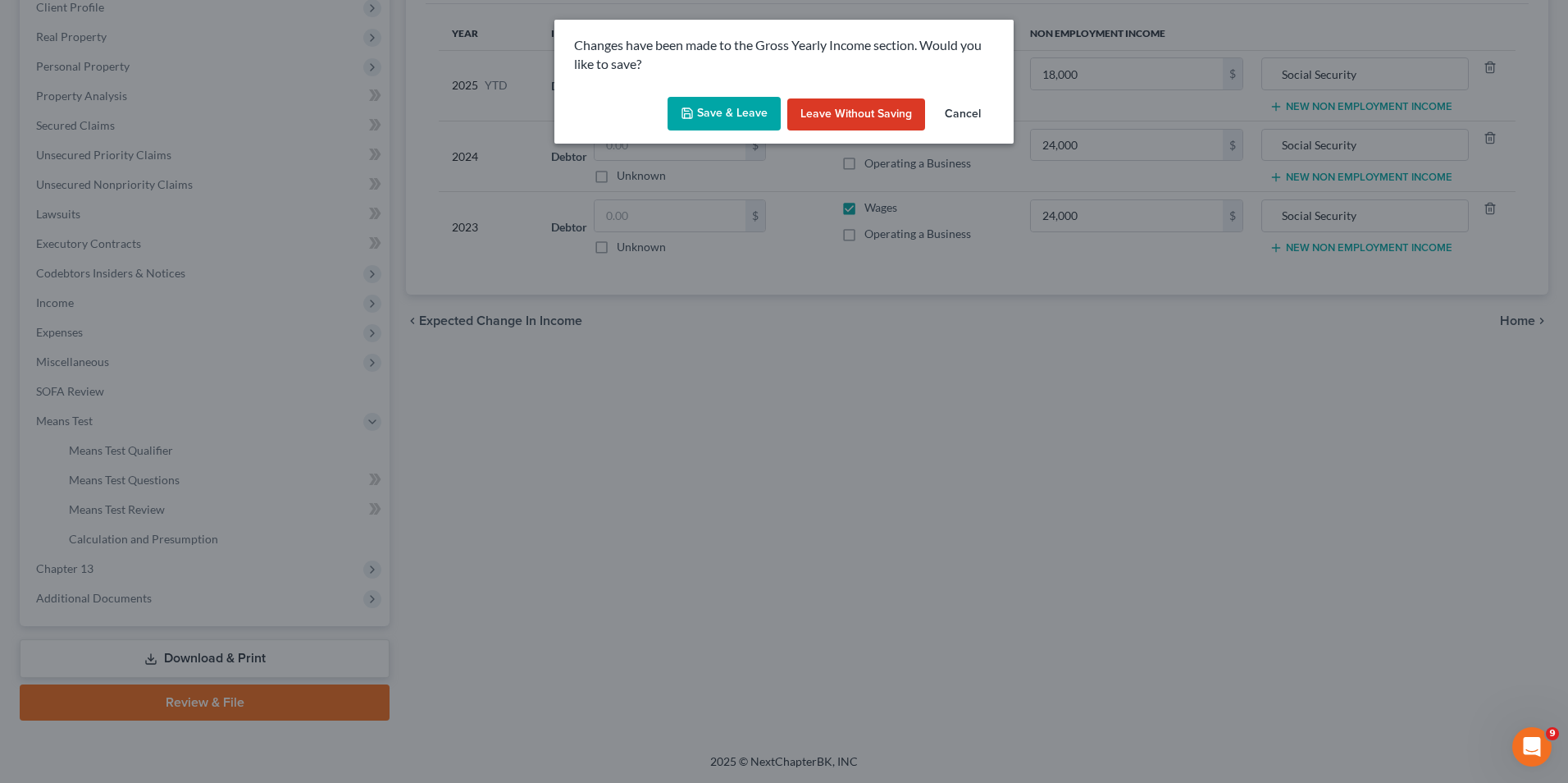
click at [723, 114] on button "Save & Leave" at bounding box center [724, 114] width 113 height 35
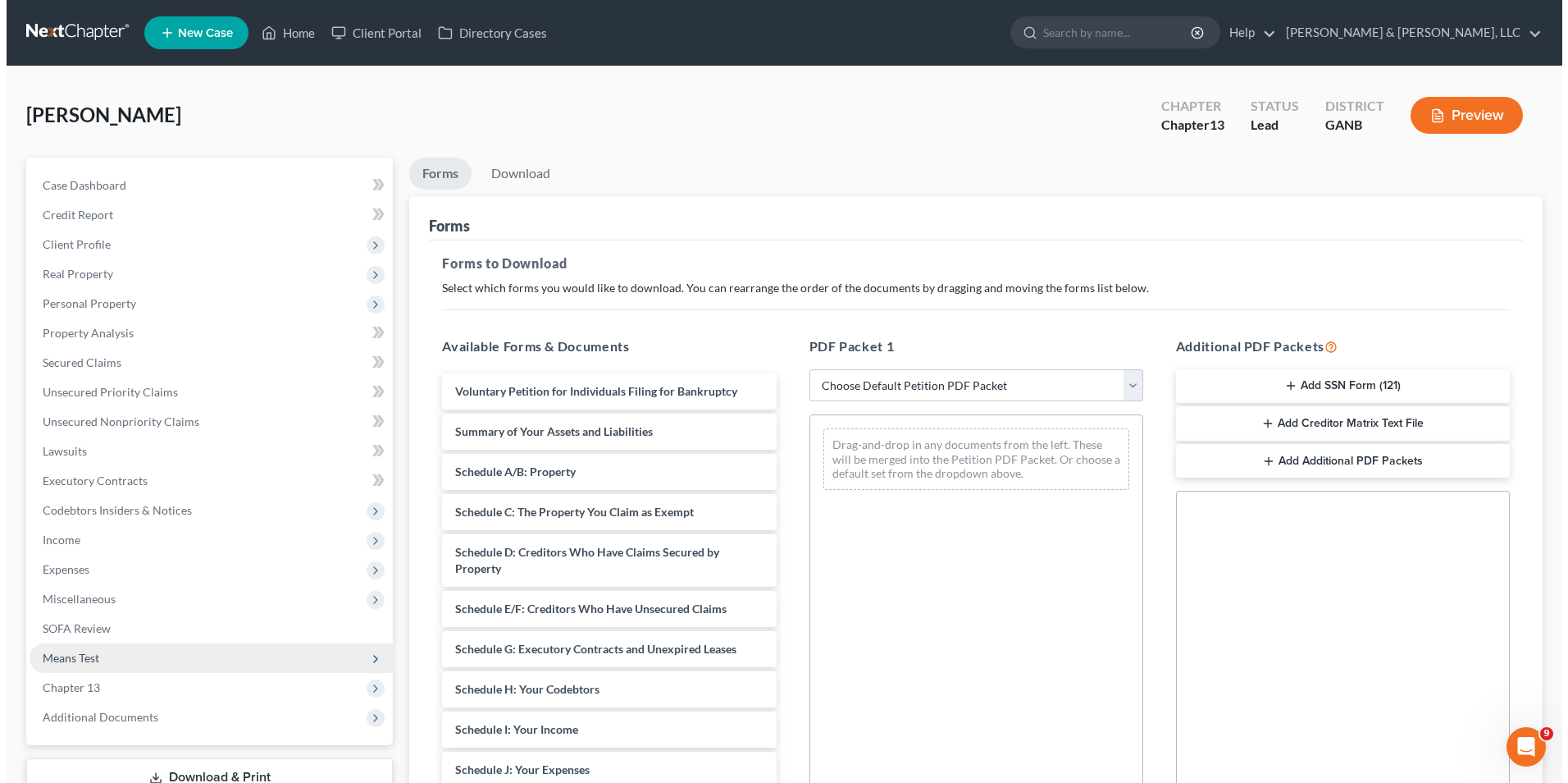
scroll to position [230, 0]
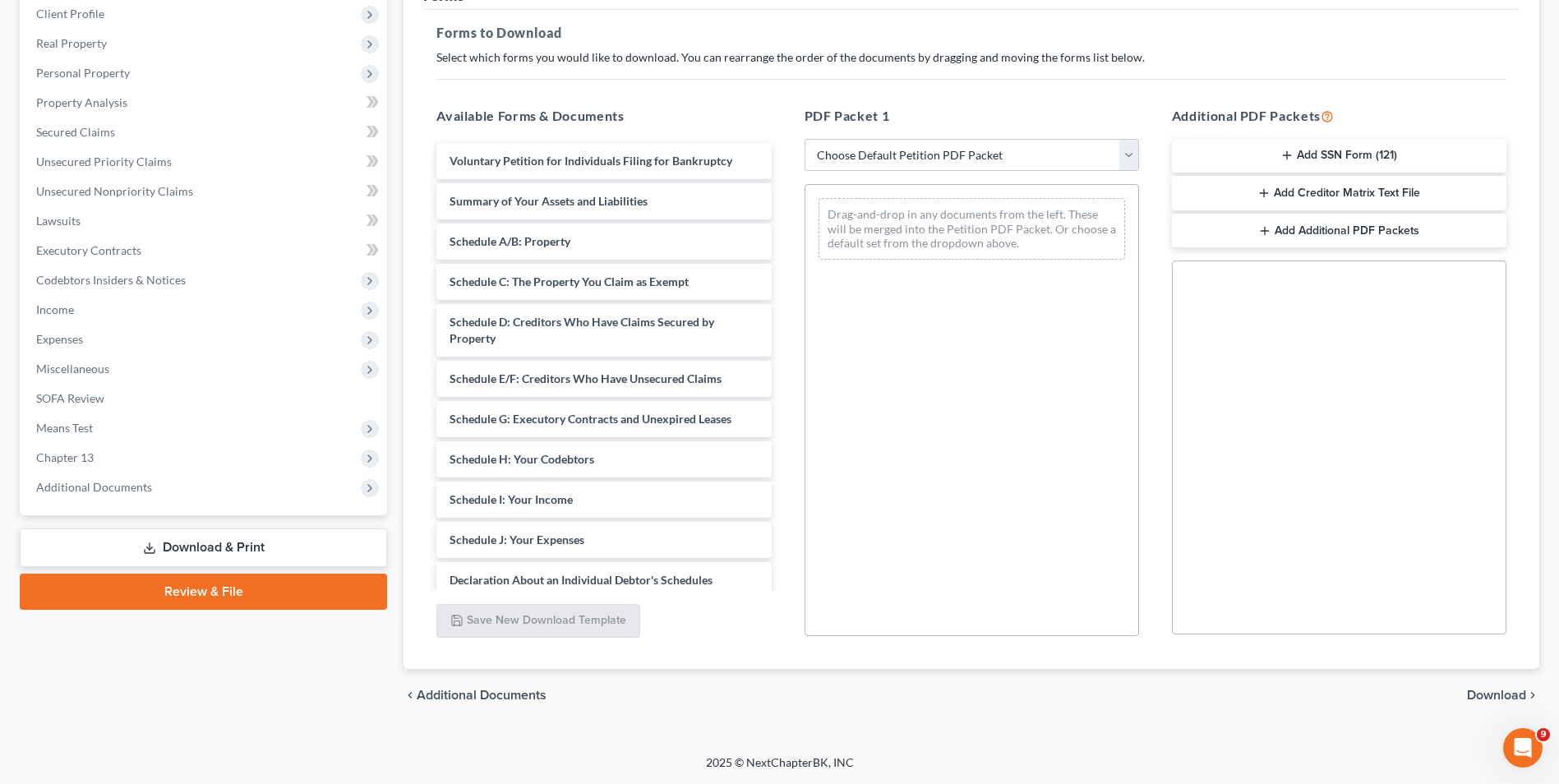
click at [184, 539] on link "Download & Print" at bounding box center [203, 547] width 367 height 39
click at [97, 333] on span "Expenses" at bounding box center [205, 339] width 364 height 30
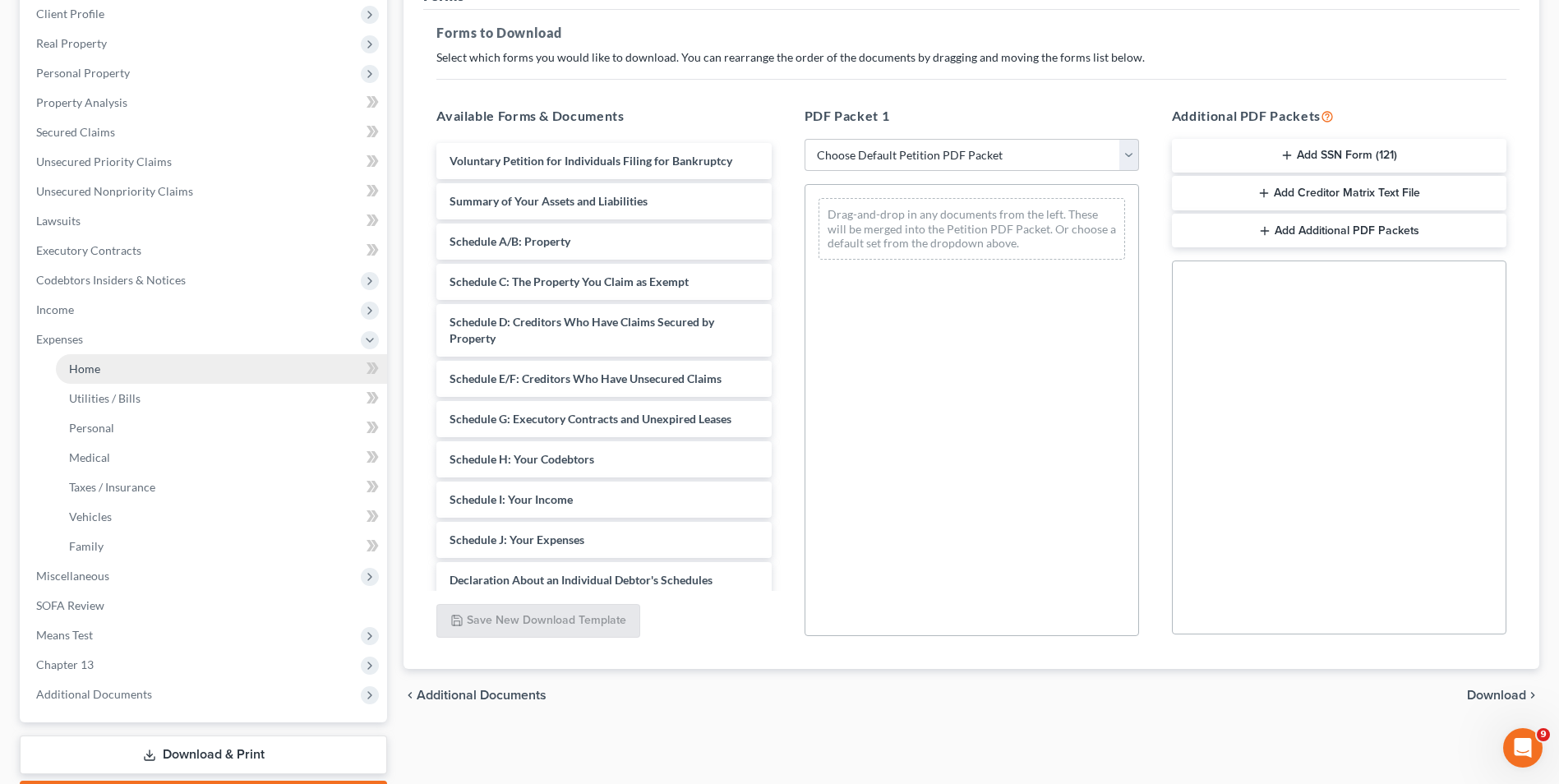
click at [96, 376] on link "Home" at bounding box center [221, 369] width 331 height 30
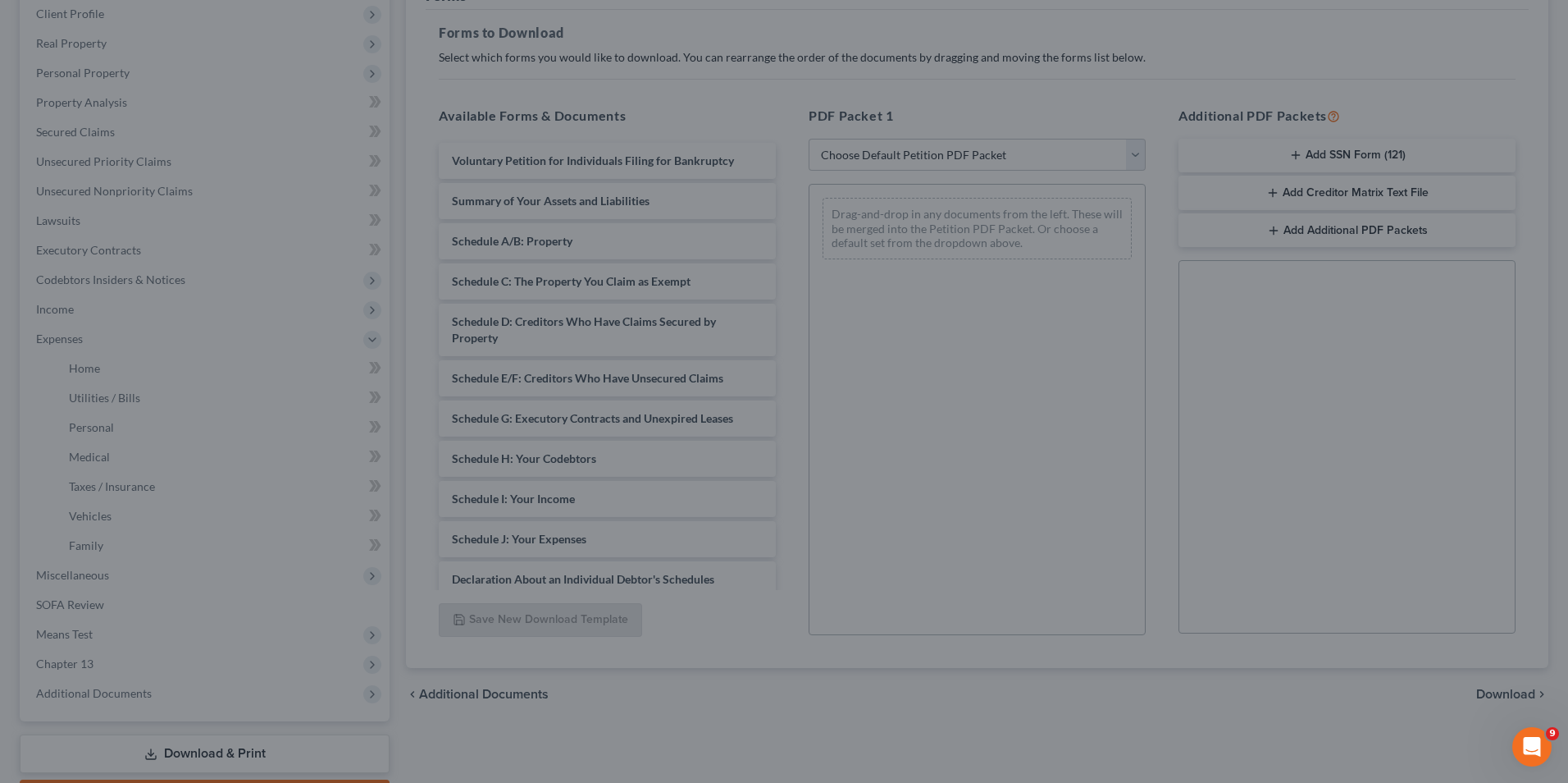
click at [270, 596] on div at bounding box center [784, 392] width 1568 height 783
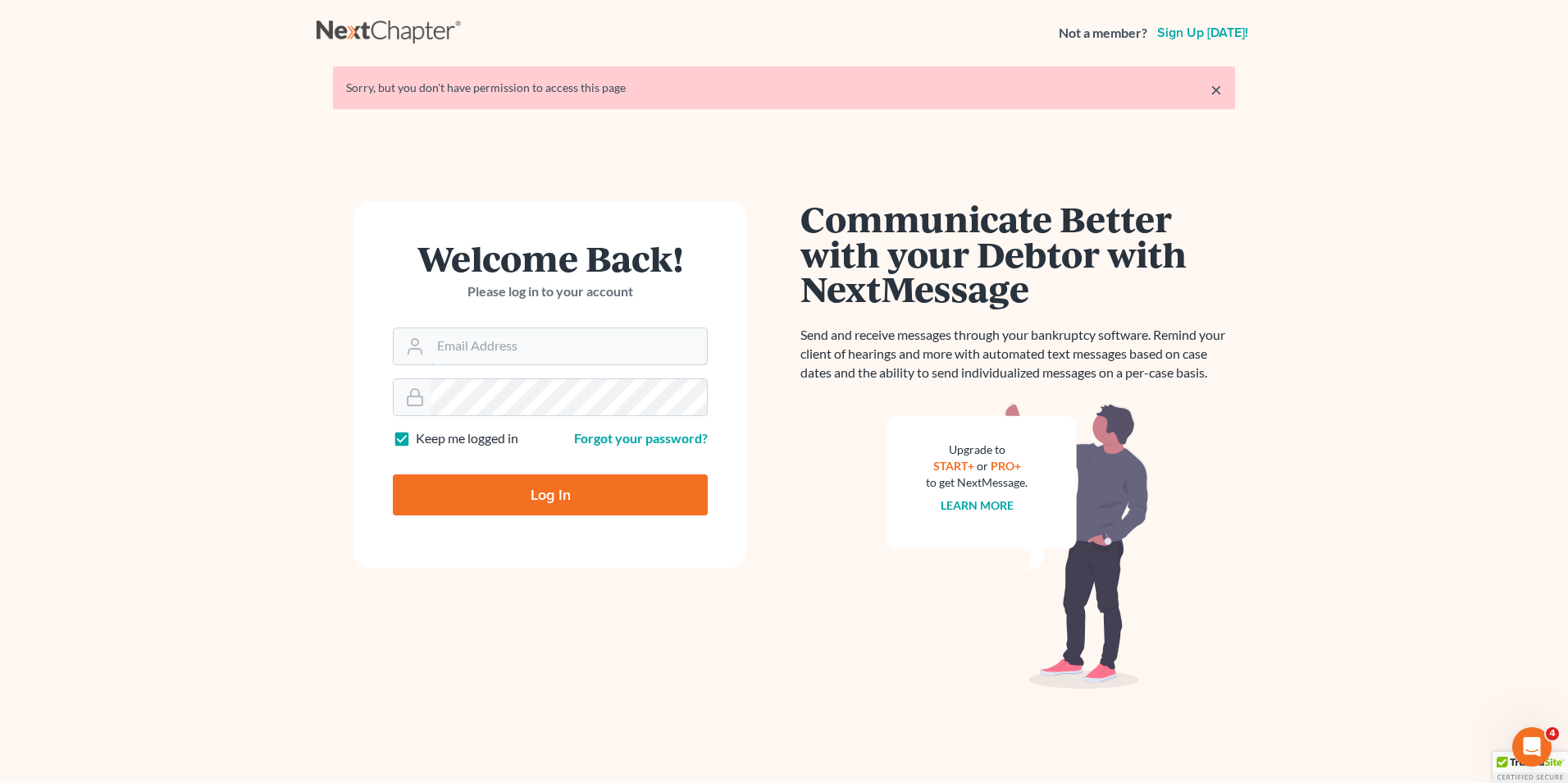
type input "[PERSON_NAME][EMAIL_ADDRESS][DOMAIN_NAME]"
click at [528, 494] on input "Log In" at bounding box center [550, 495] width 315 height 41
type input "Thinking..."
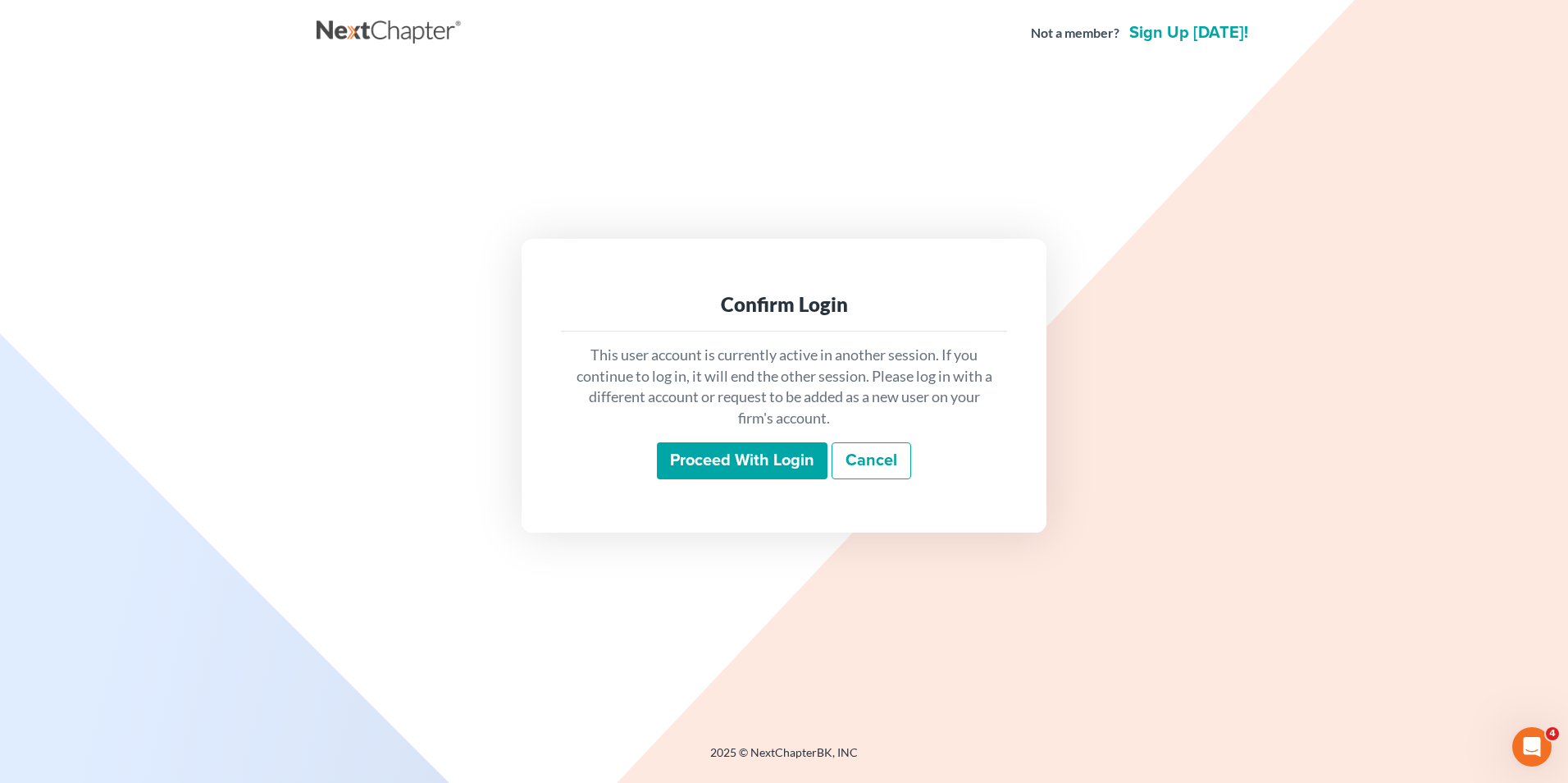
click at [742, 461] on input "Proceed with login" at bounding box center [742, 461] width 171 height 38
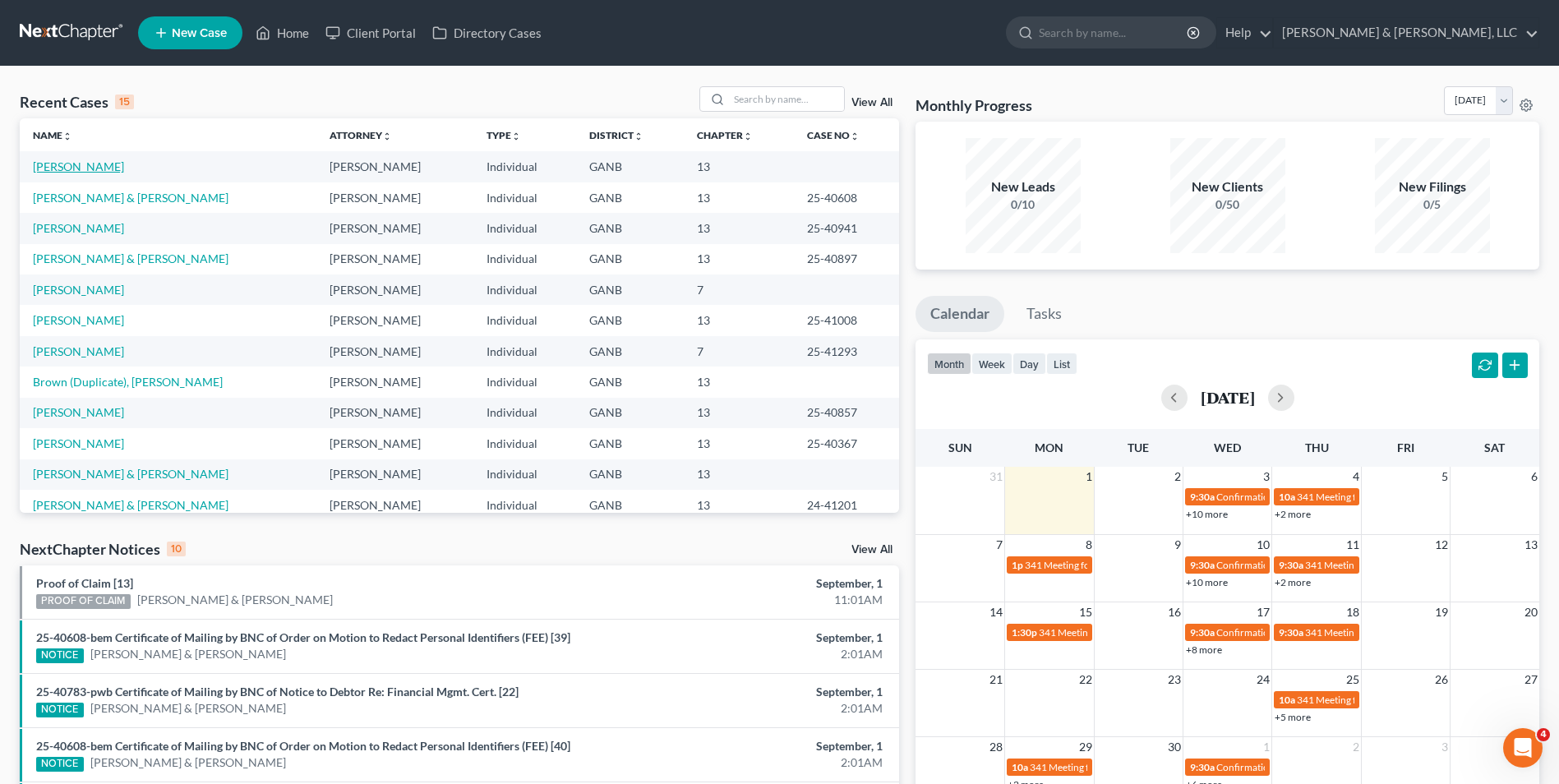
click at [69, 163] on link "[PERSON_NAME]" at bounding box center [78, 166] width 91 height 14
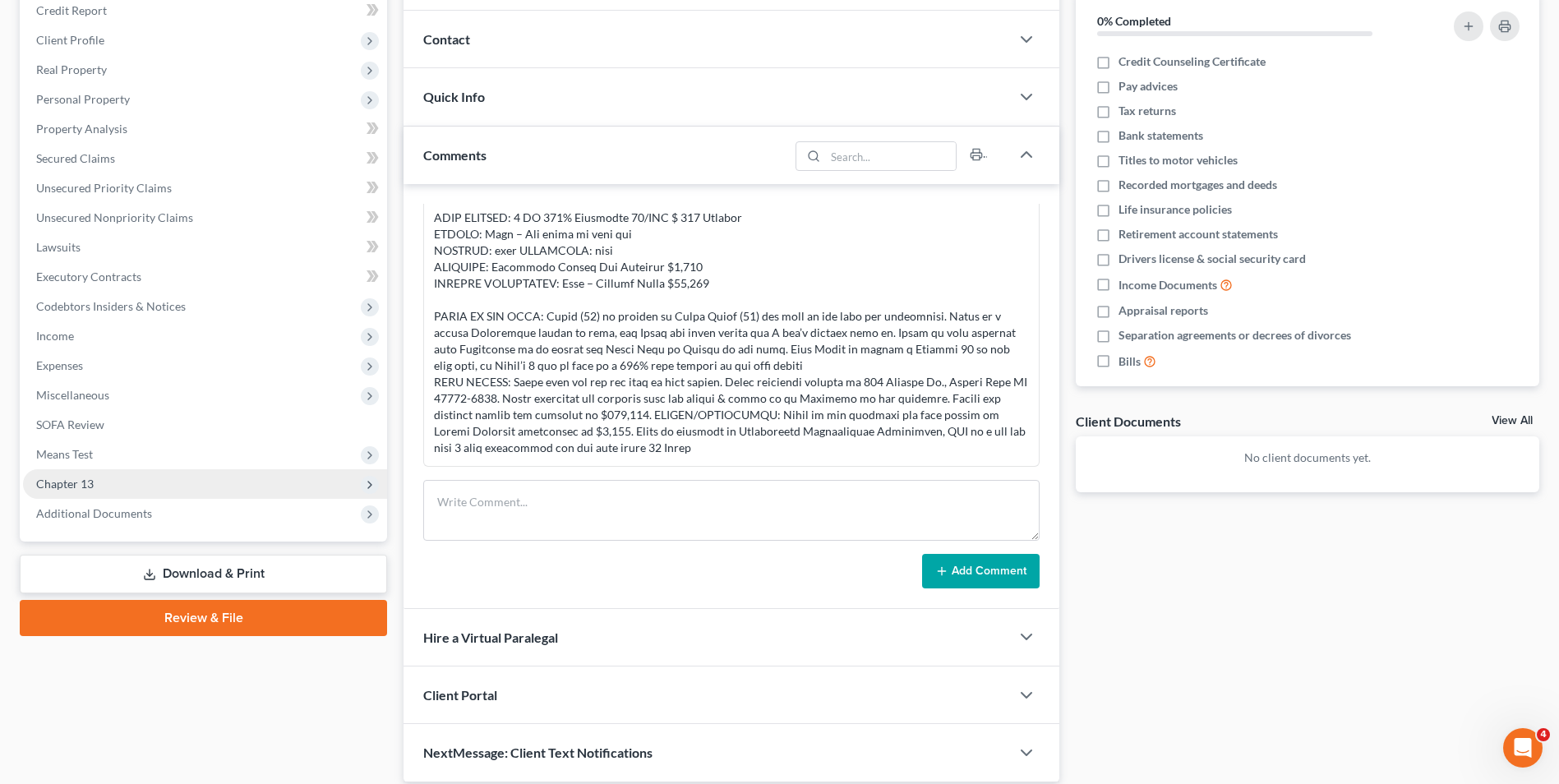
scroll to position [246, 0]
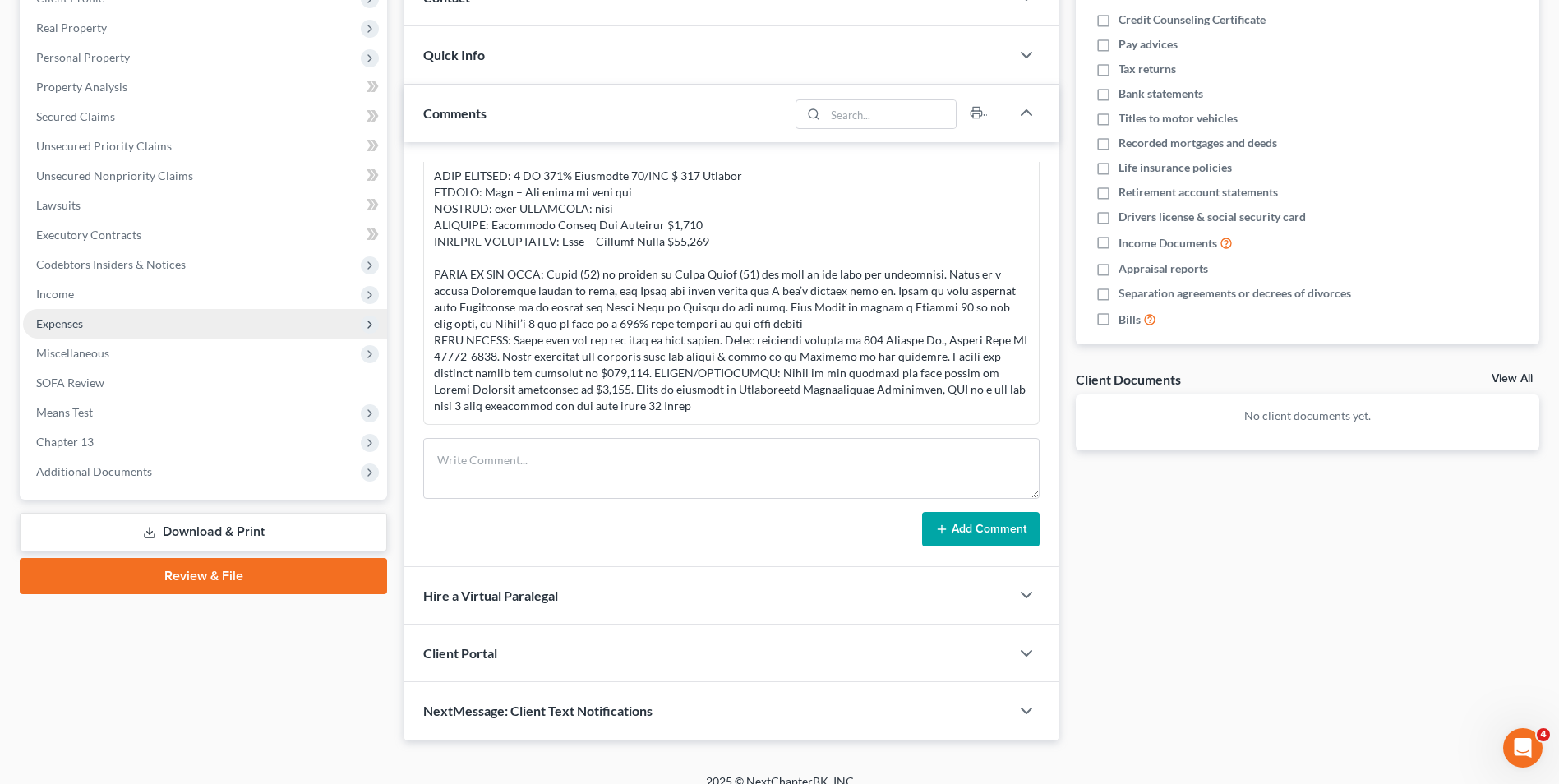
click at [84, 321] on span "Expenses" at bounding box center [205, 323] width 364 height 30
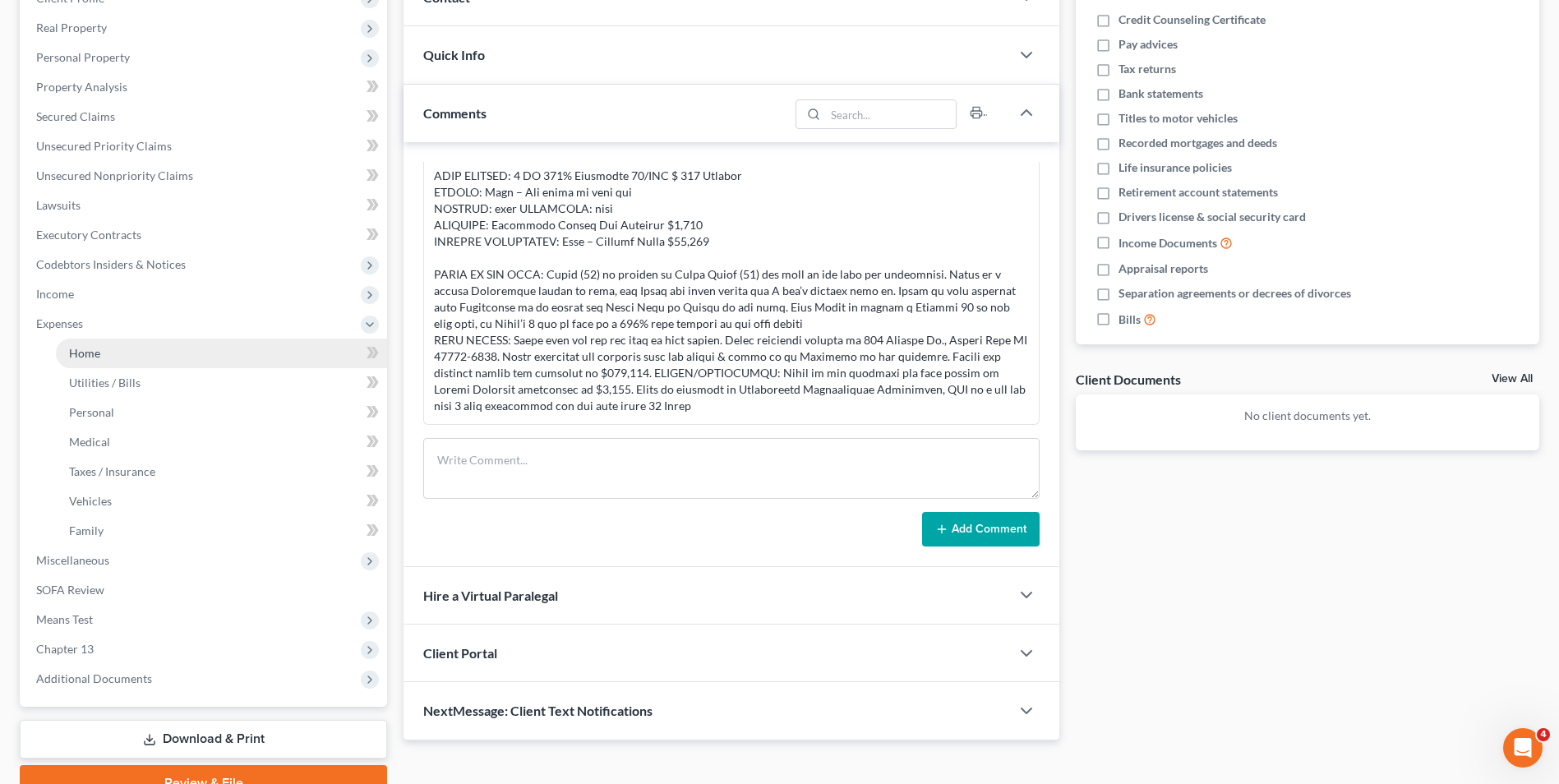
click at [168, 350] on link "Home" at bounding box center [221, 353] width 331 height 30
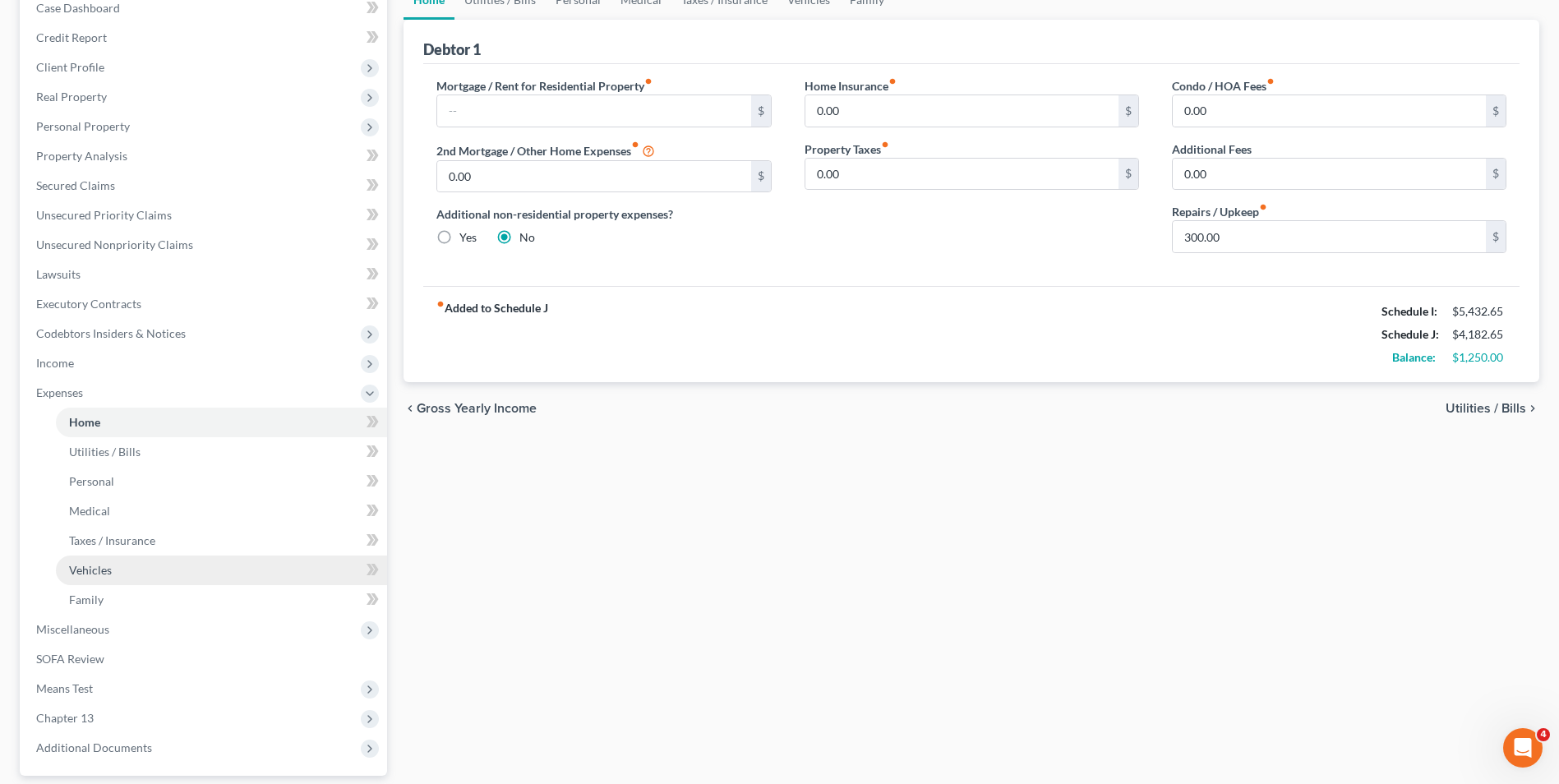
scroll to position [246, 0]
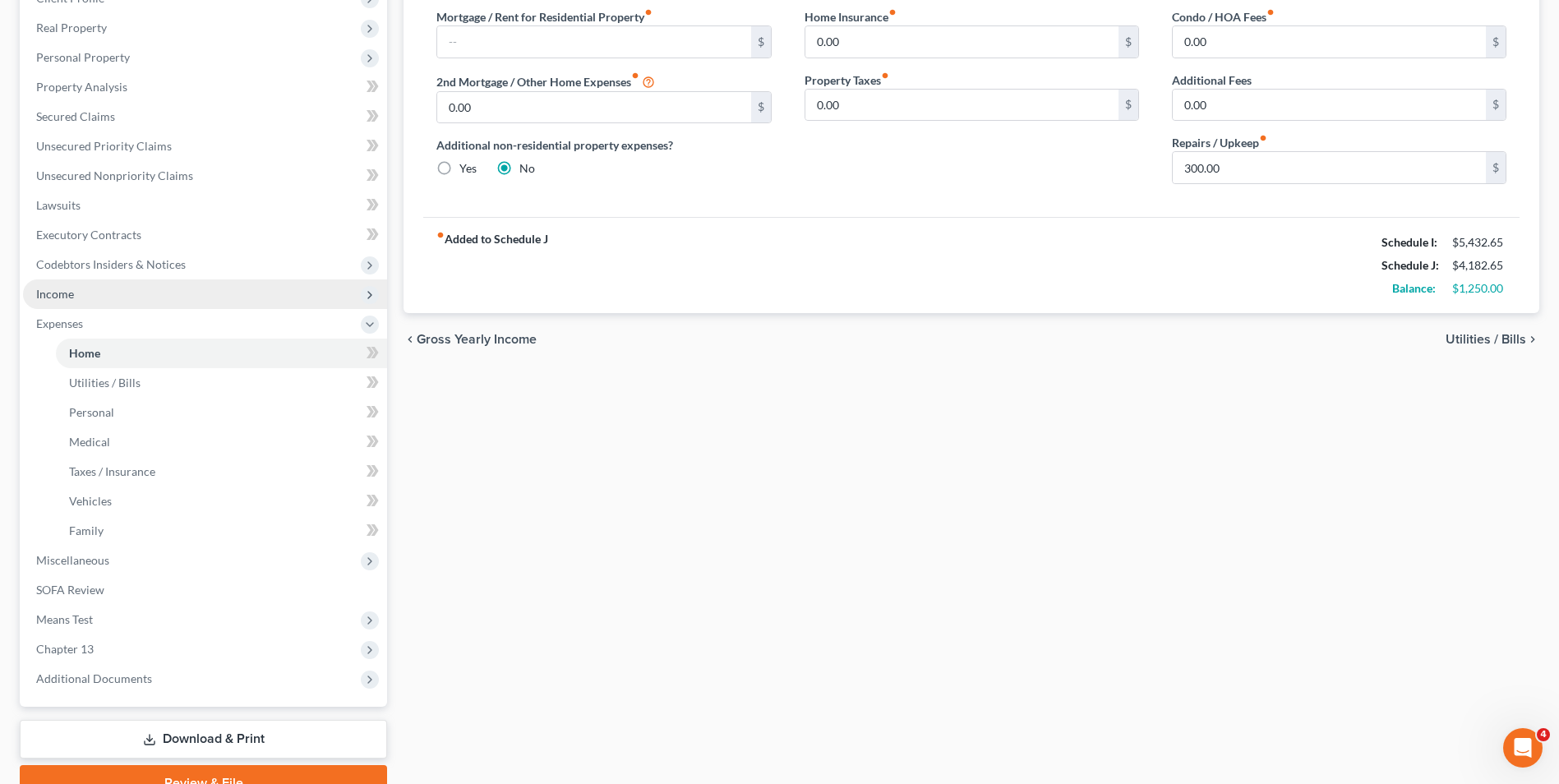
click at [107, 292] on span "Income" at bounding box center [205, 294] width 364 height 30
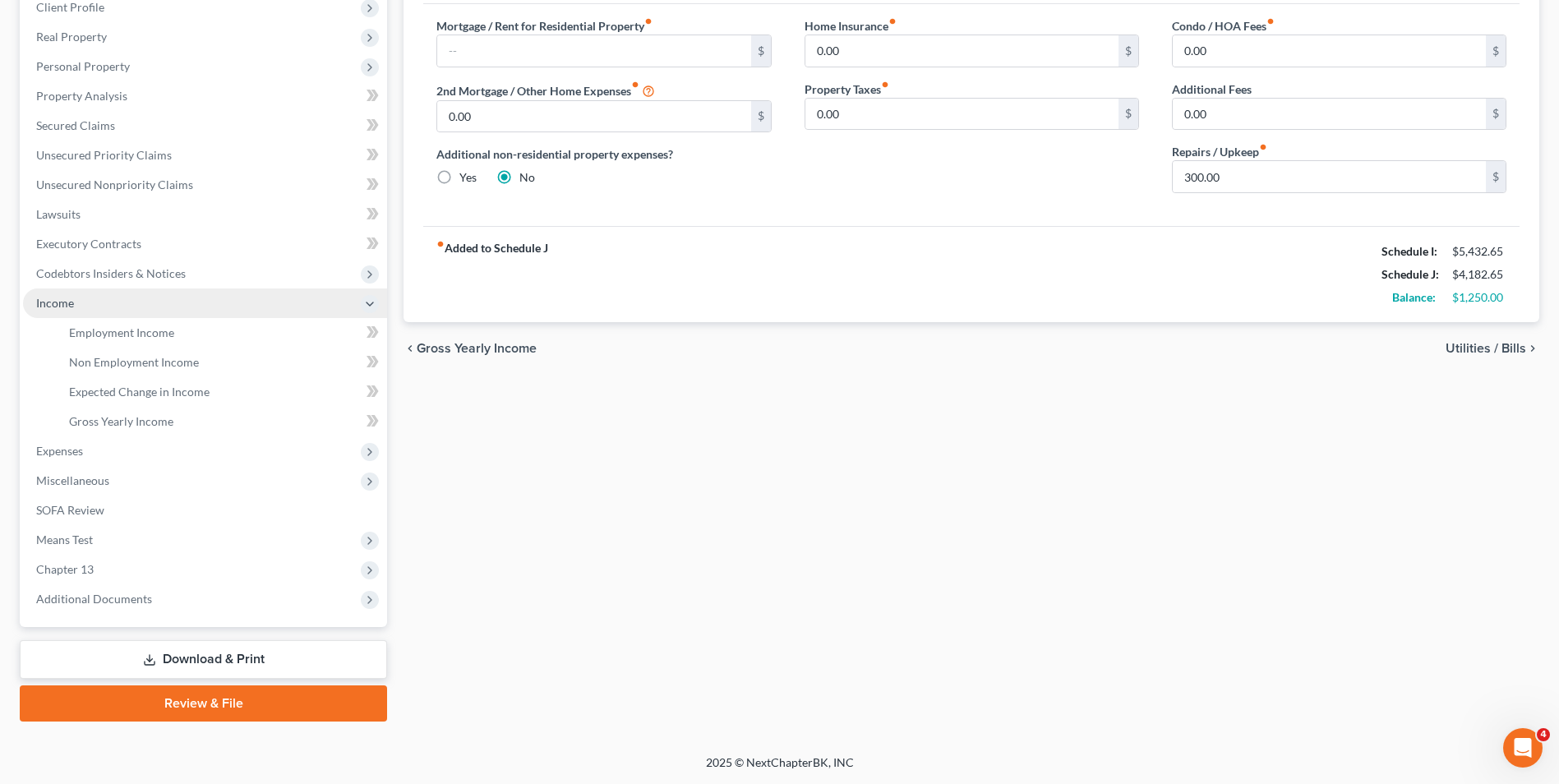
scroll to position [238, 0]
click at [134, 425] on span "Gross Yearly Income" at bounding box center [121, 421] width 104 height 14
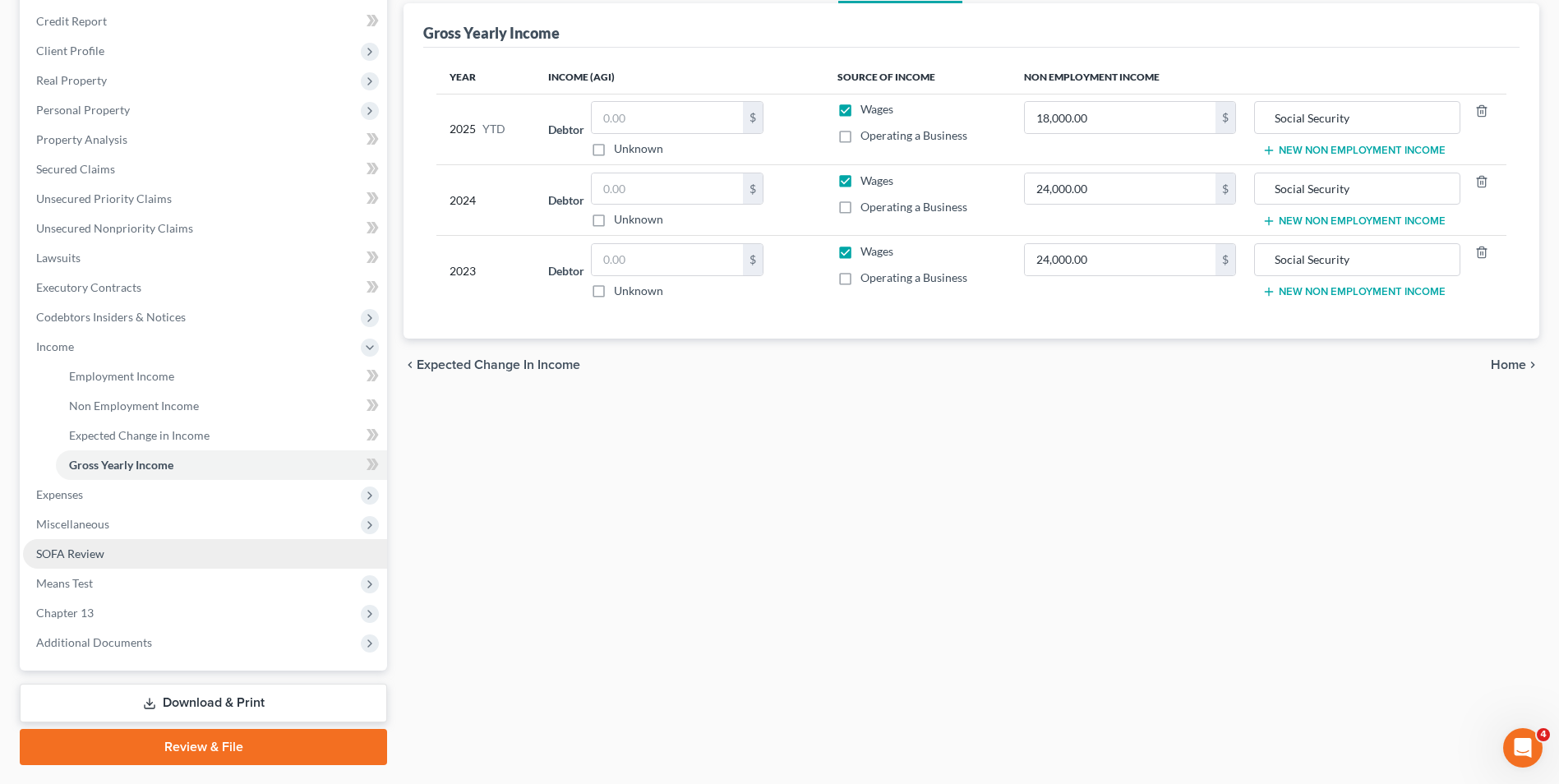
scroll to position [238, 0]
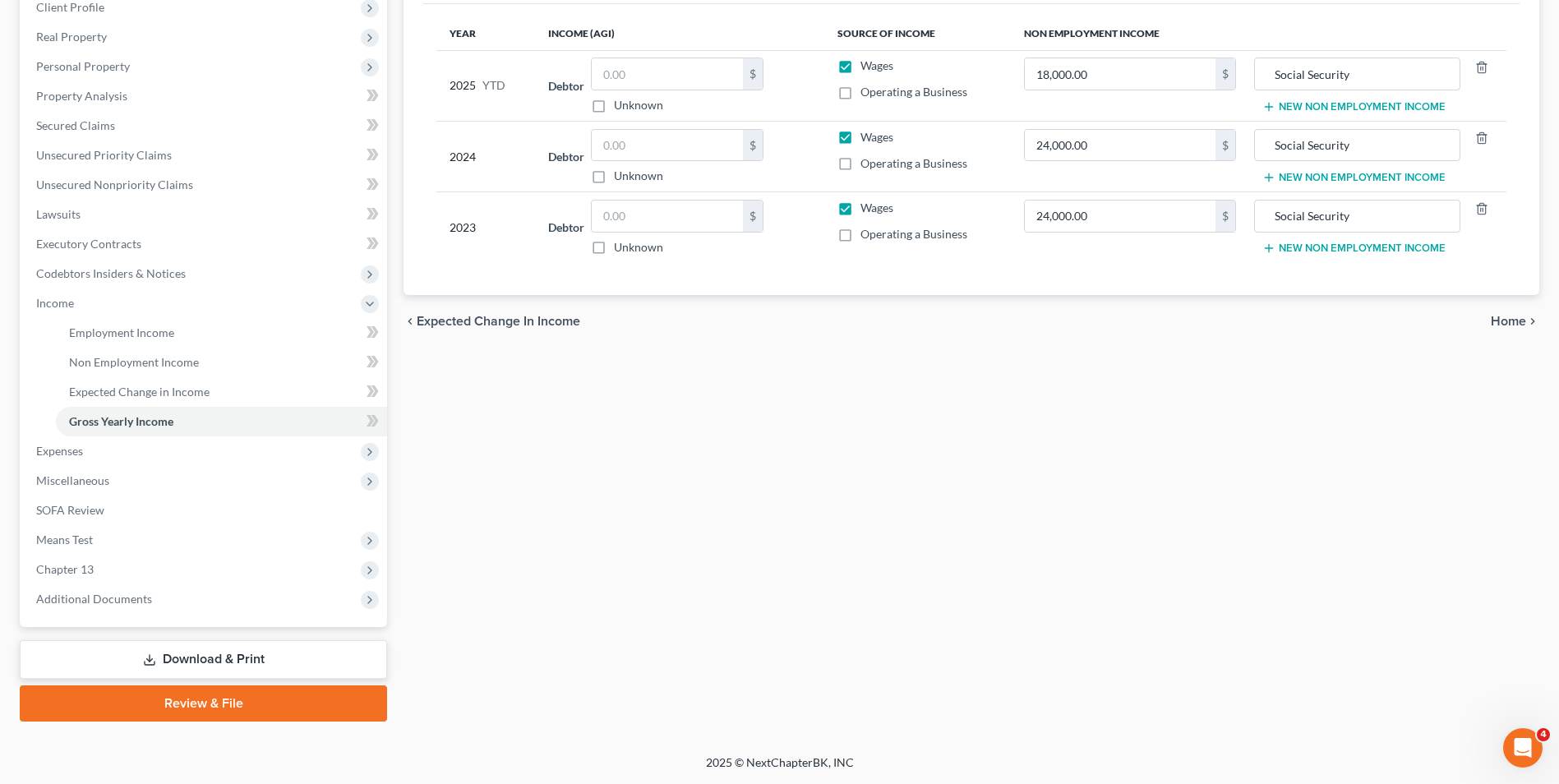
click at [192, 697] on link "Review & File" at bounding box center [203, 703] width 367 height 36
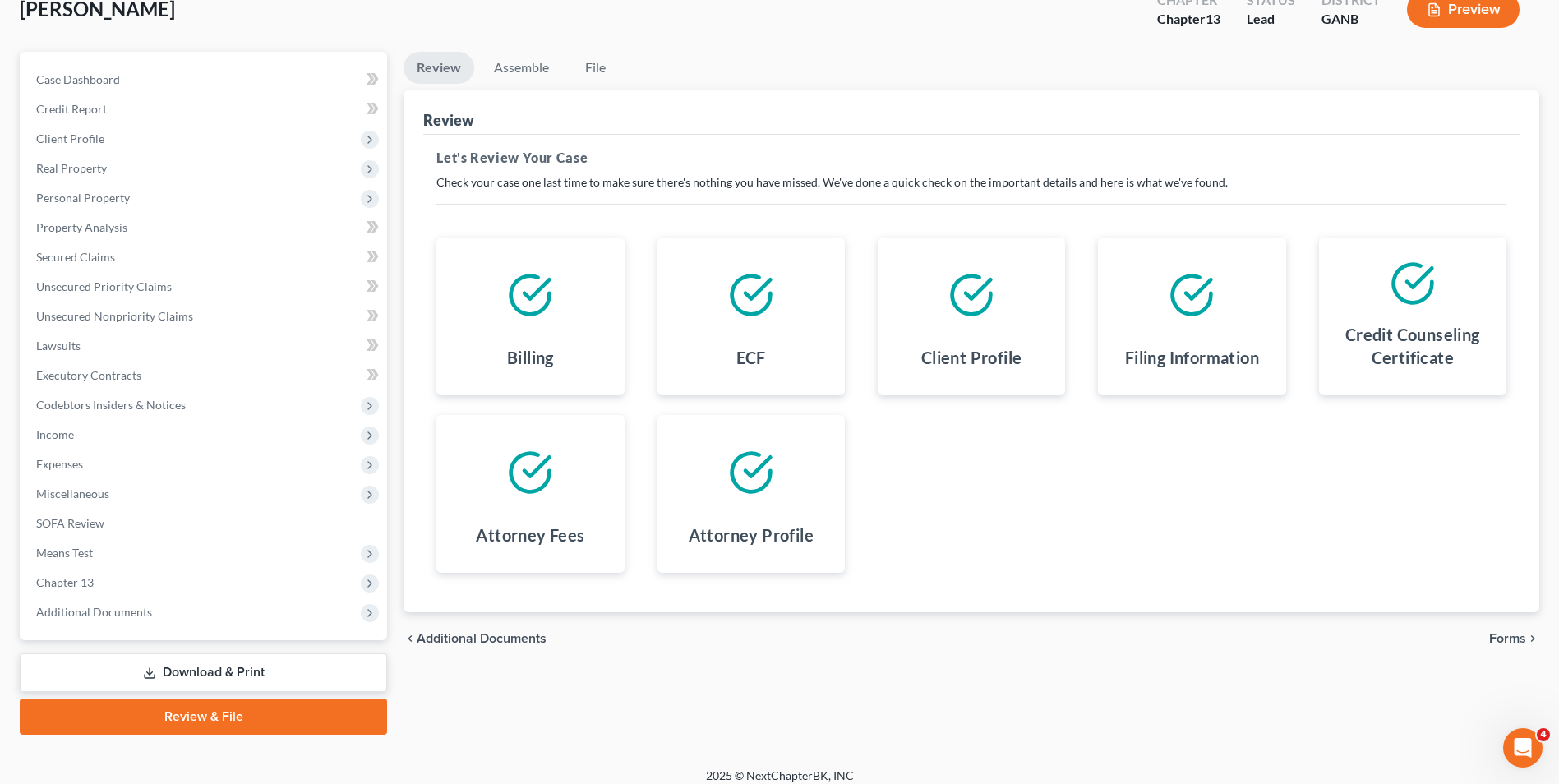
scroll to position [119, 0]
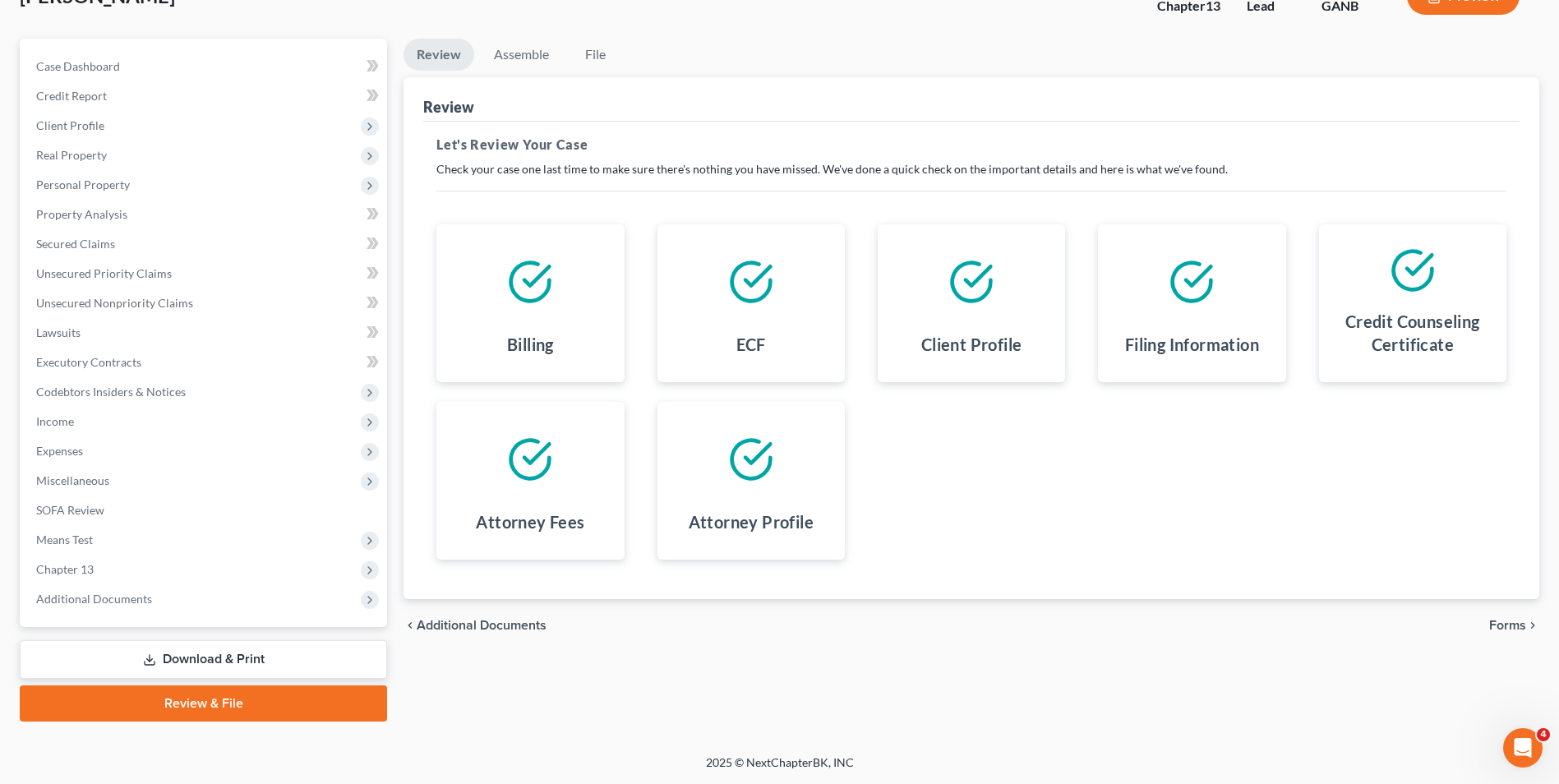
click at [1513, 626] on span "Forms" at bounding box center [1508, 626] width 37 height 14
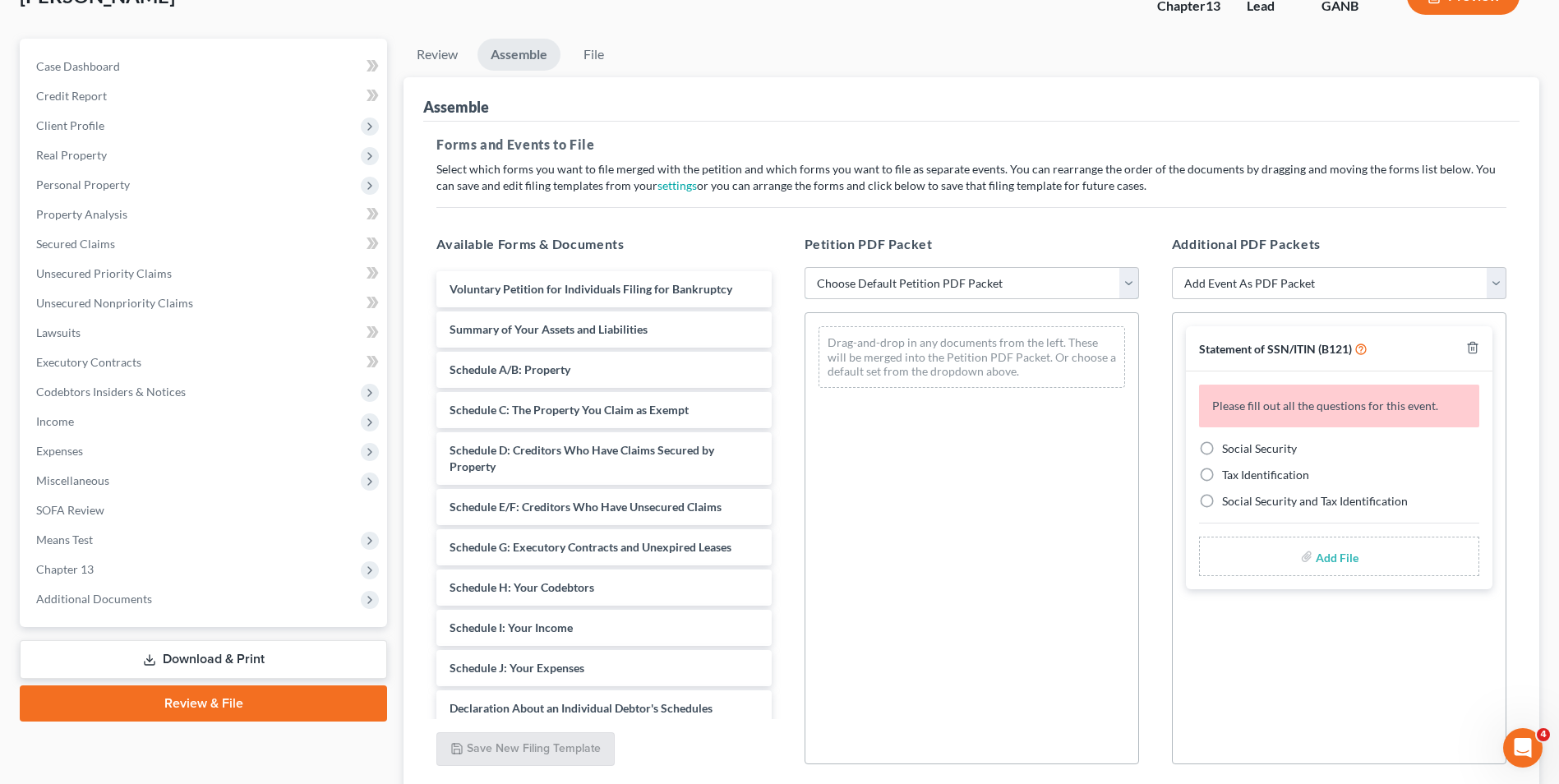
click at [867, 286] on select "Choose Default Petition PDF Packet Complete Bankruptcy Petition (all forms and …" at bounding box center [972, 284] width 334 height 33
select select "2"
click at [805, 267] on select "Choose Default Petition PDF Packet Complete Bankruptcy Petition (all forms and …" at bounding box center [972, 284] width 334 height 33
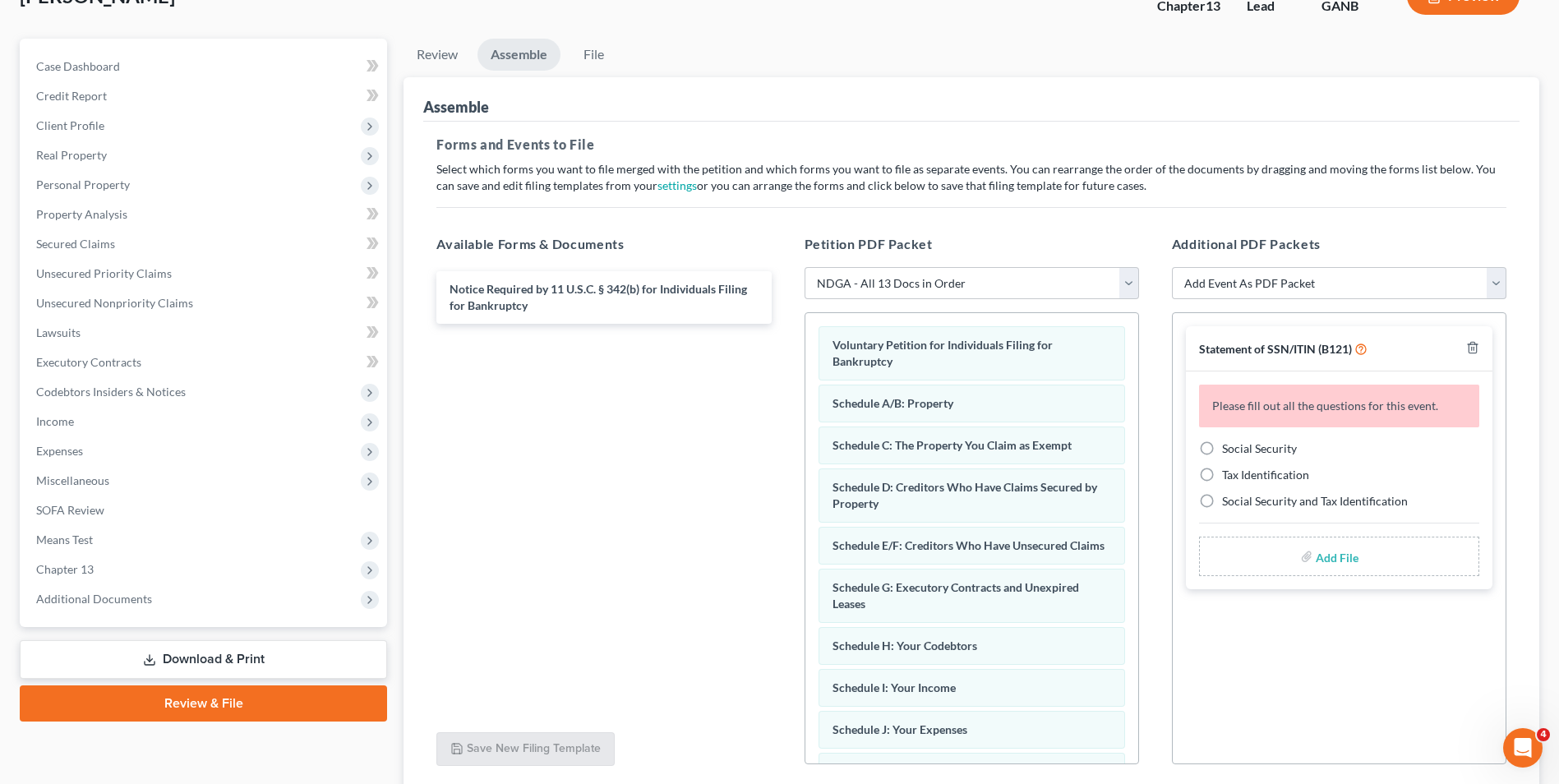
click at [1222, 446] on label "Social Security" at bounding box center [1259, 448] width 74 height 16
click at [1229, 446] on input "Social Security" at bounding box center [1233, 445] width 11 height 11
radio input "true"
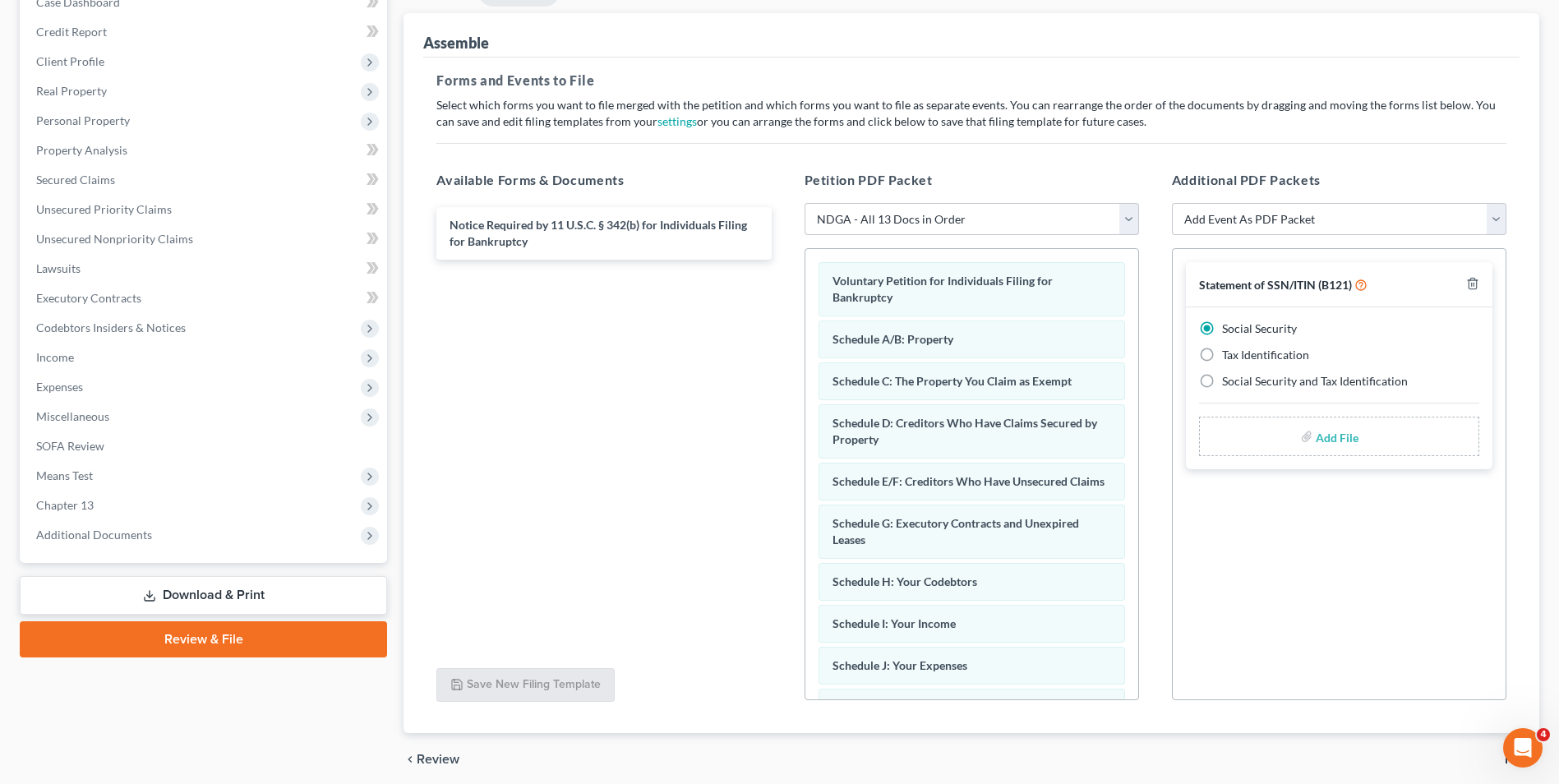
scroll to position [247, 0]
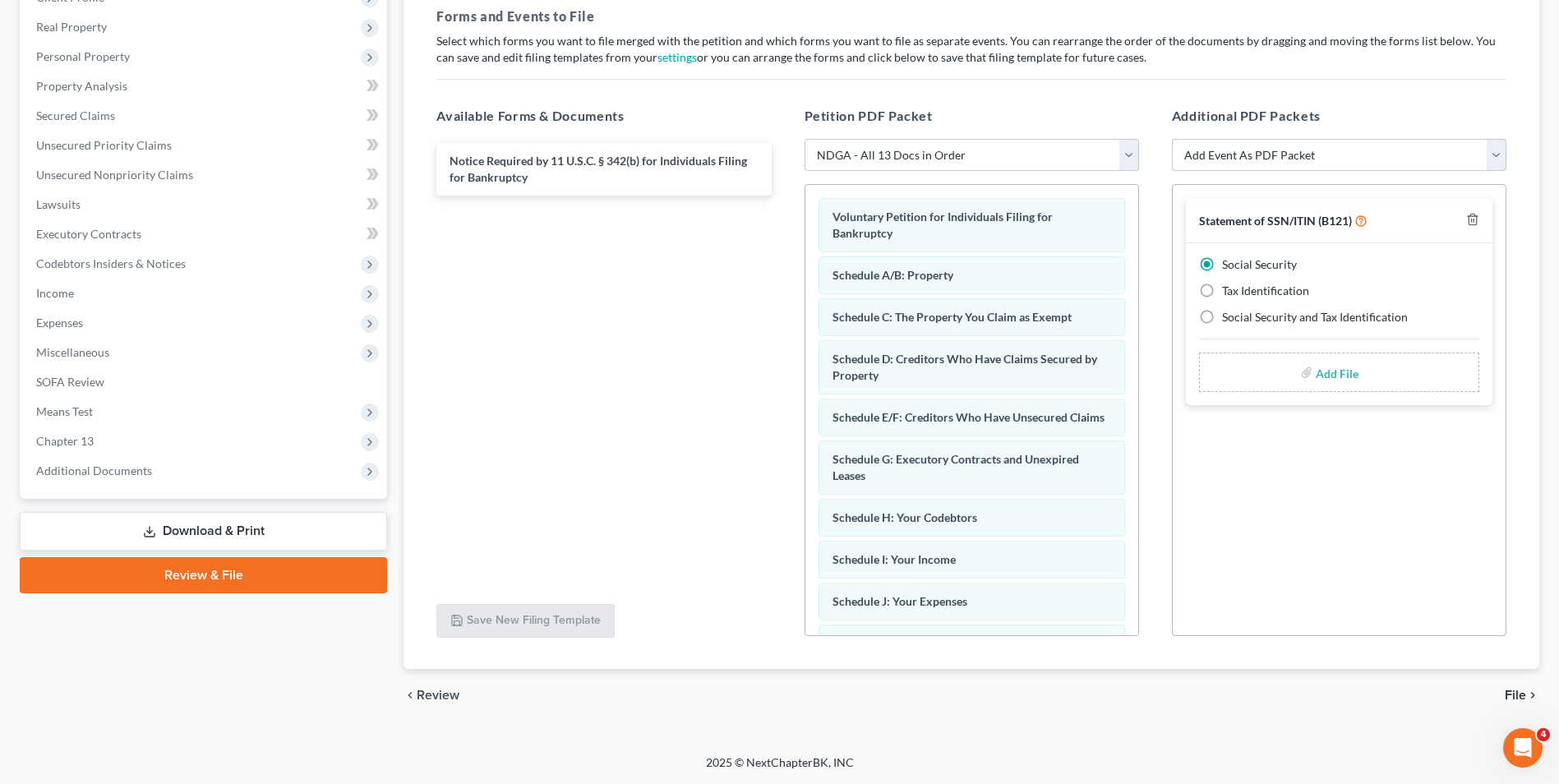
click at [1521, 691] on span "File" at bounding box center [1516, 695] width 21 height 14
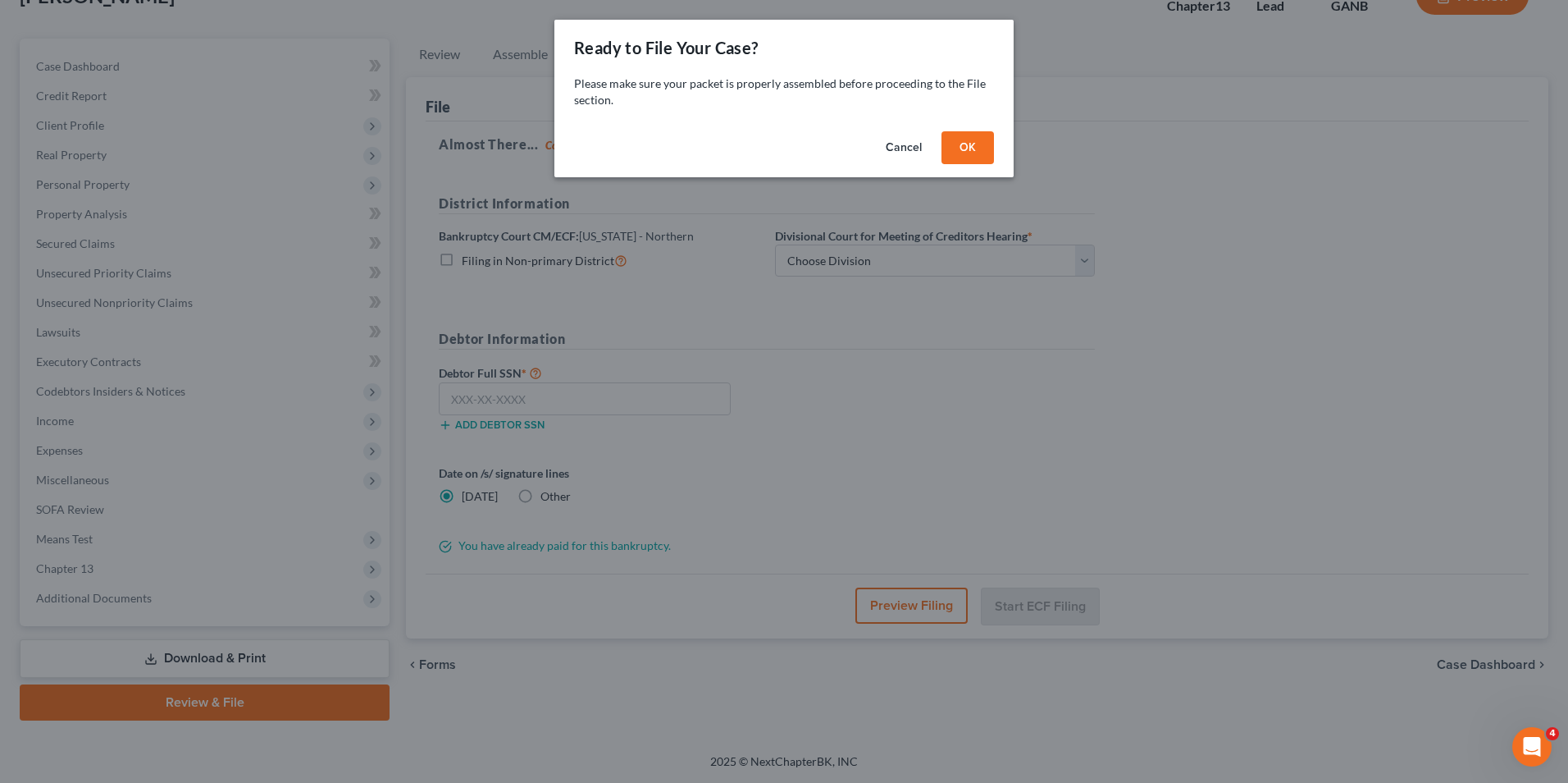
click at [969, 148] on button "OK" at bounding box center [968, 148] width 52 height 33
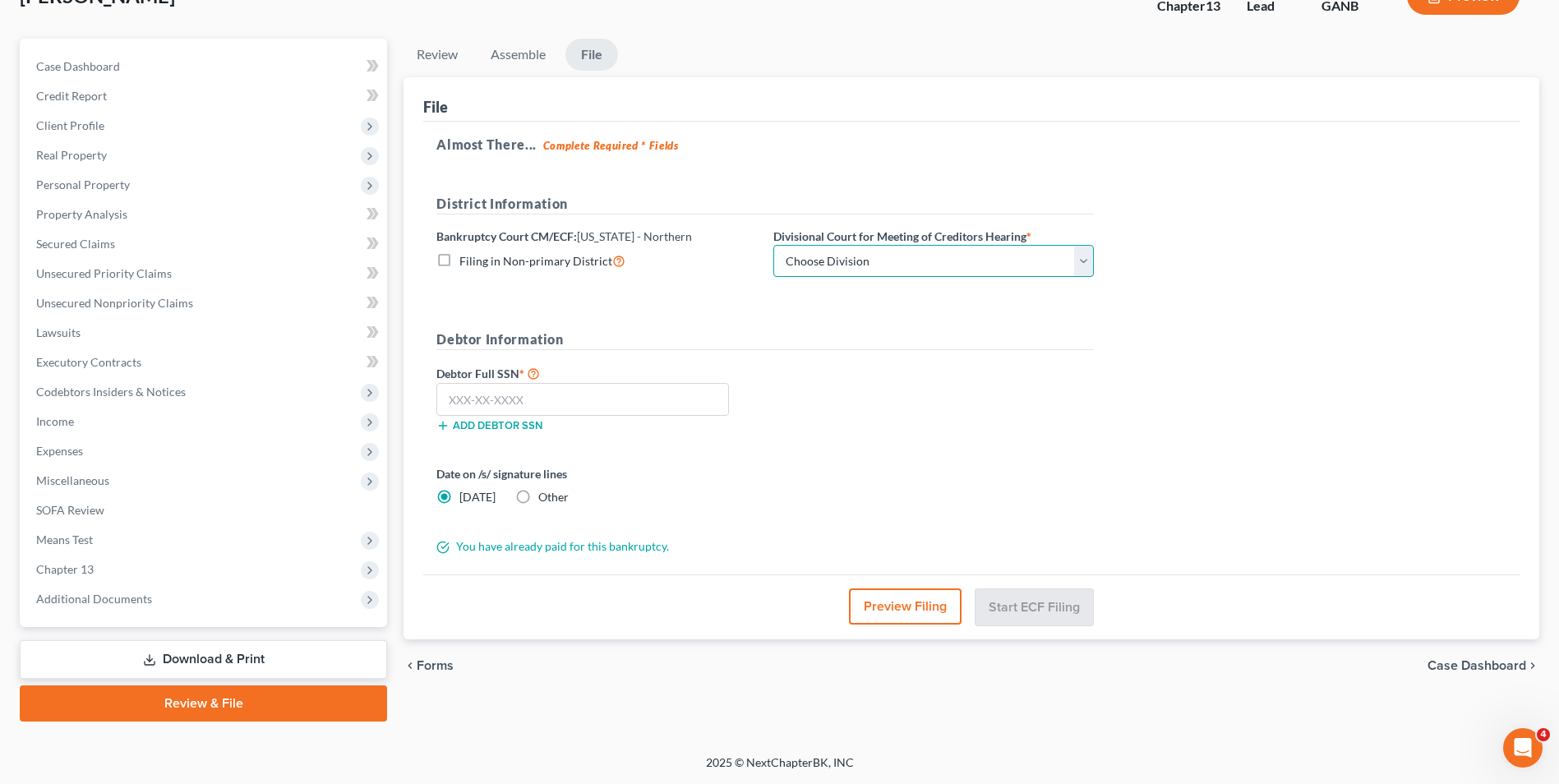
click at [850, 267] on select "Choose Division [GEOGRAPHIC_DATA] [GEOGRAPHIC_DATA] [GEOGRAPHIC_DATA] [GEOGRAPH…" at bounding box center [934, 262] width 321 height 33
select select "3"
click at [774, 245] on select "Choose Division [GEOGRAPHIC_DATA] [GEOGRAPHIC_DATA] [GEOGRAPHIC_DATA] [GEOGRAPH…" at bounding box center [934, 262] width 321 height 33
click at [668, 396] on input "text" at bounding box center [582, 400] width 293 height 33
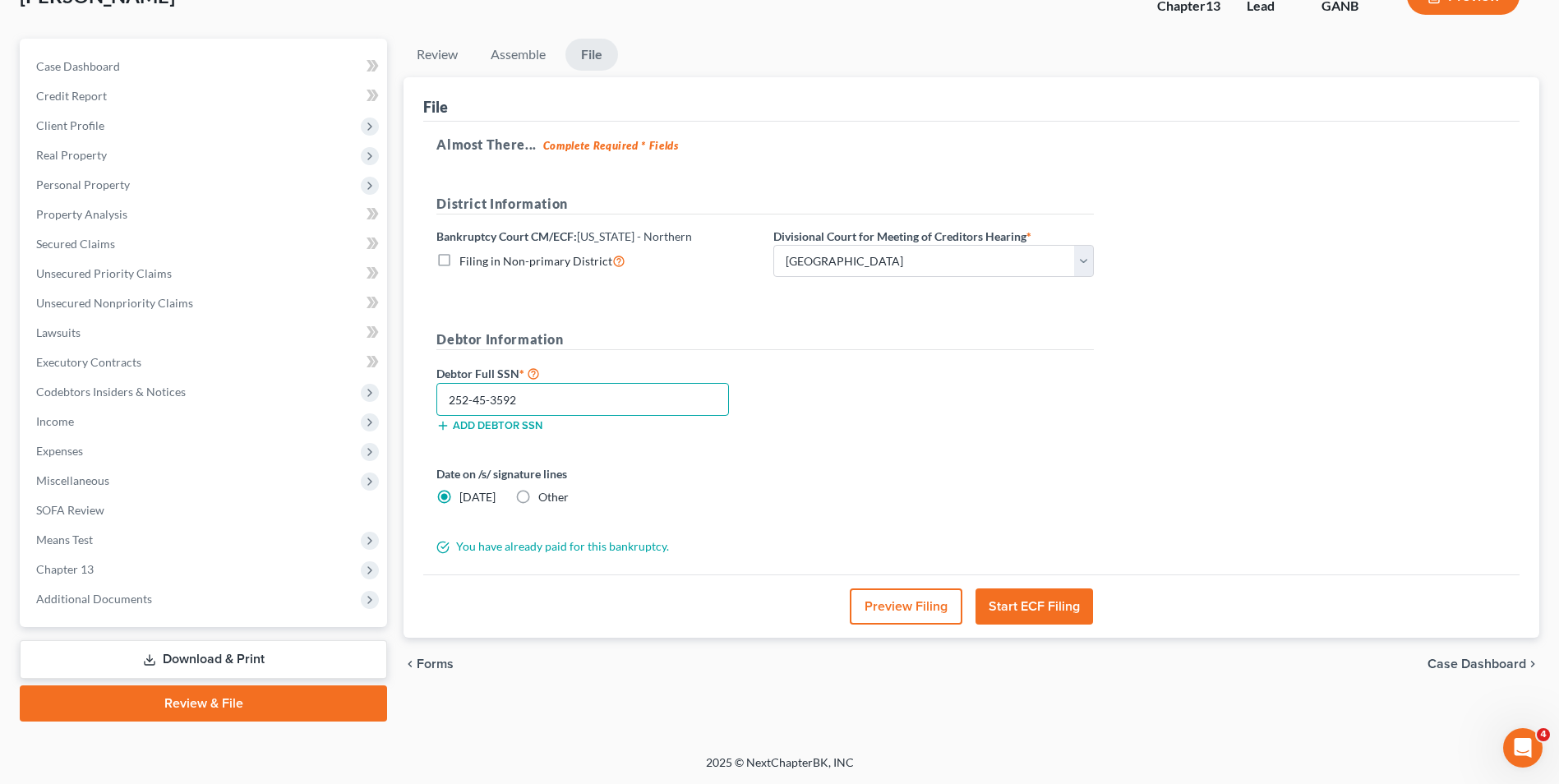
type input "252-45-3592"
click at [538, 495] on label "Other" at bounding box center [553, 496] width 30 height 16
click at [545, 495] on input "Other" at bounding box center [550, 493] width 11 height 11
radio input "true"
radio input "false"
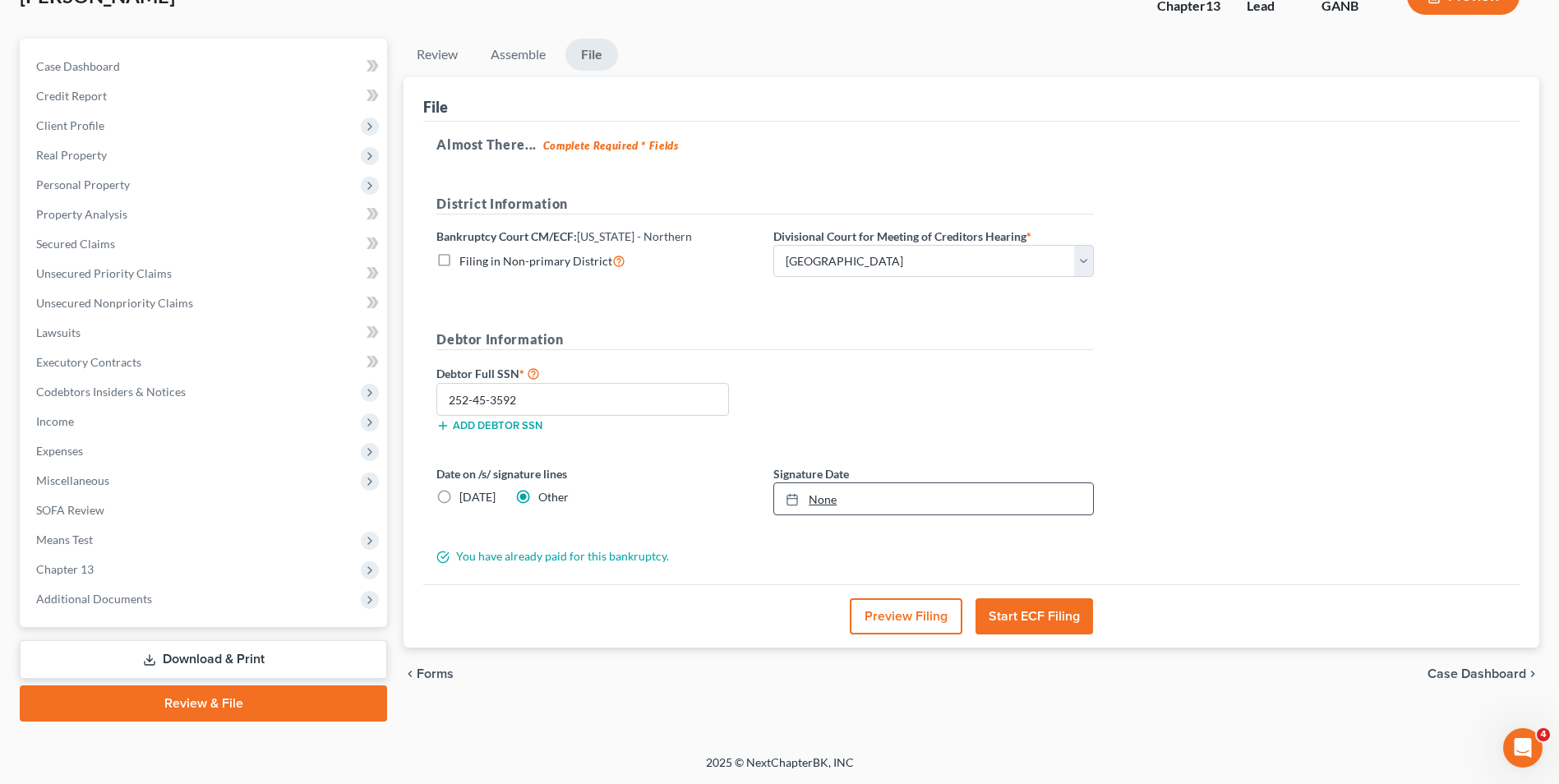
type input "[DATE]"
click at [787, 494] on icon at bounding box center [792, 500] width 14 height 14
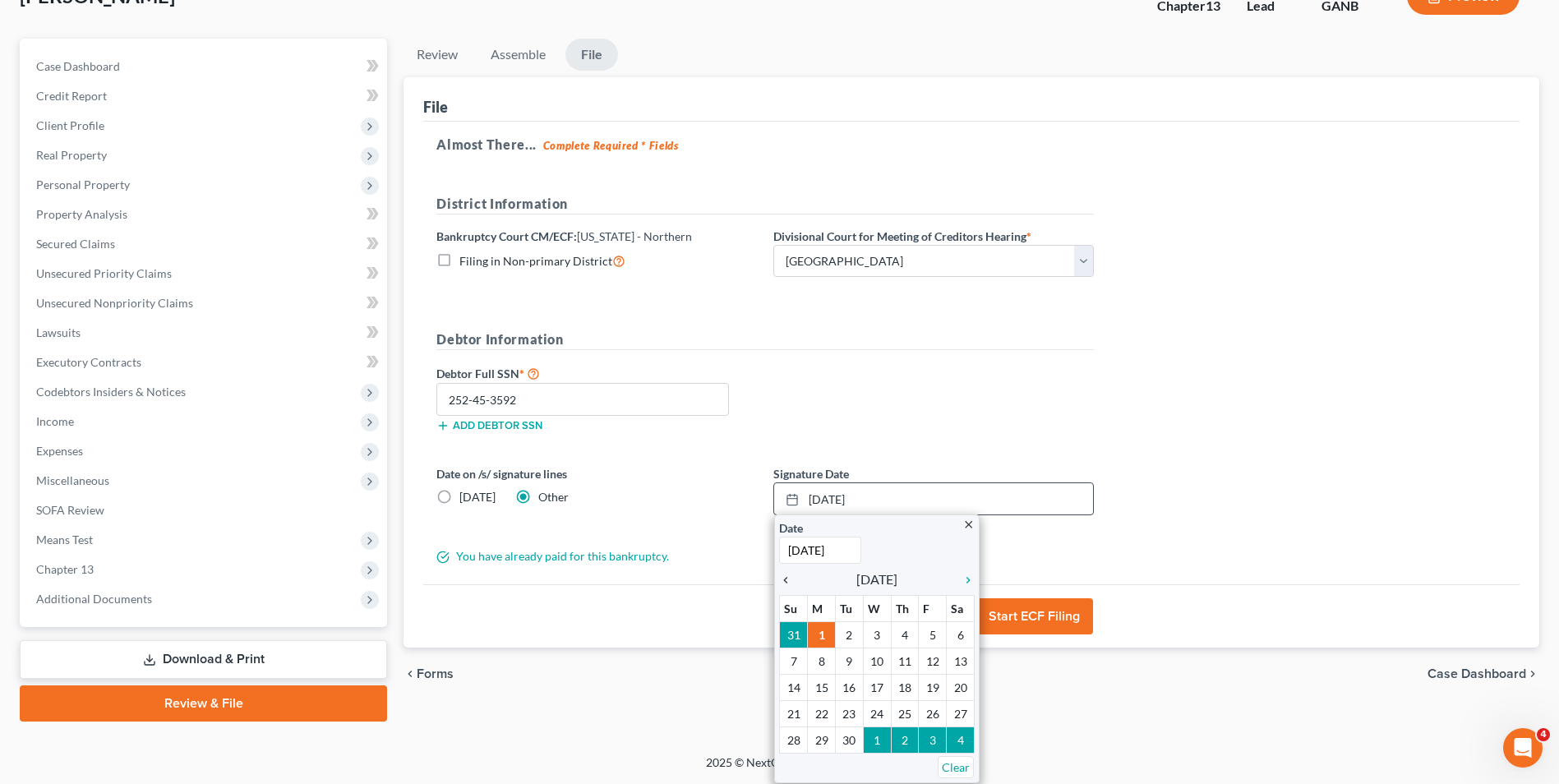
click at [786, 577] on icon "chevron_left" at bounding box center [790, 580] width 21 height 14
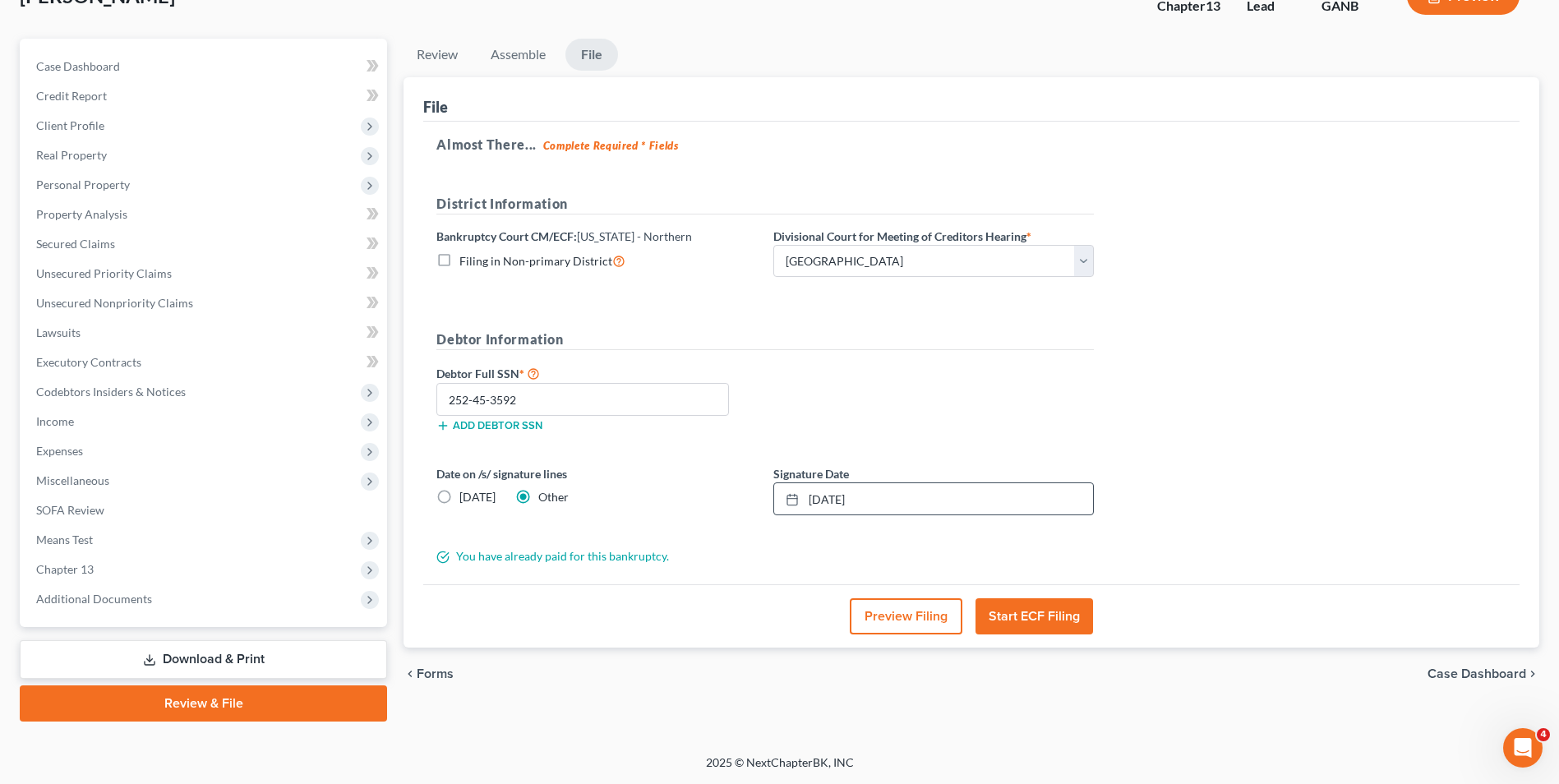
click at [1018, 614] on button "Start ECF Filing" at bounding box center [1035, 615] width 118 height 36
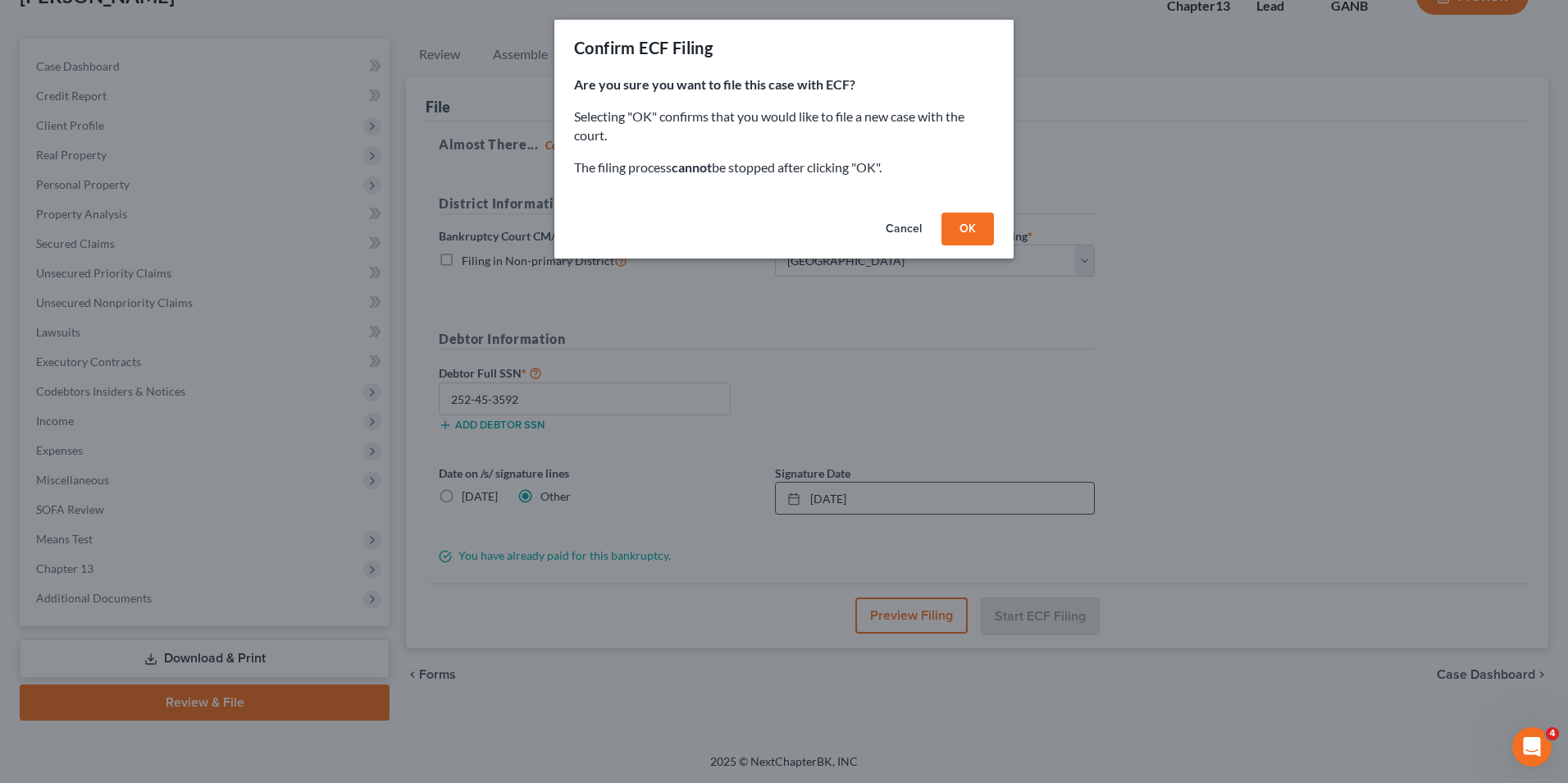
click at [960, 227] on button "OK" at bounding box center [968, 229] width 52 height 33
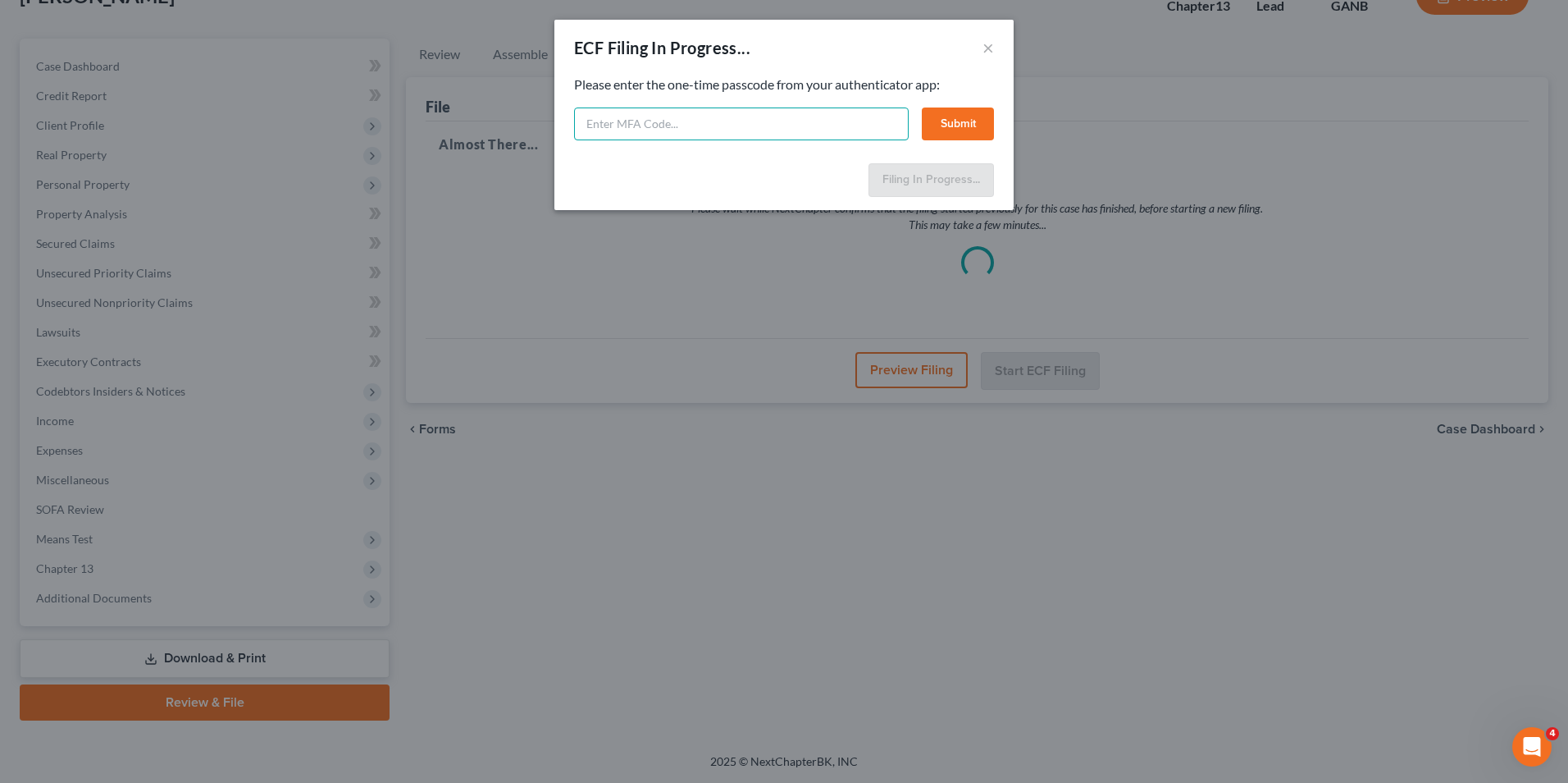
click at [721, 120] on input "text" at bounding box center [741, 123] width 334 height 33
type input "760014"
click at [950, 114] on button "Submit" at bounding box center [957, 123] width 72 height 33
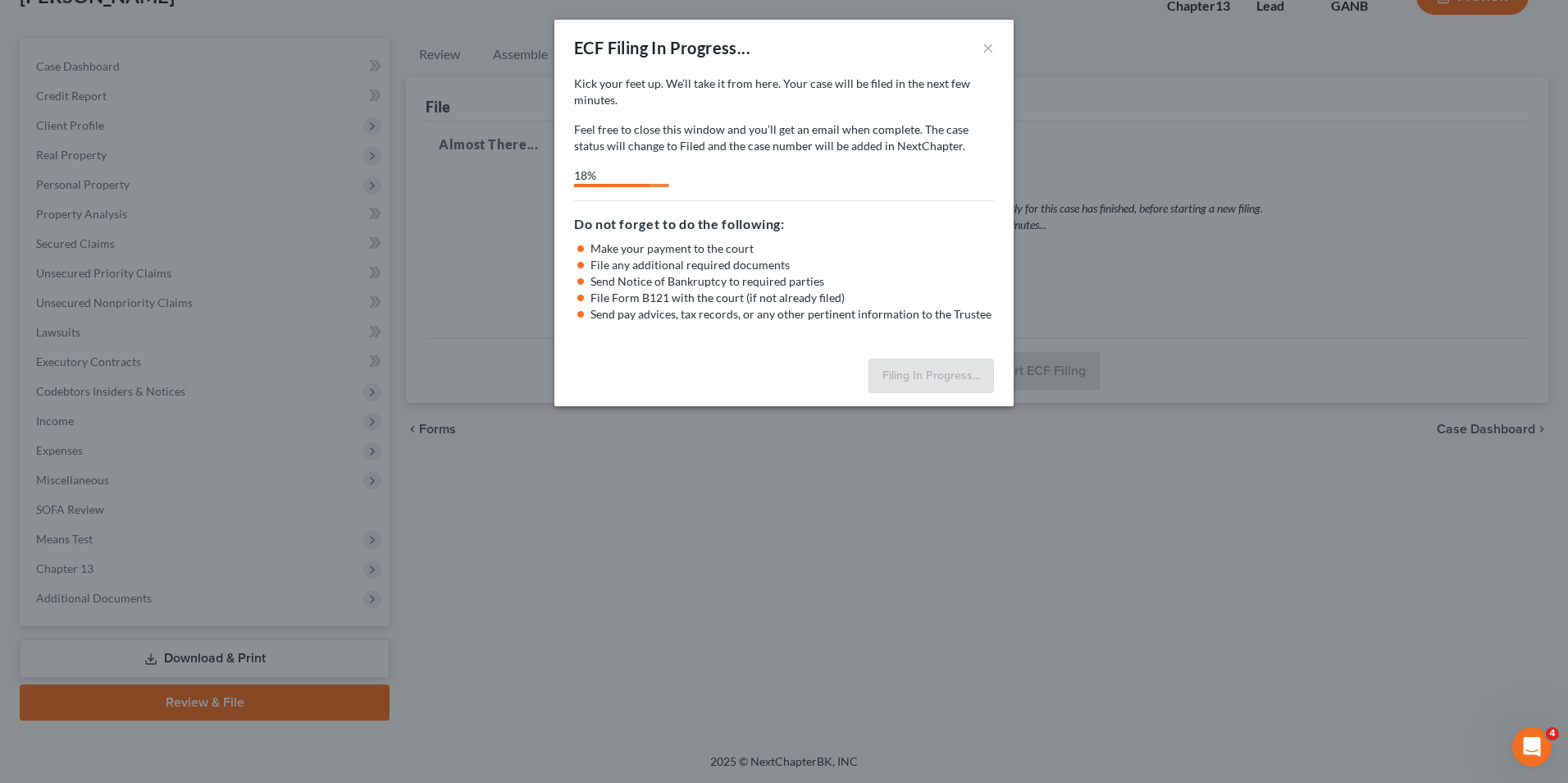
select select "3"
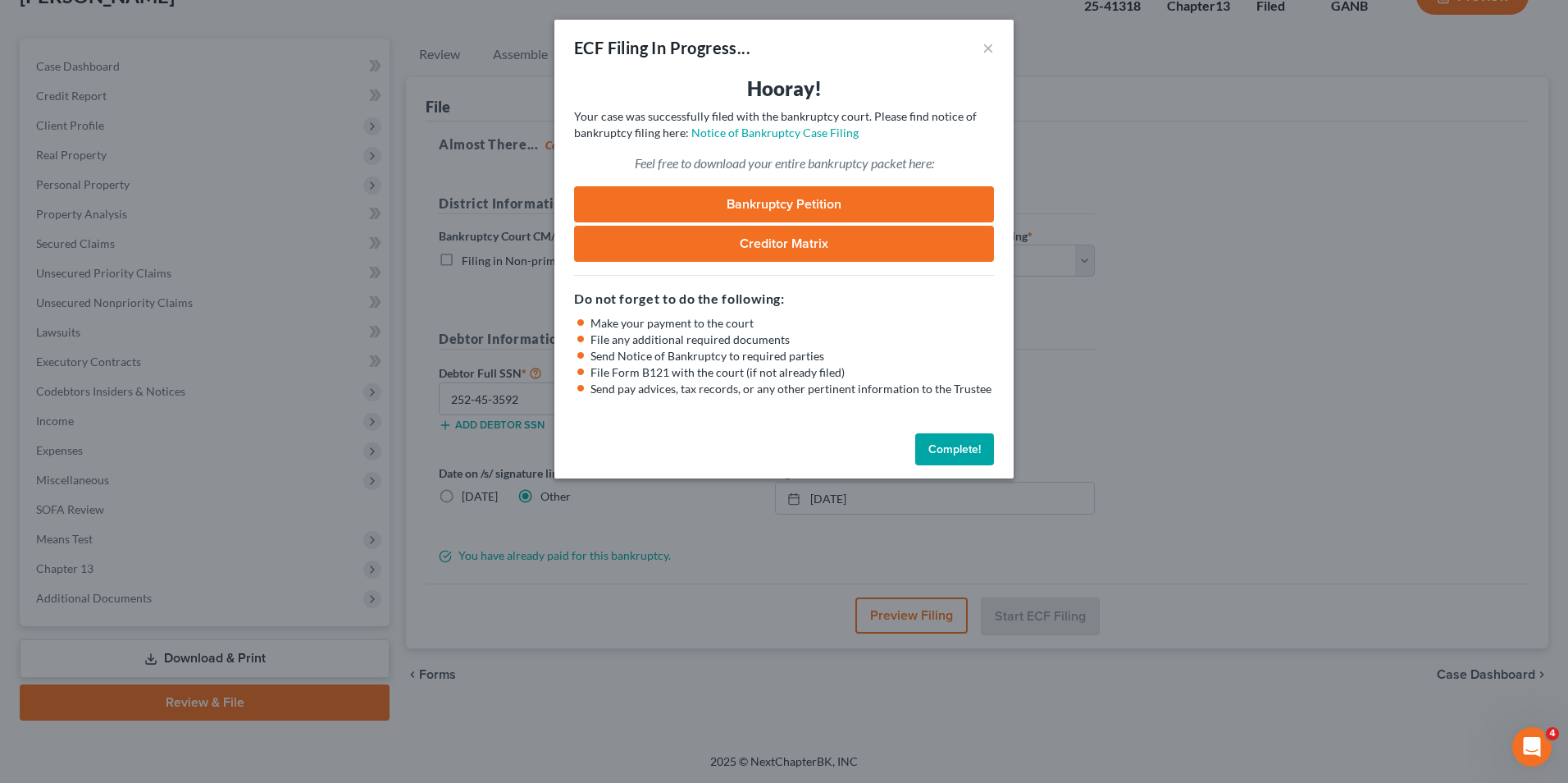
click at [817, 202] on link "Bankruptcy Petition" at bounding box center [784, 203] width 420 height 36
